Goal: Task Accomplishment & Management: Complete application form

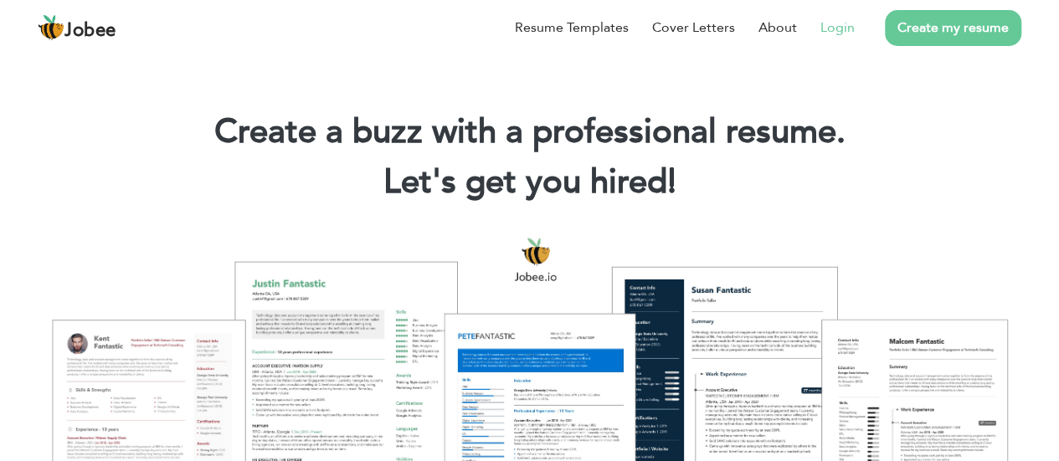
click at [828, 24] on link "Login" at bounding box center [837, 28] width 34 height 20
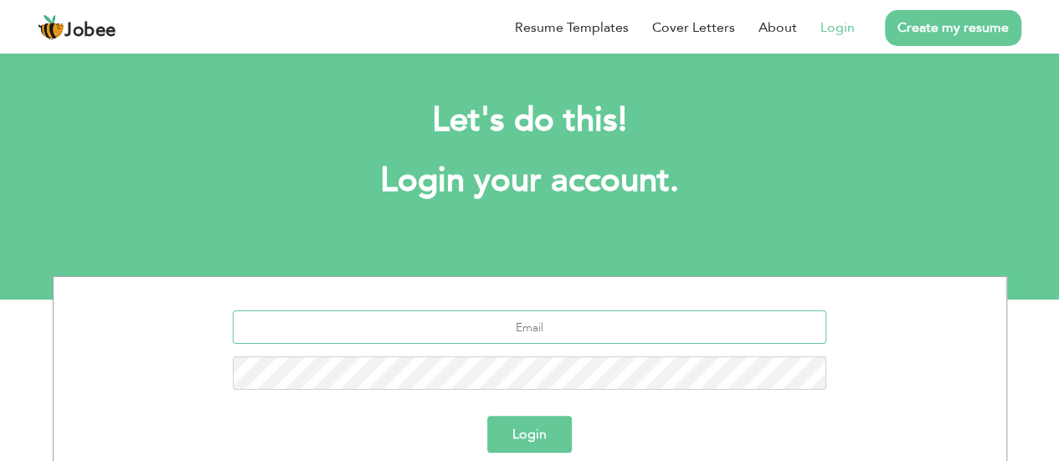
click at [528, 338] on input "text" at bounding box center [529, 326] width 593 height 33
type input "engr.noumankhaliq@gmail.com"
click at [487, 416] on button "Login" at bounding box center [529, 434] width 85 height 37
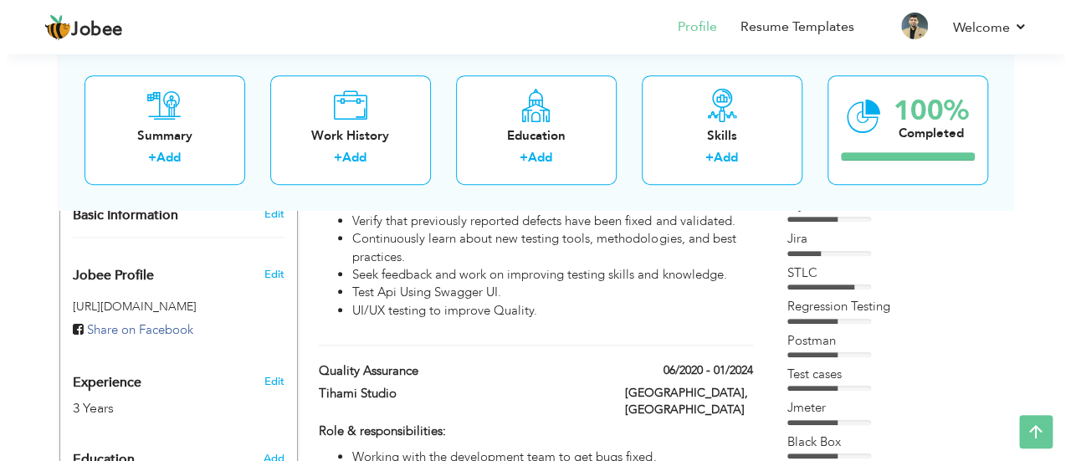
scroll to position [517, 0]
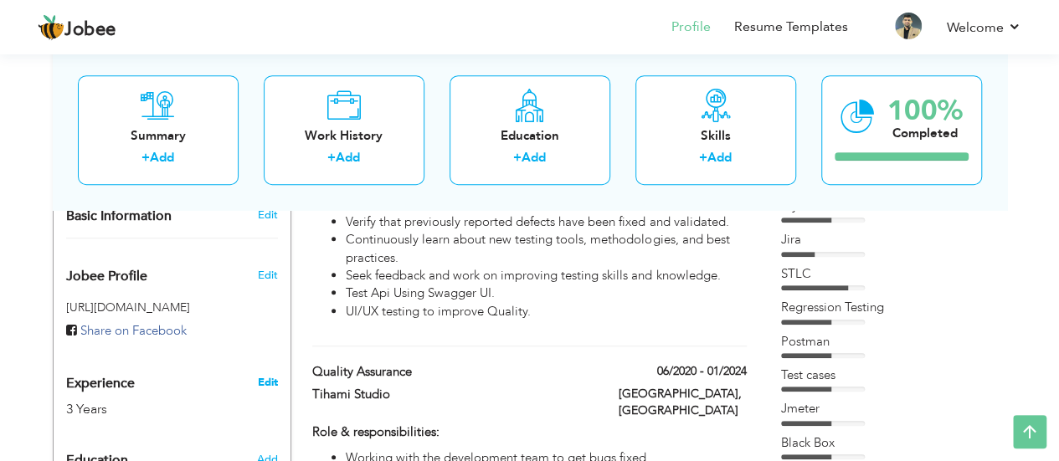
click at [257, 375] on link "Edit" at bounding box center [267, 382] width 20 height 15
type input "Engr. Rana M. Nouman"
type input "Khaliq"
type input "03010017400"
select select "number:166"
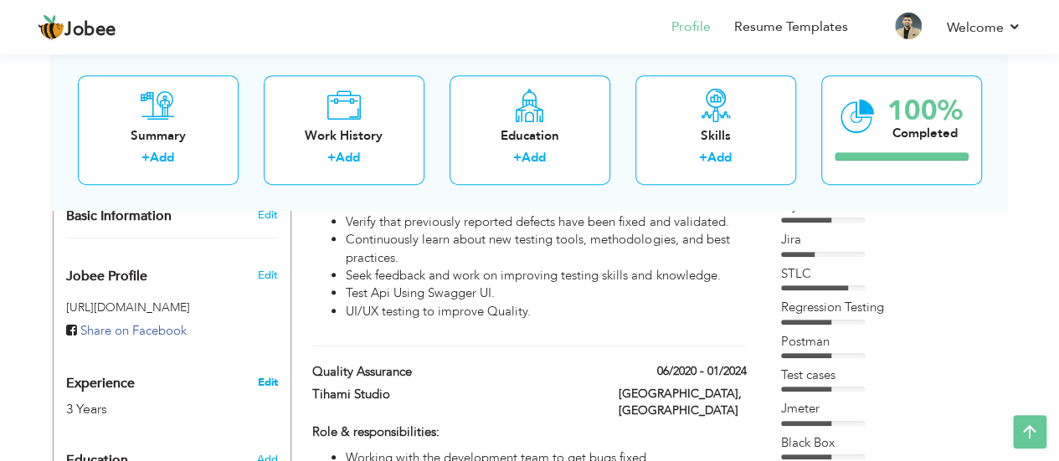
type input "Lahore"
select select "number:5"
type input "AverLabz"
type input "Quality Assurance"
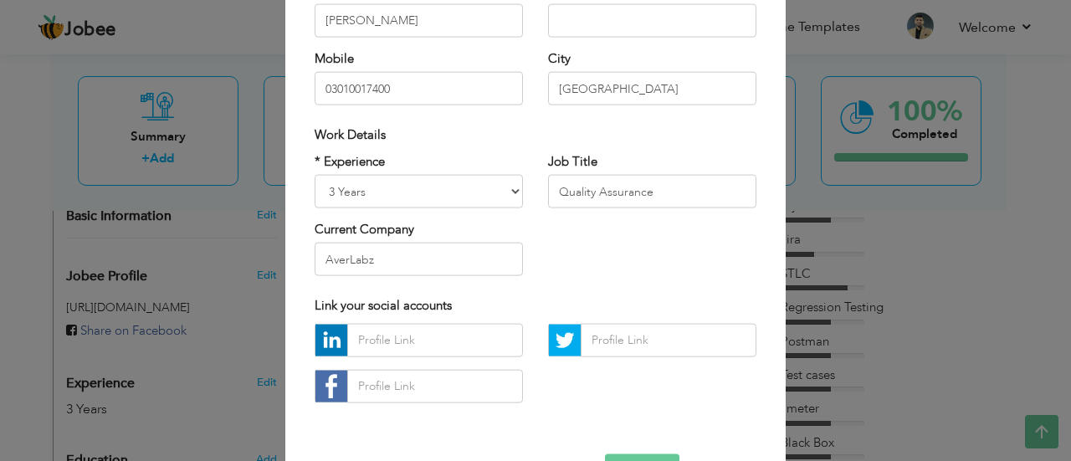
scroll to position [233, 0]
click at [513, 181] on select "Entry Level Less than 1 Year 1 Year 2 Years 3 Years 4 Years 5 Years 6 Years 7 Y…" at bounding box center [419, 189] width 208 height 33
select select "number:6"
click at [315, 173] on select "Entry Level Less than 1 Year 1 Year 2 Years 3 Years 4 Years 5 Years 6 Years 7 Y…" at bounding box center [419, 189] width 208 height 33
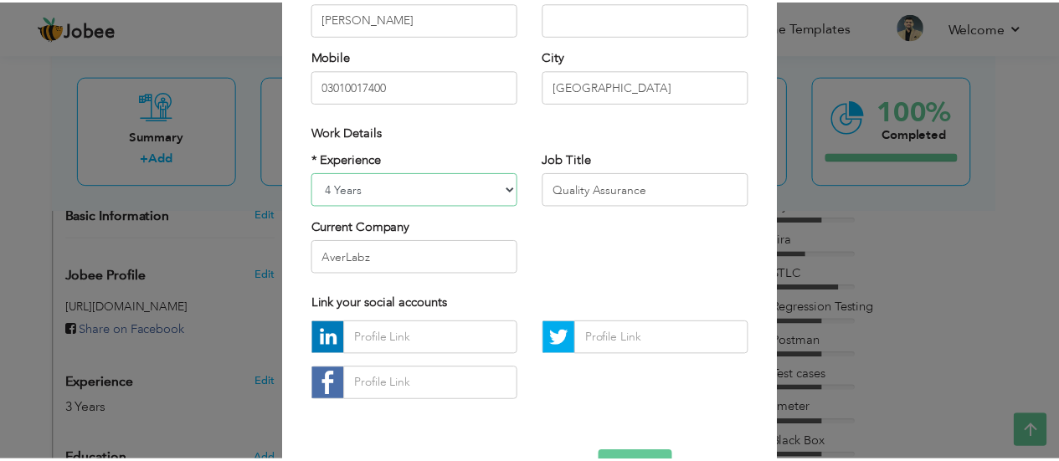
scroll to position [286, 0]
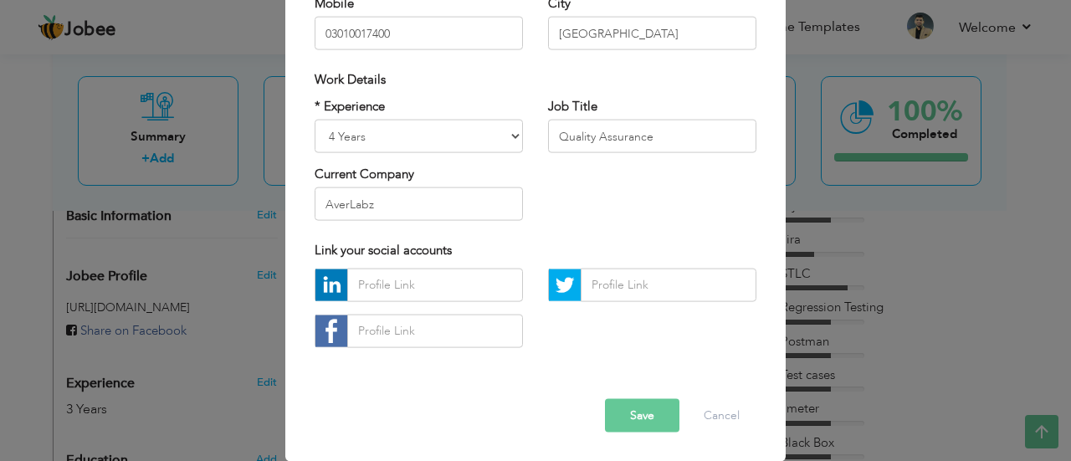
click at [653, 397] on div "Error Save Cancel" at bounding box center [535, 402] width 467 height 85
click at [649, 413] on button "Save" at bounding box center [642, 414] width 74 height 33
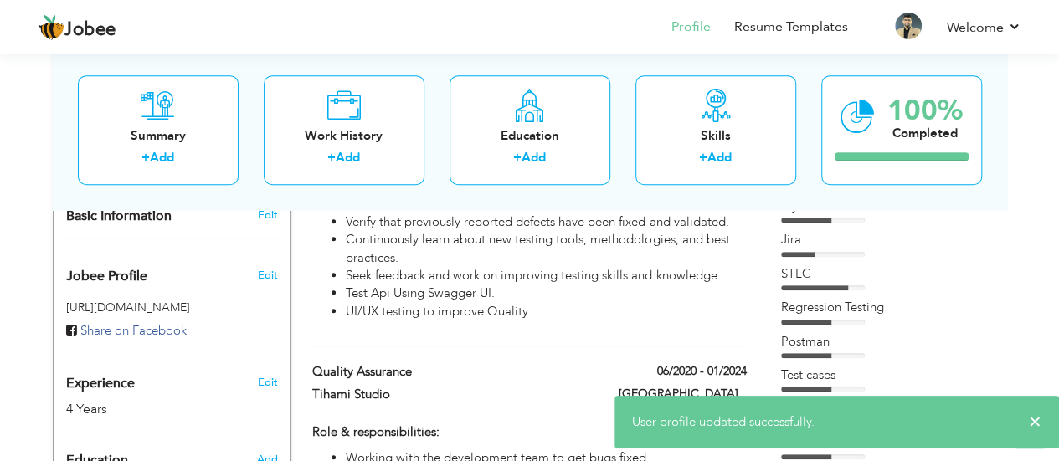
click at [1043, 423] on div "× User profile updated successfully." at bounding box center [836, 422] width 444 height 53
click at [1029, 423] on span "×" at bounding box center [1034, 421] width 13 height 17
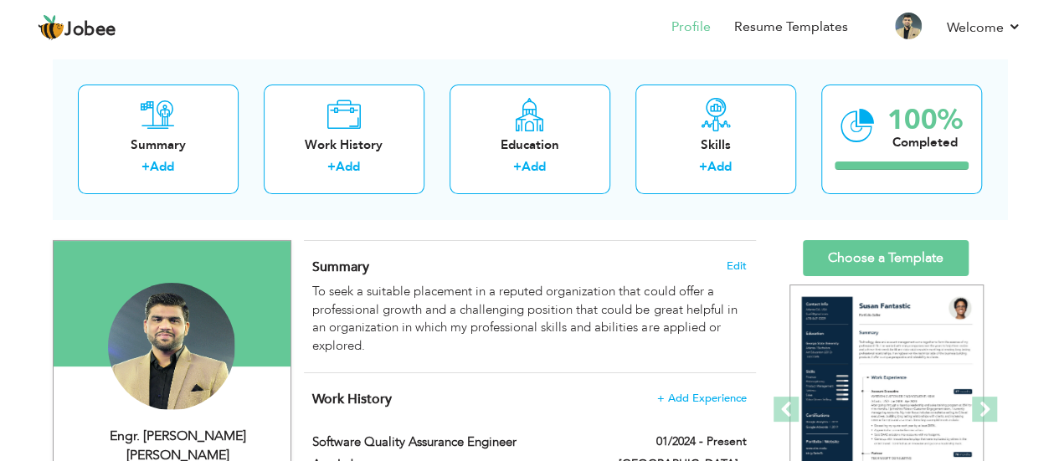
scroll to position [0, 0]
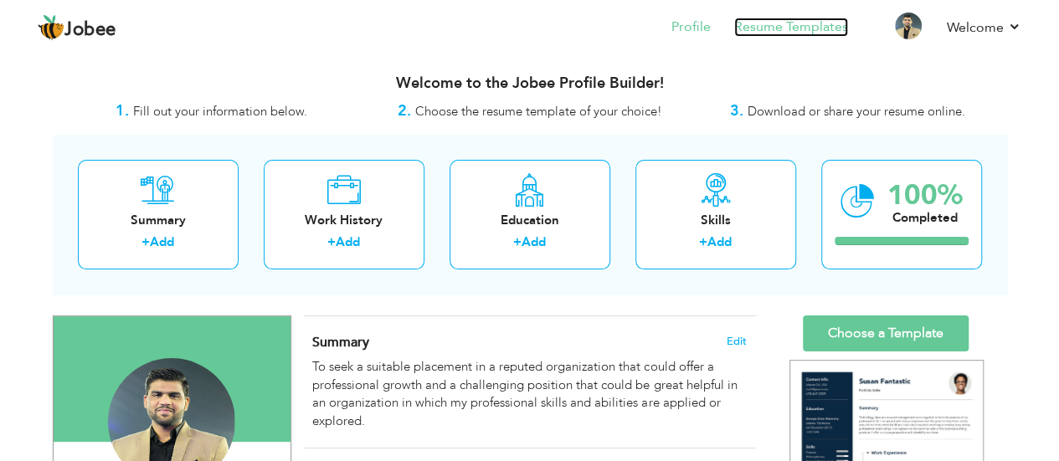
click at [808, 18] on link "Resume Templates" at bounding box center [791, 27] width 114 height 19
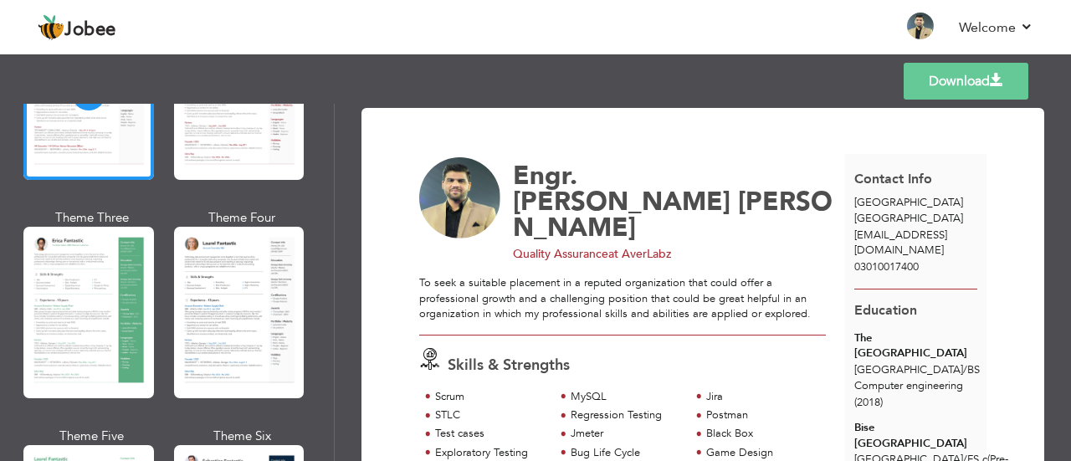
scroll to position [215, 0]
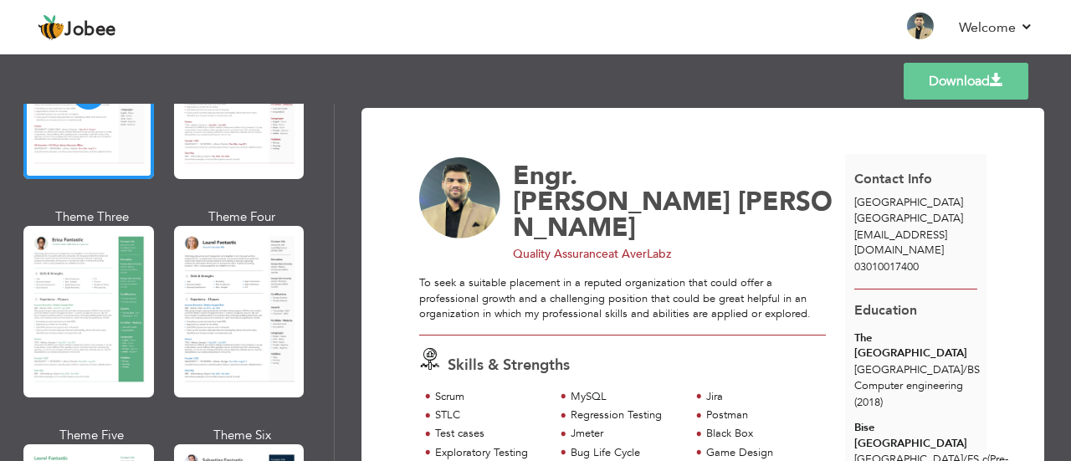
click at [224, 258] on div at bounding box center [239, 312] width 131 height 172
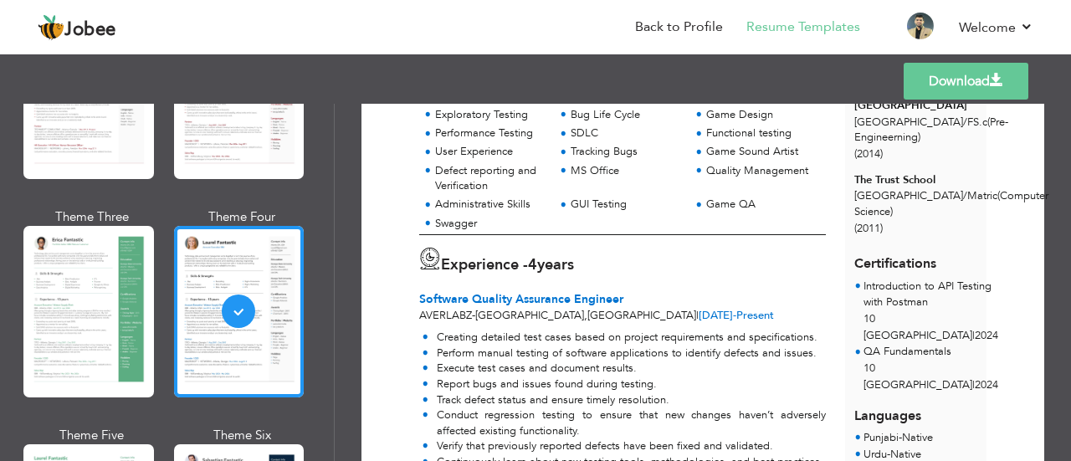
scroll to position [337, 0]
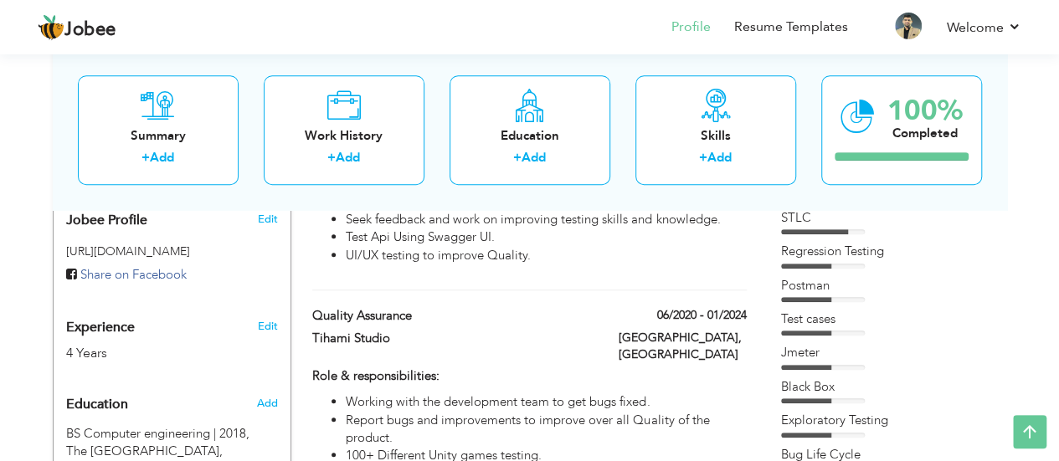
click at [280, 302] on div "Edit" at bounding box center [269, 322] width 39 height 40
select select "number:166"
select select "number:6"
type input "AverLabz"
type input "Quality Assurance"
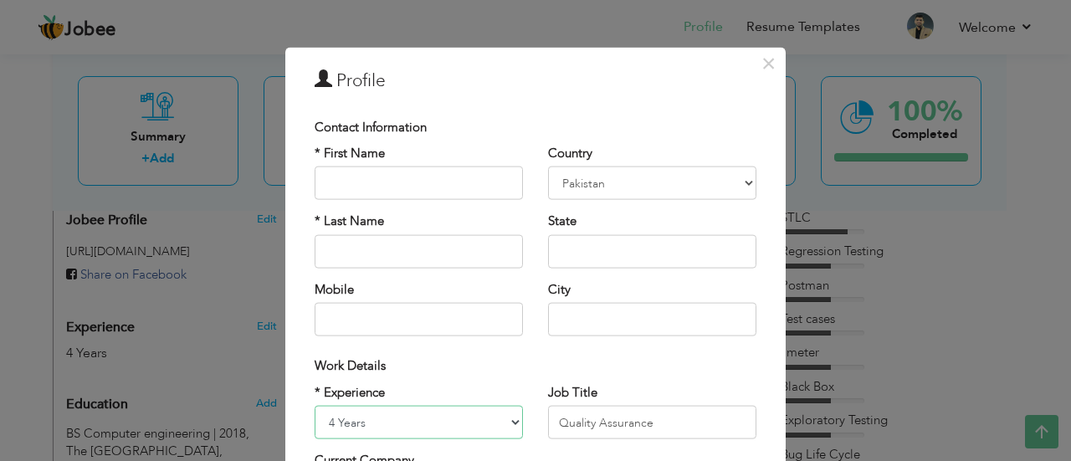
click at [472, 429] on select "Entry Level Less than 1 Year 1 Year 2 Years 3 Years 4 Years 5 Years 6 Years 7 Y…" at bounding box center [419, 422] width 208 height 33
click at [315, 406] on select "Entry Level Less than 1 Year 1 Year 2 Years 3 Years 4 Years 5 Years 6 Years 7 Y…" at bounding box center [419, 422] width 208 height 33
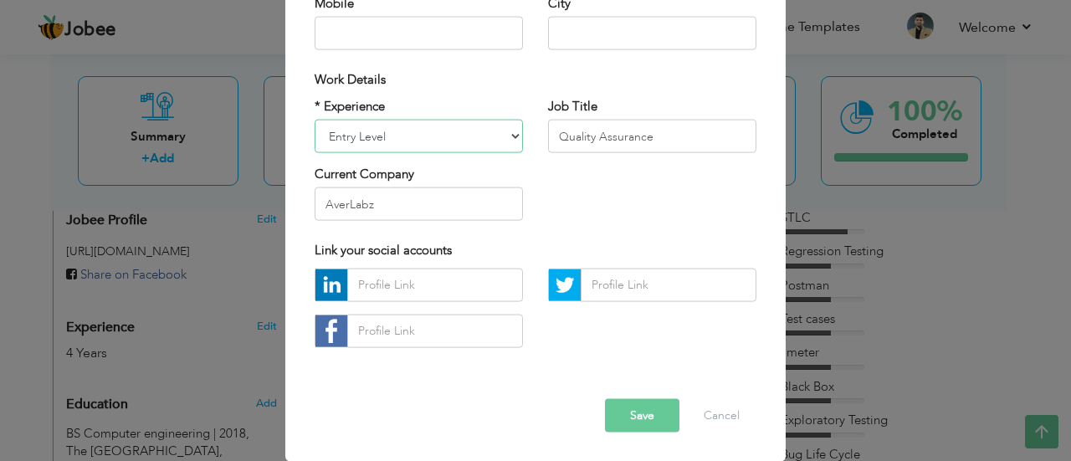
click at [499, 136] on select "Entry Level Less than 1 Year 1 Year 2 Years 3 Years 4 Years 5 Years 6 Years 7 Y…" at bounding box center [419, 136] width 208 height 33
select select "number:6"
click at [315, 120] on select "Entry Level Less than 1 Year 1 Year 2 Years 3 Years 4 Years 5 Years 6 Years 7 Y…" at bounding box center [419, 136] width 208 height 33
click at [631, 414] on button "Save" at bounding box center [642, 414] width 74 height 33
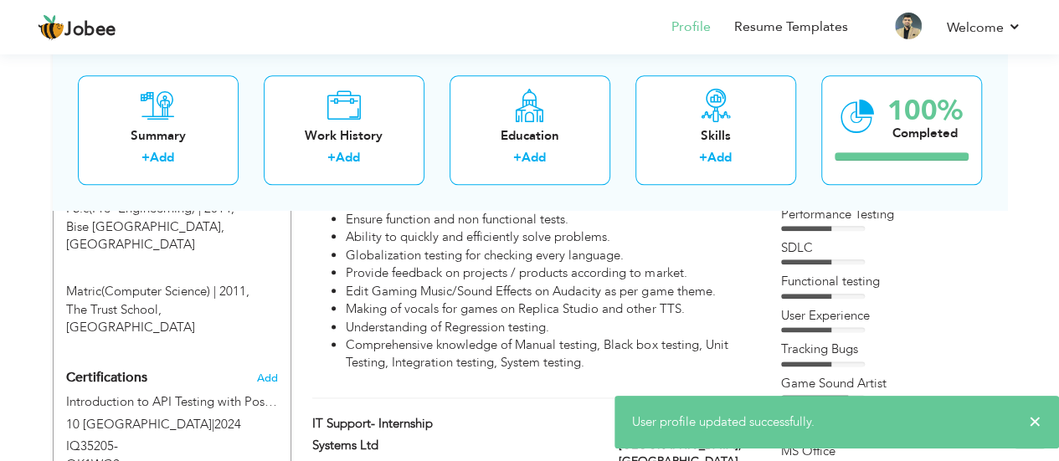
scroll to position [892, 0]
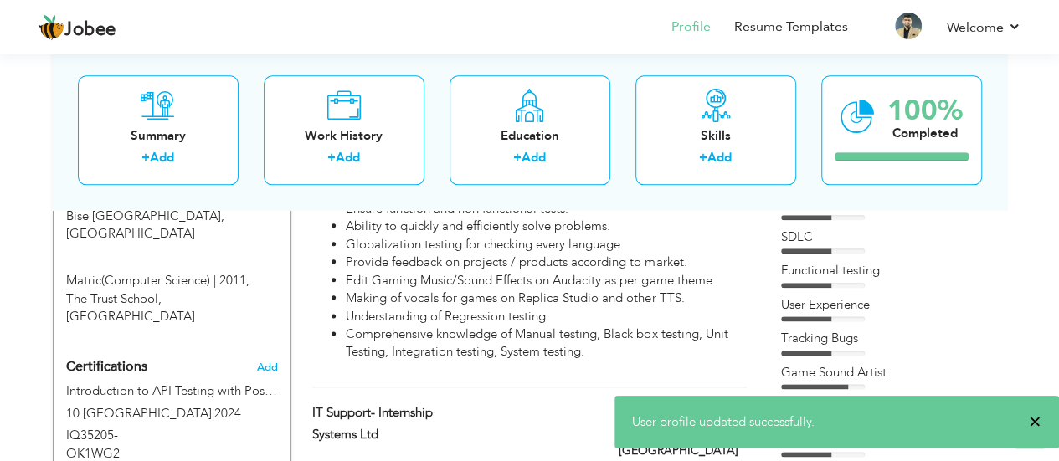
click at [1036, 424] on span "×" at bounding box center [1034, 421] width 13 height 17
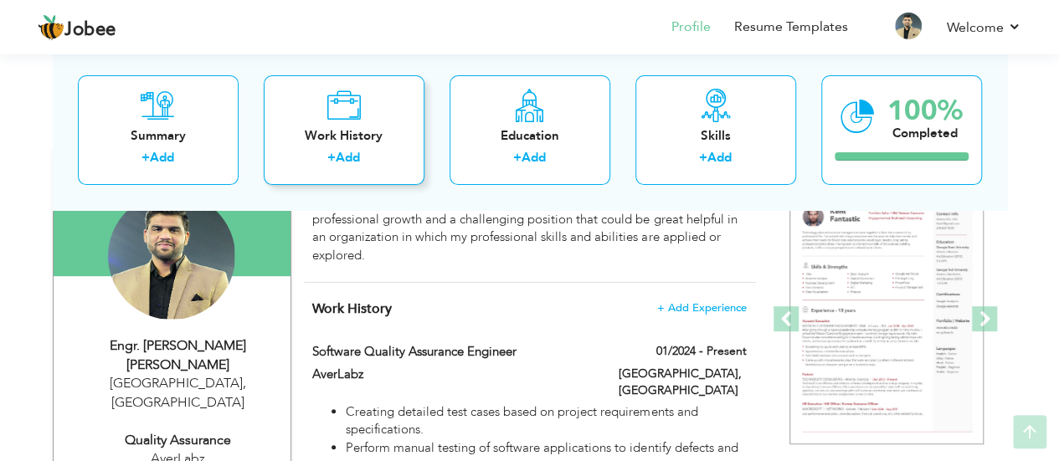
scroll to position [168, 0]
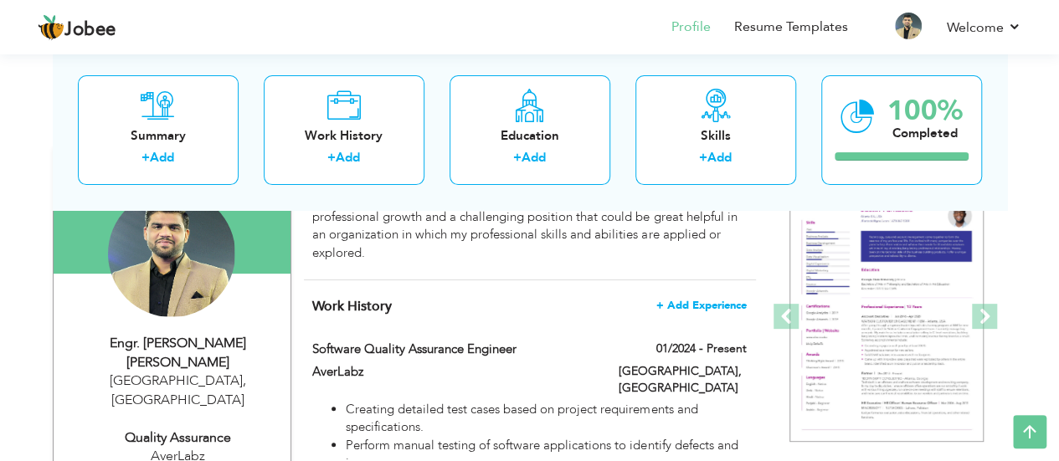
click at [710, 305] on span "+ Add Experience" at bounding box center [701, 306] width 90 height 12
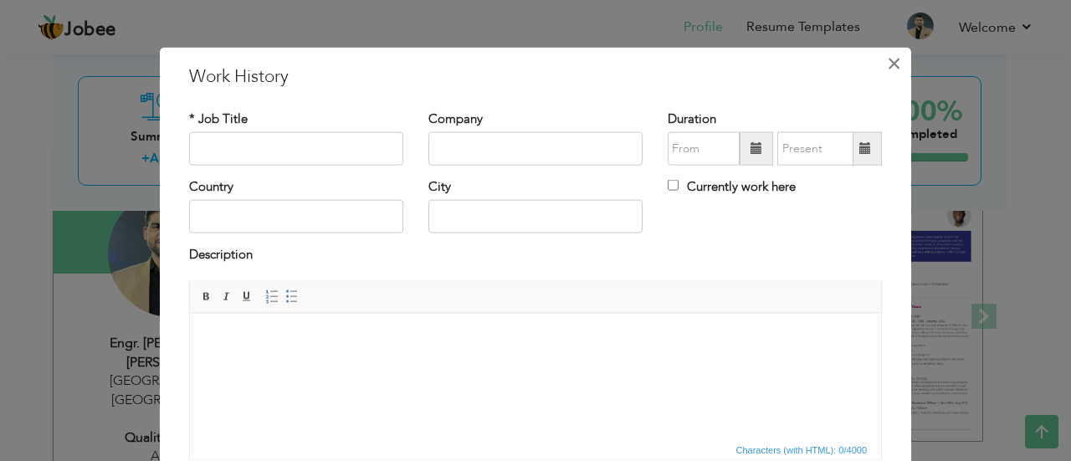
click at [887, 64] on span "×" at bounding box center [894, 63] width 14 height 30
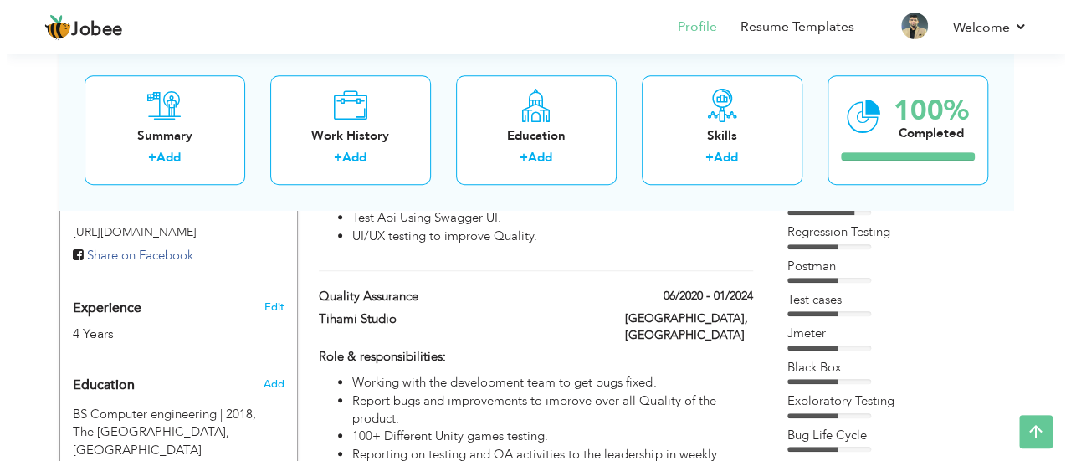
scroll to position [593, 0]
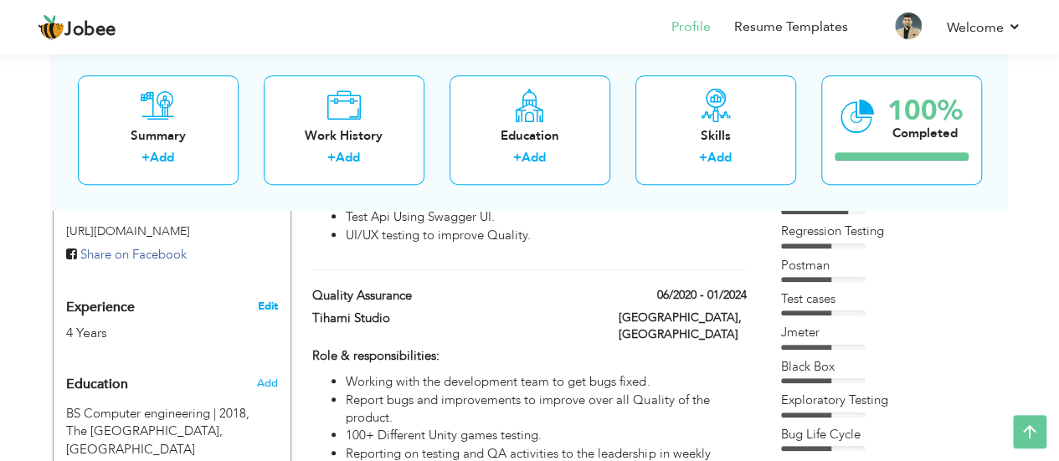
click at [271, 299] on link "Edit" at bounding box center [267, 306] width 20 height 15
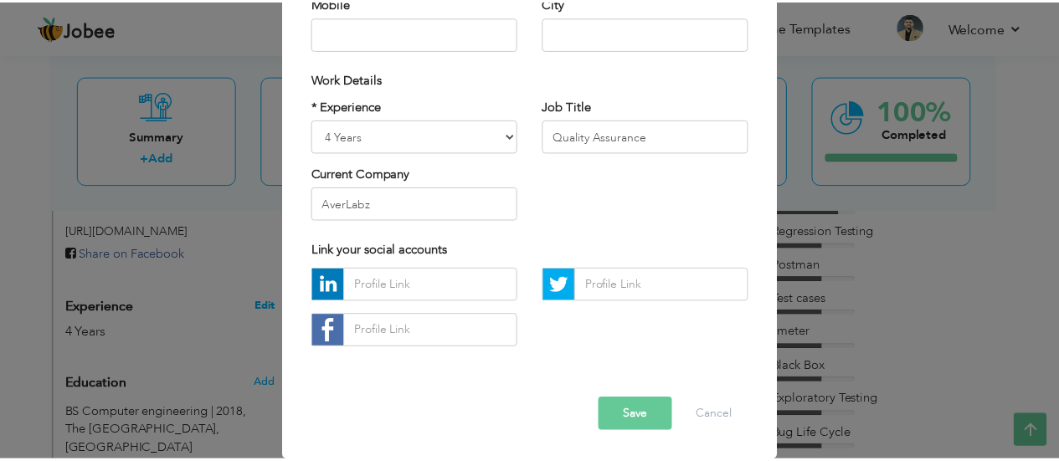
scroll to position [0, 0]
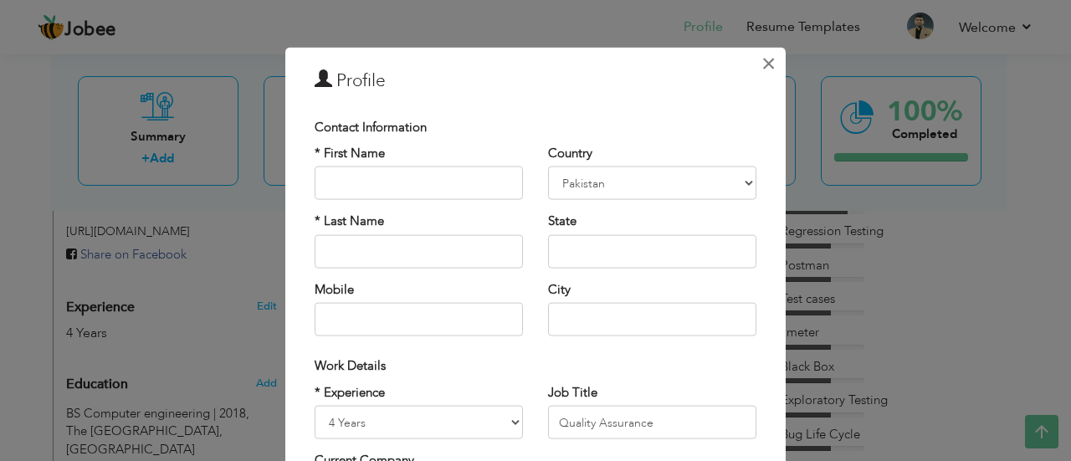
click at [763, 65] on span "×" at bounding box center [768, 63] width 14 height 30
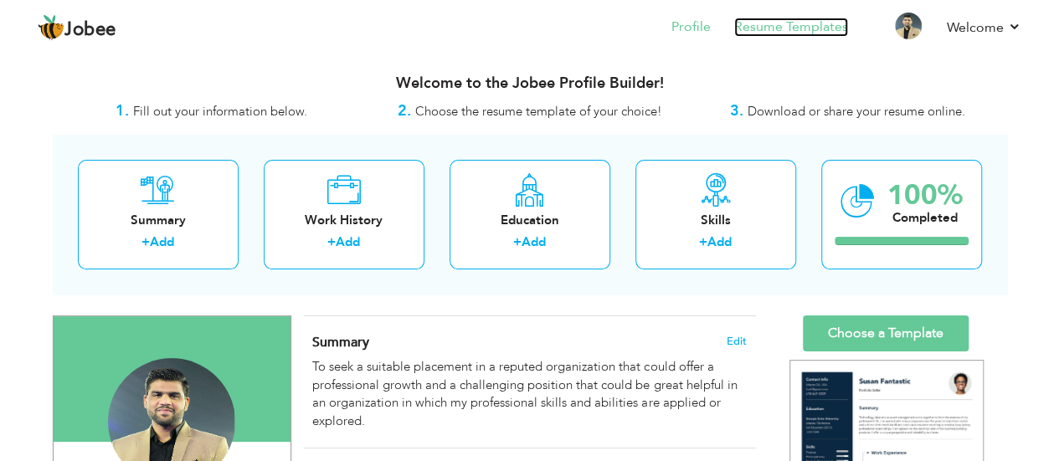
click at [773, 29] on link "Resume Templates" at bounding box center [791, 27] width 114 height 19
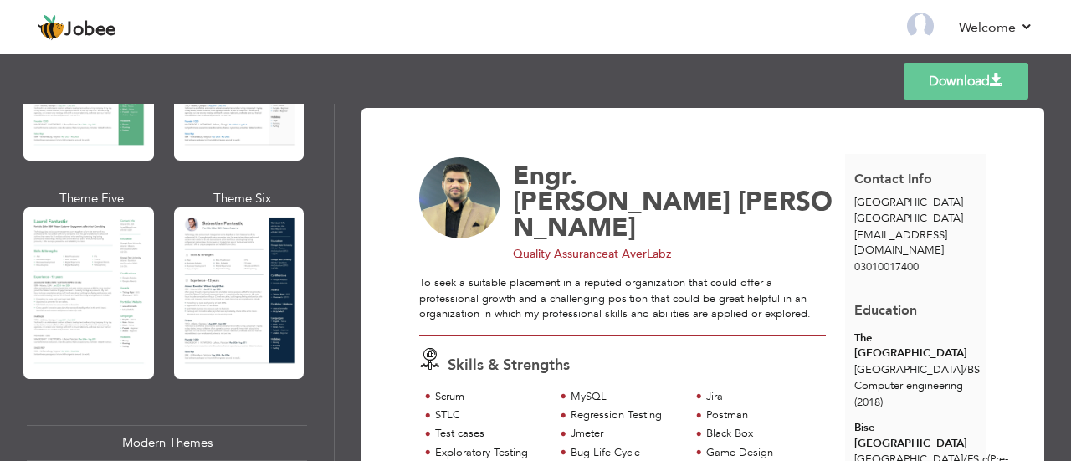
scroll to position [453, 0]
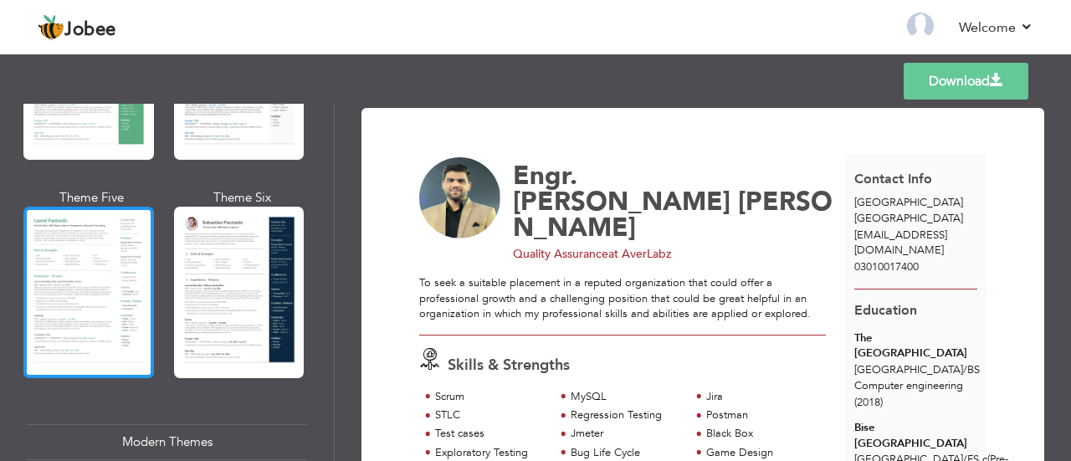
click at [102, 285] on div at bounding box center [88, 293] width 131 height 172
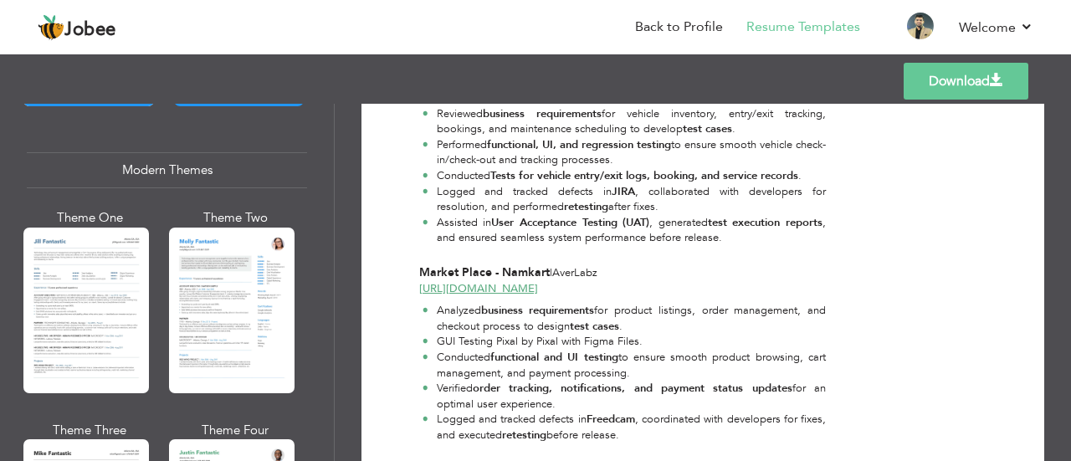
scroll to position [729, 0]
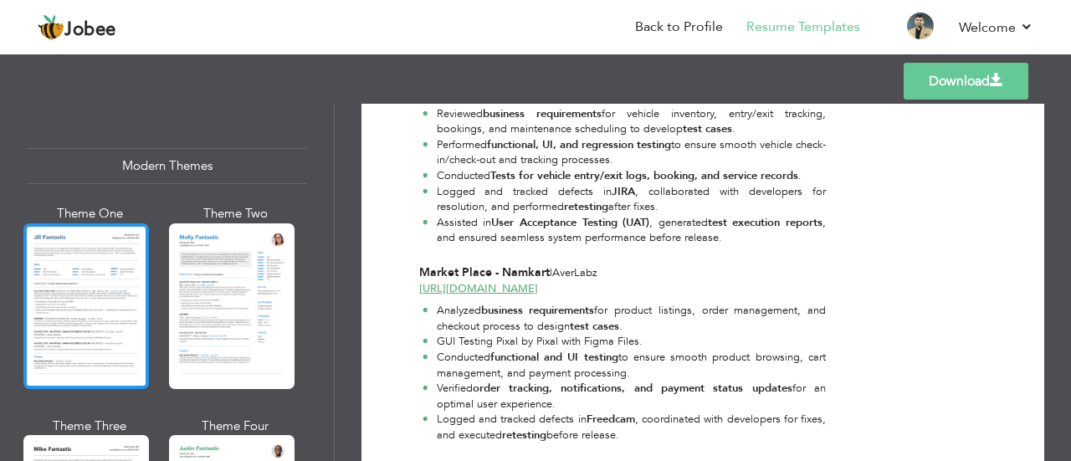
click at [91, 305] on div at bounding box center [86, 306] width 126 height 166
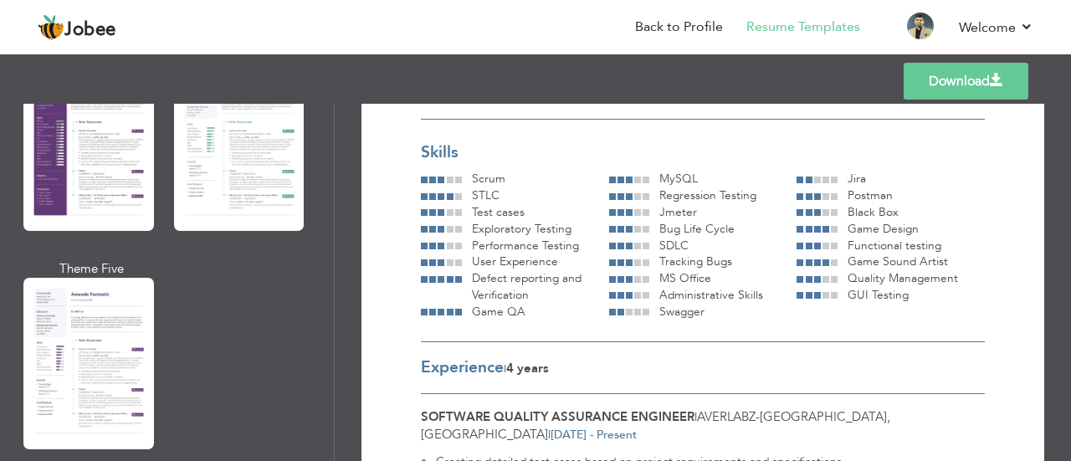
scroll to position [1610, 0]
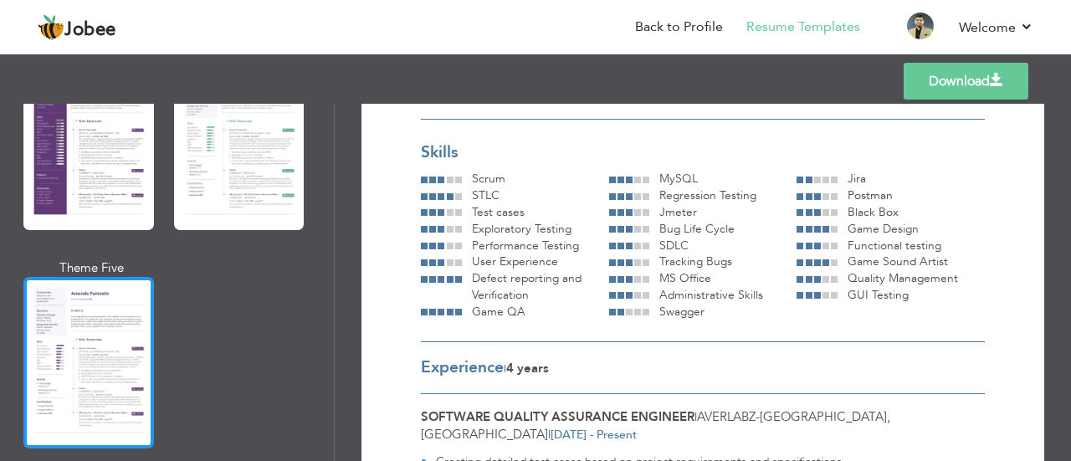
click at [95, 310] on div at bounding box center [88, 363] width 131 height 172
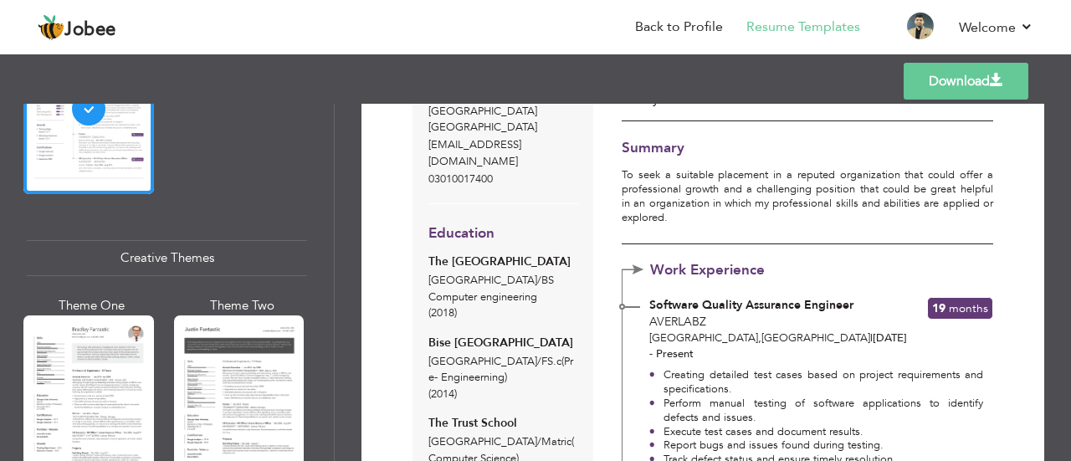
scroll to position [1937, 0]
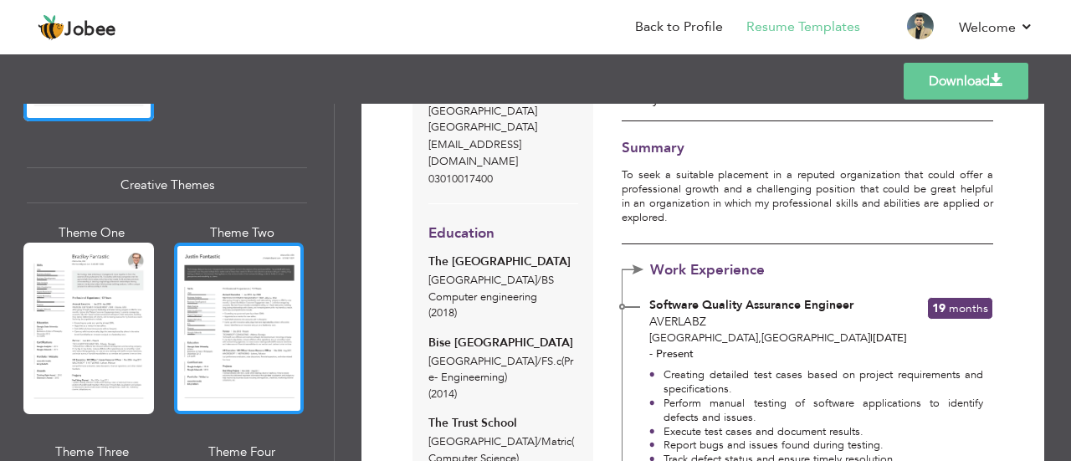
click at [213, 305] on div at bounding box center [239, 329] width 131 height 172
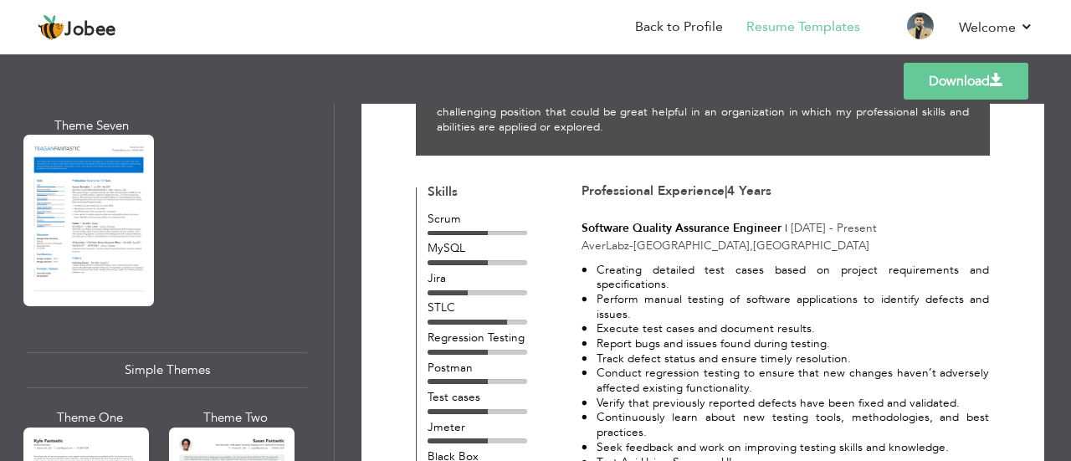
scroll to position [2824, 0]
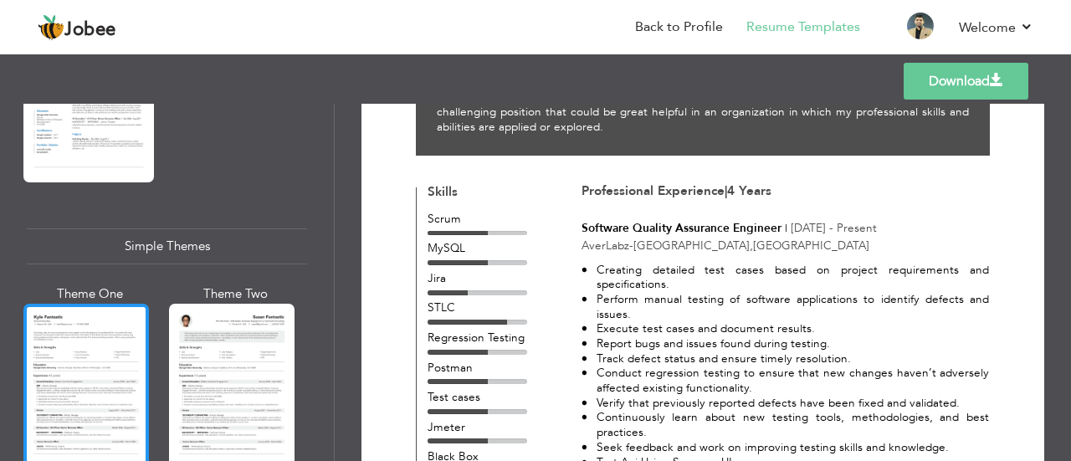
click at [99, 351] on div at bounding box center [86, 387] width 126 height 166
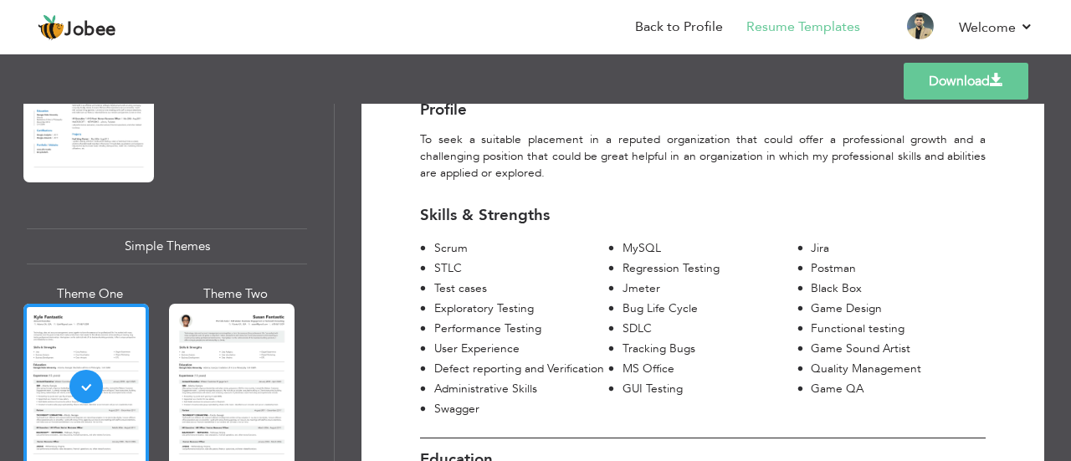
scroll to position [370, 0]
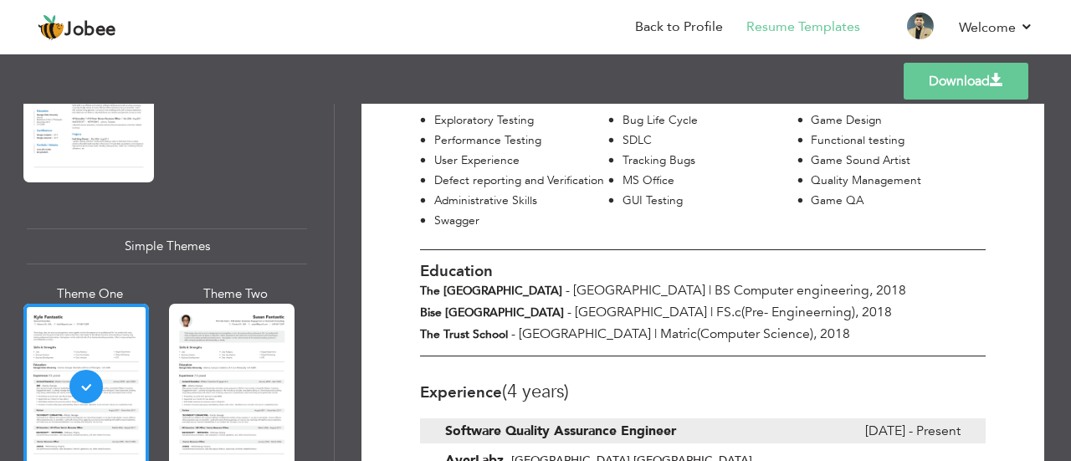
click at [990, 74] on span at bounding box center [996, 80] width 13 height 13
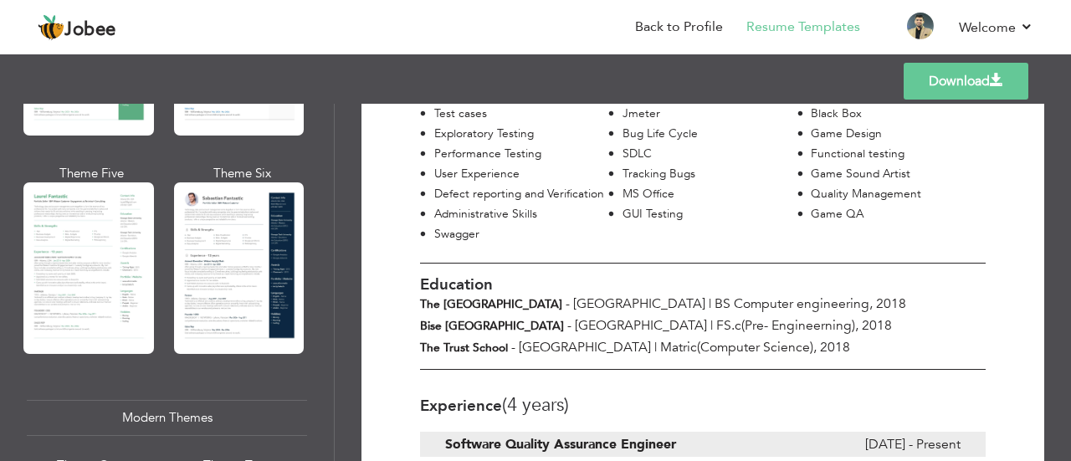
scroll to position [475, 0]
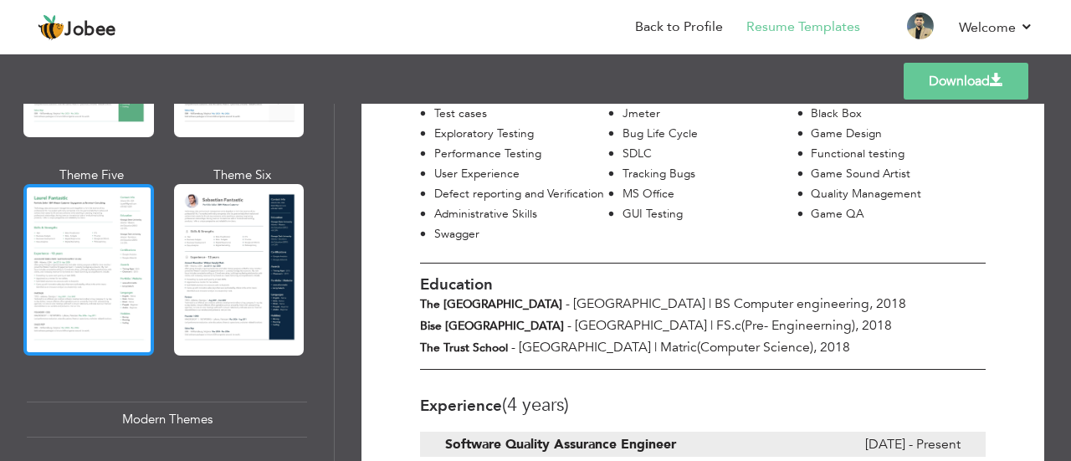
click at [108, 258] on div at bounding box center [88, 270] width 131 height 172
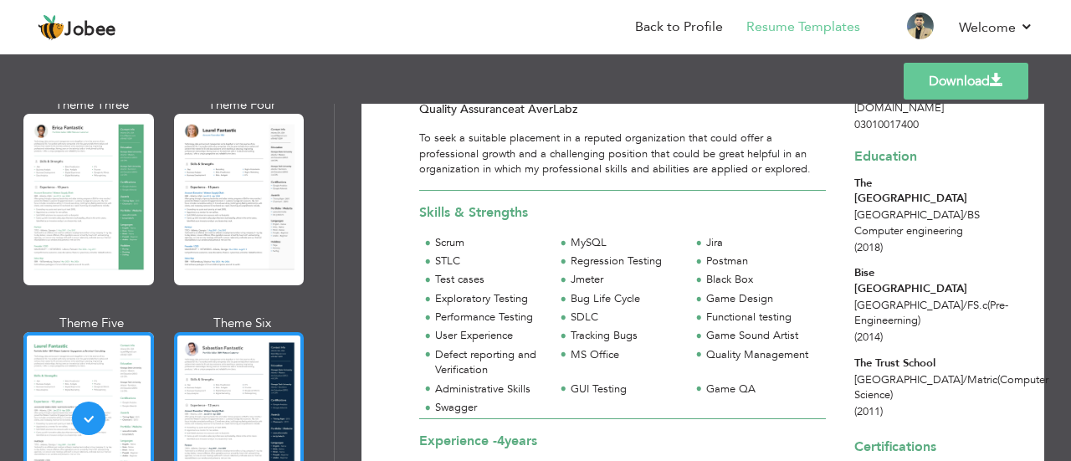
scroll to position [326, 0]
click at [259, 253] on div at bounding box center [239, 201] width 131 height 172
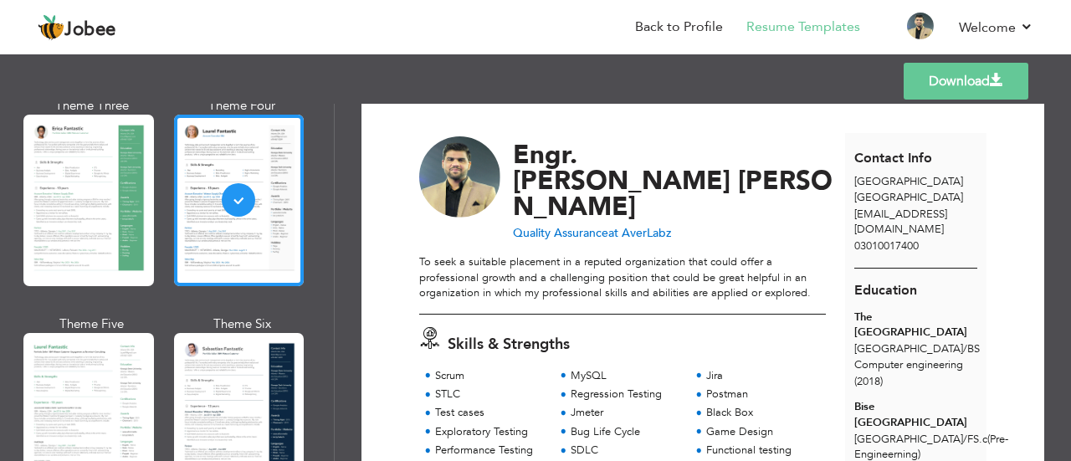
scroll to position [0, 0]
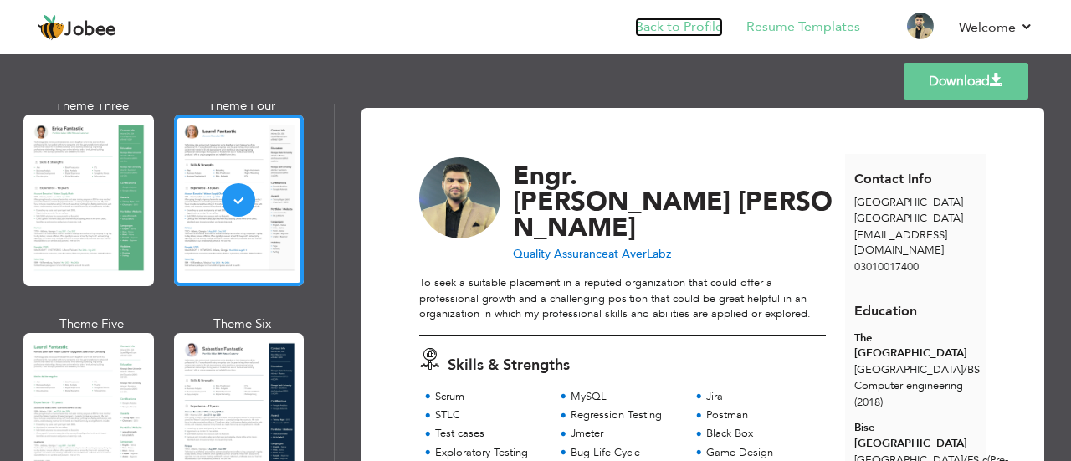
click at [651, 21] on link "Back to Profile" at bounding box center [679, 27] width 88 height 19
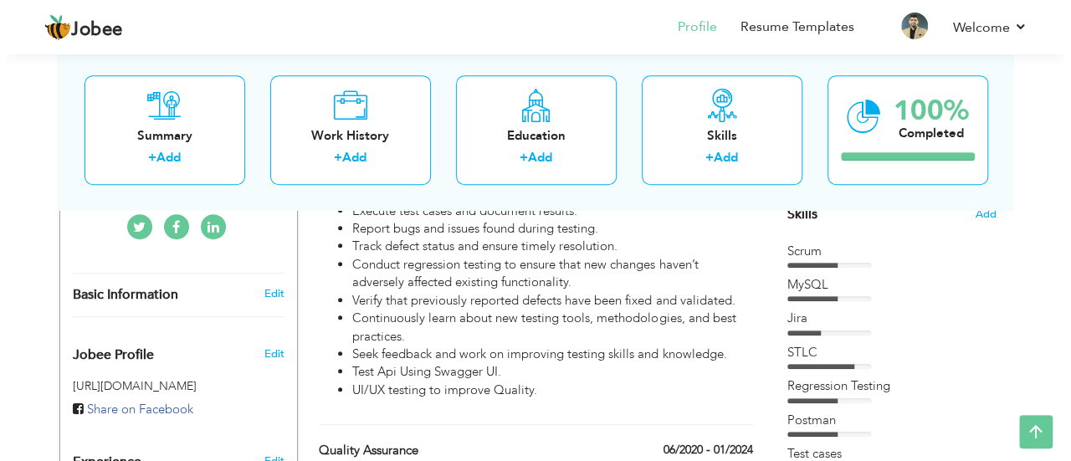
scroll to position [439, 0]
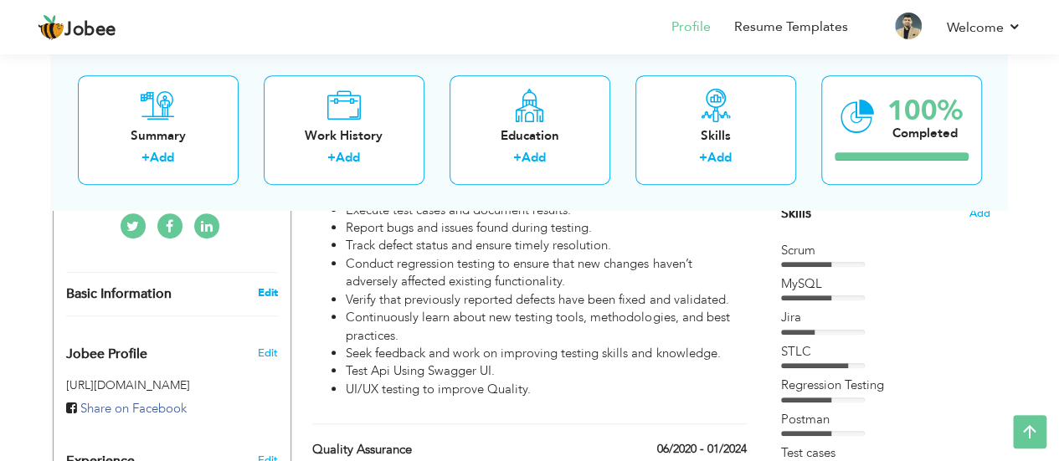
click at [264, 285] on link "Edit" at bounding box center [267, 292] width 20 height 15
type input "Engr. [PERSON_NAME]"
type input "[PERSON_NAME]"
type input "03010017400"
select select "number:166"
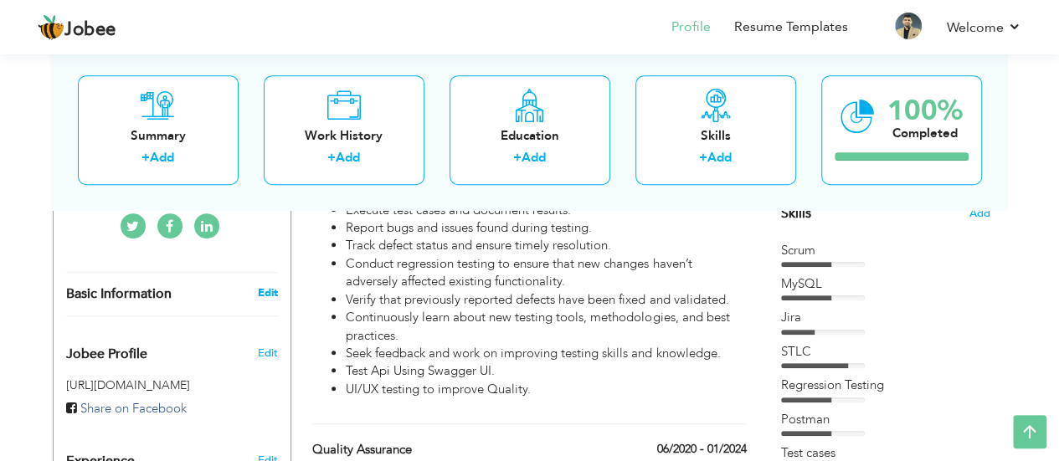
type input "[GEOGRAPHIC_DATA]"
select select "number:6"
type input "AverLabz"
type input "Quality Assurance"
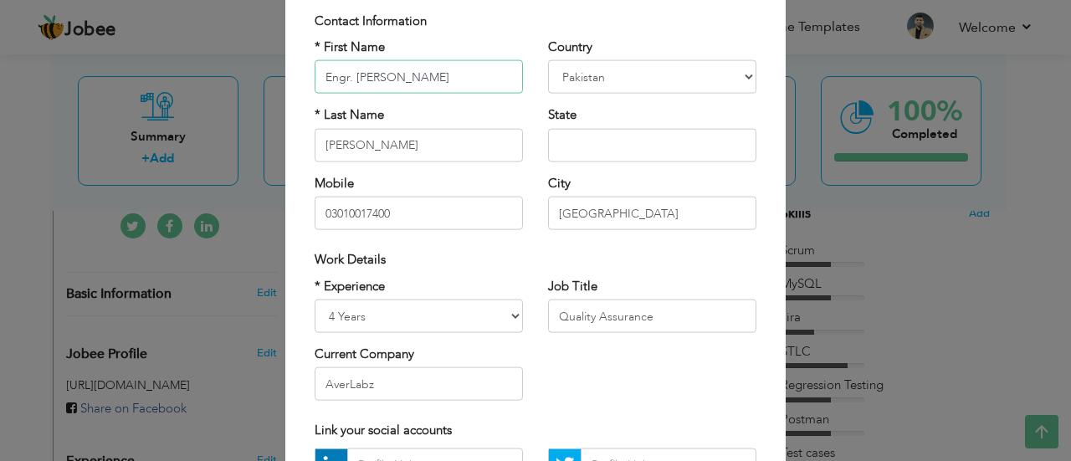
scroll to position [114, 0]
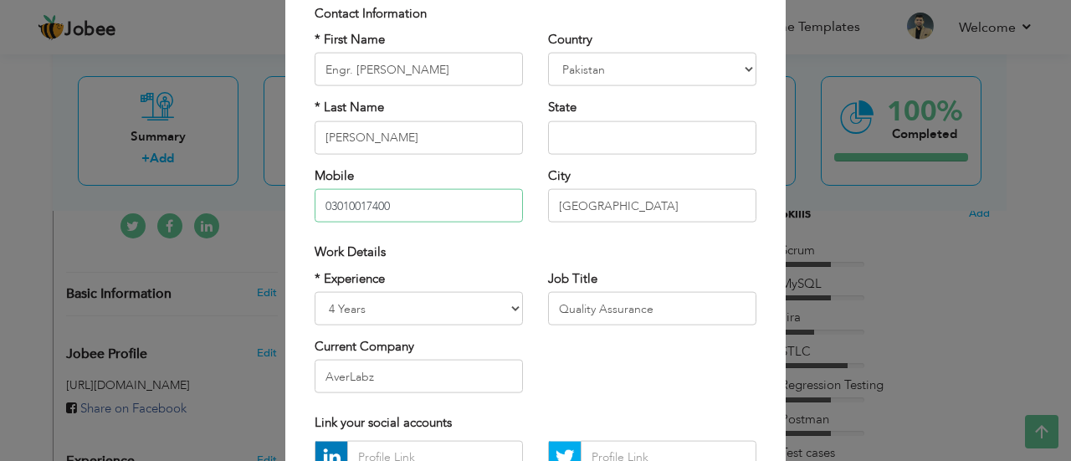
click at [418, 205] on input "03010017400" at bounding box center [419, 205] width 208 height 33
type input "0"
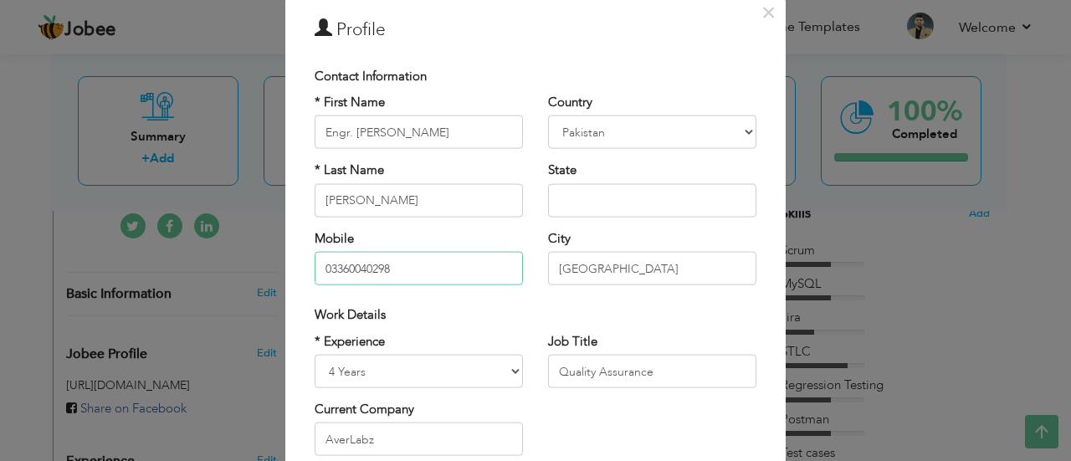
scroll to position [53, 0]
click at [375, 266] on input "03360040298" at bounding box center [419, 266] width 208 height 33
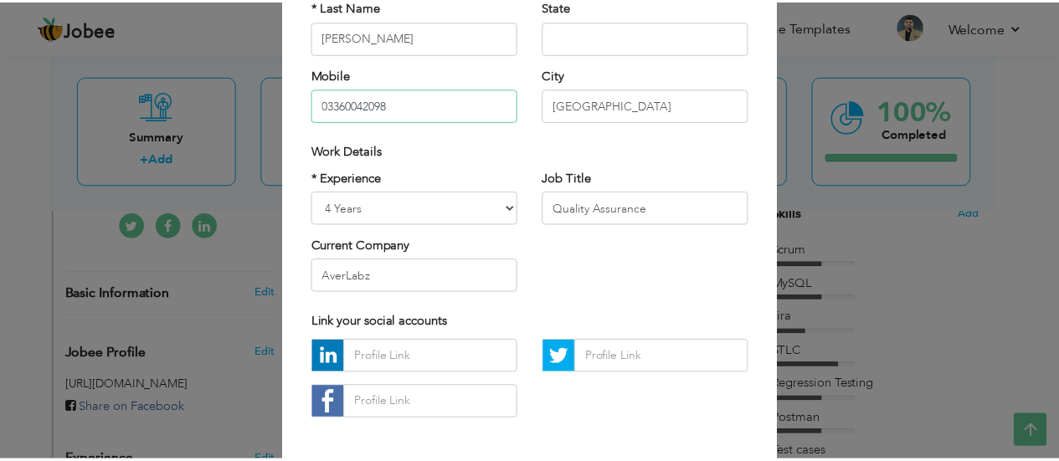
scroll to position [286, 0]
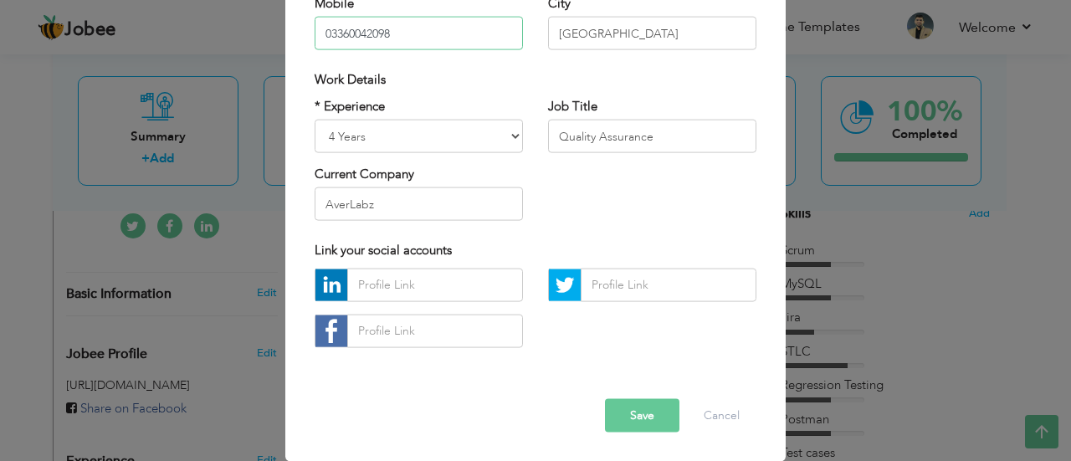
type input "03360042098"
click at [641, 418] on button "Save" at bounding box center [642, 414] width 74 height 33
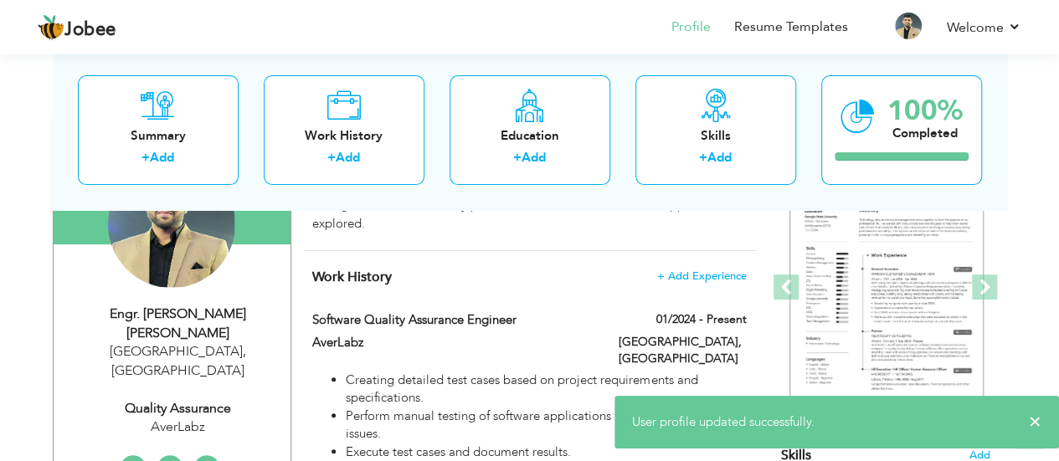
scroll to position [187, 0]
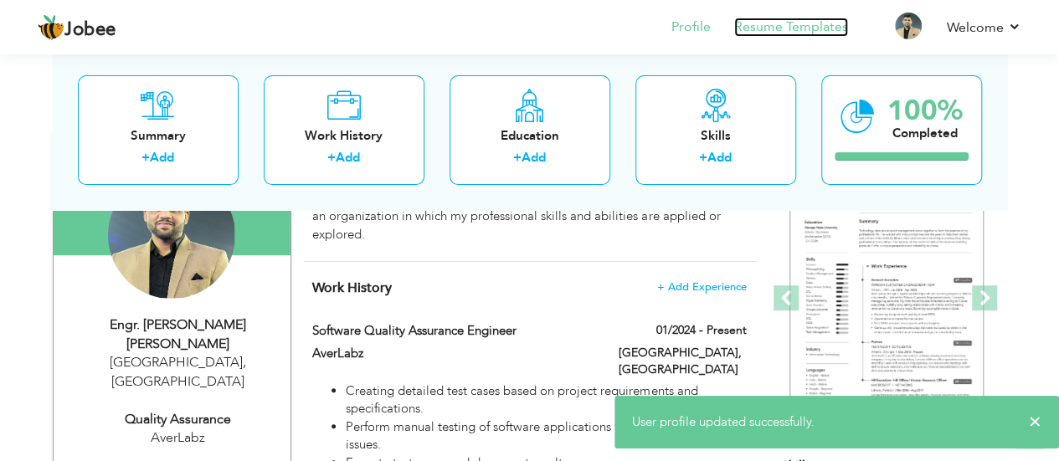
click at [776, 26] on link "Resume Templates" at bounding box center [791, 27] width 114 height 19
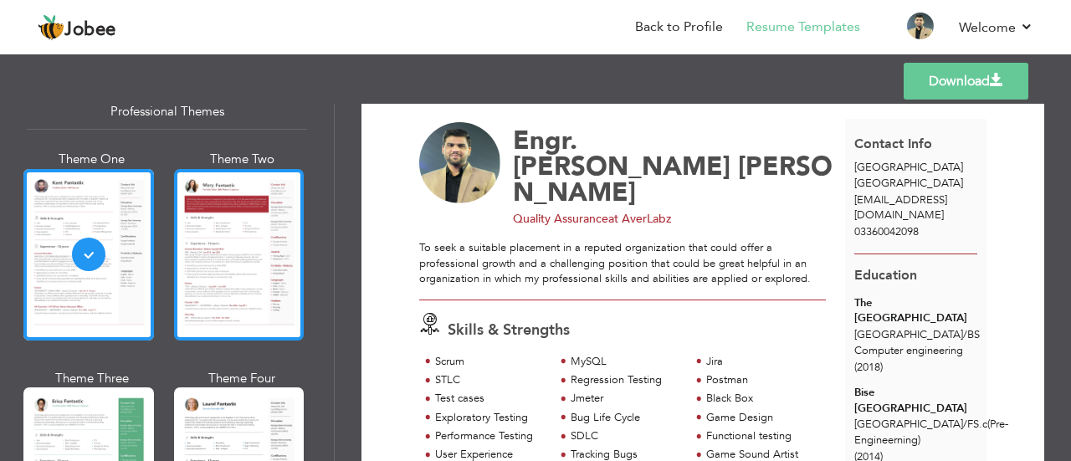
scroll to position [53, 0]
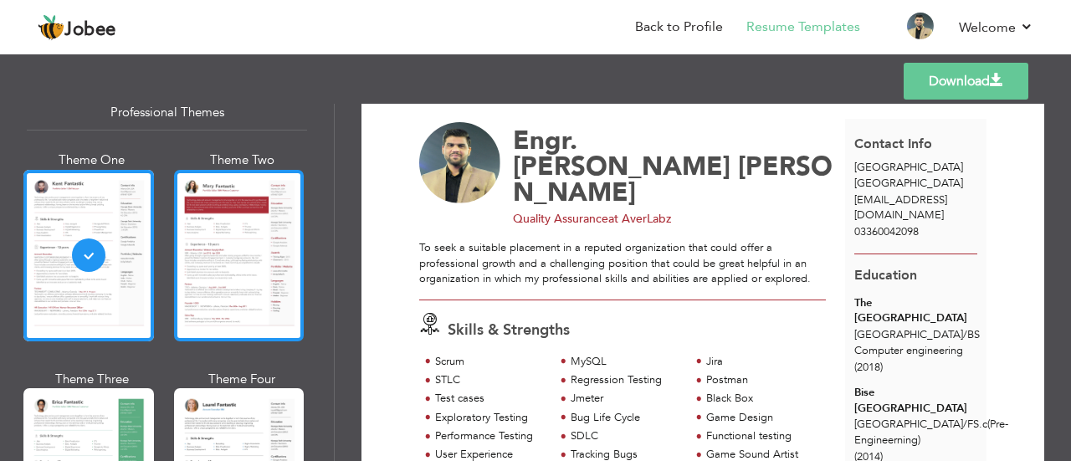
click at [228, 232] on div at bounding box center [239, 256] width 131 height 172
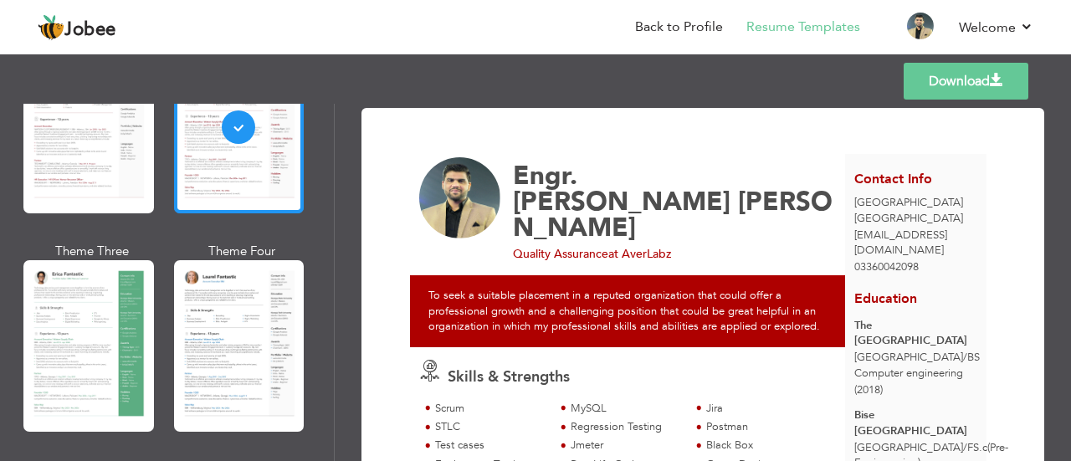
scroll to position [187, 0]
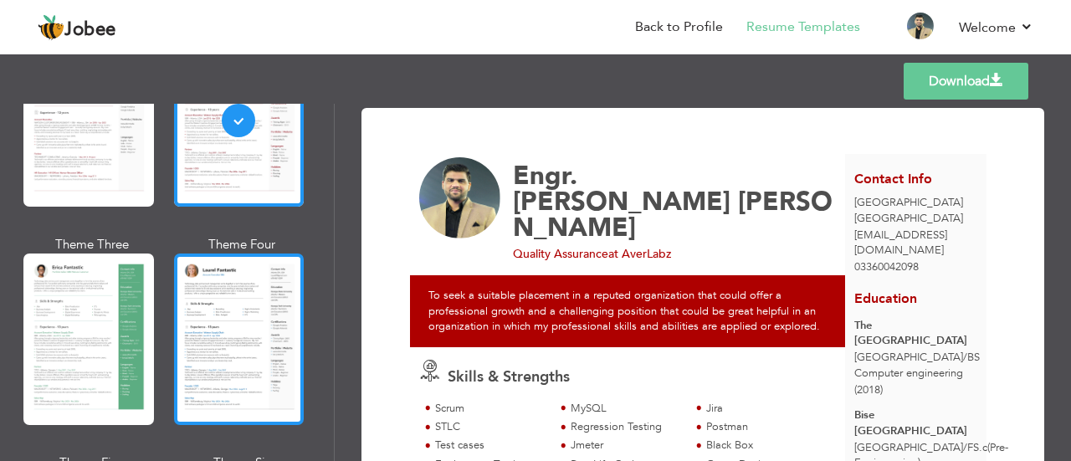
click at [230, 309] on div at bounding box center [239, 340] width 131 height 172
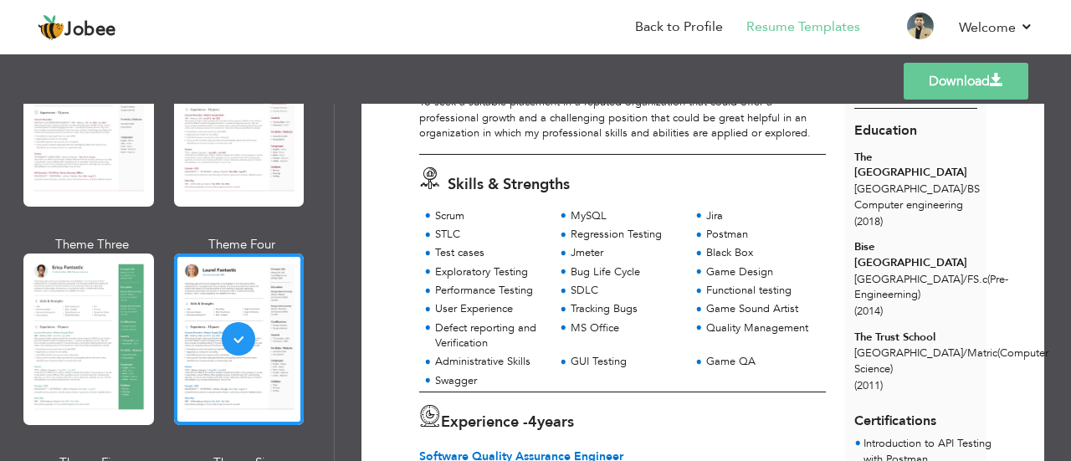
scroll to position [182, 0]
click at [943, 84] on link "Download" at bounding box center [966, 81] width 125 height 37
click at [582, 208] on div "MySQL" at bounding box center [623, 217] width 136 height 18
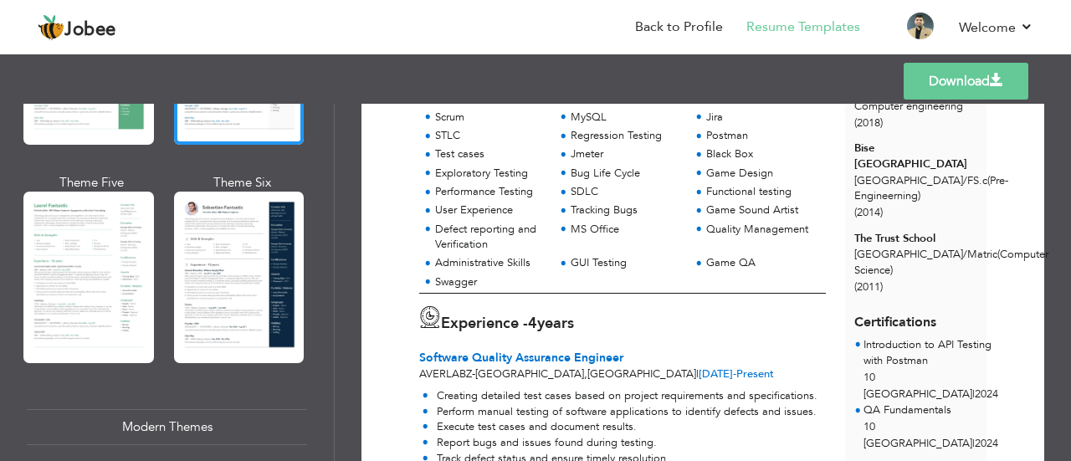
scroll to position [467, 0]
click at [223, 238] on div at bounding box center [239, 278] width 131 height 172
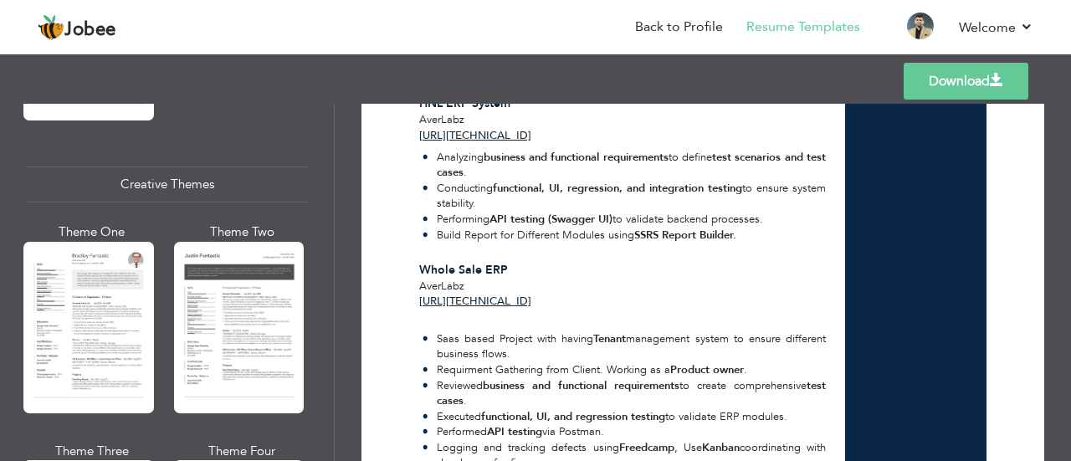
scroll to position [1939, 0]
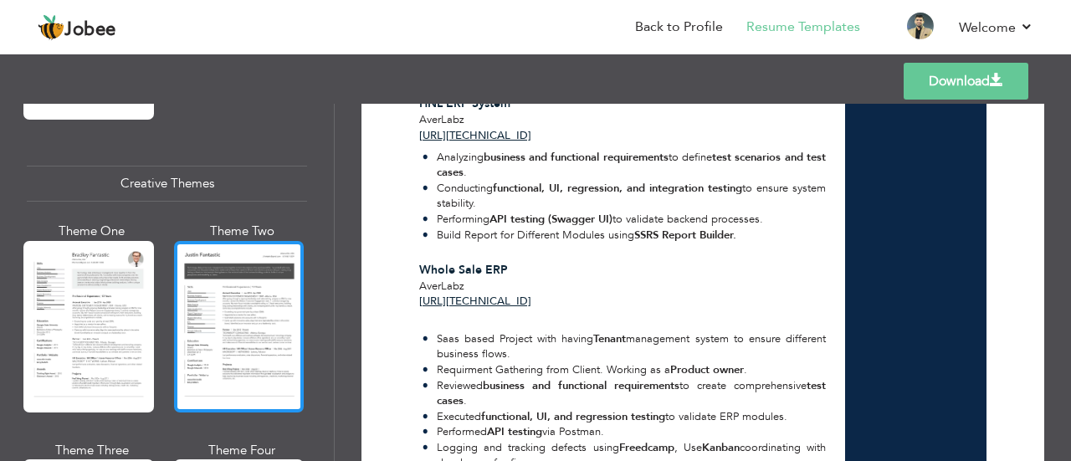
click at [266, 259] on div at bounding box center [239, 327] width 131 height 172
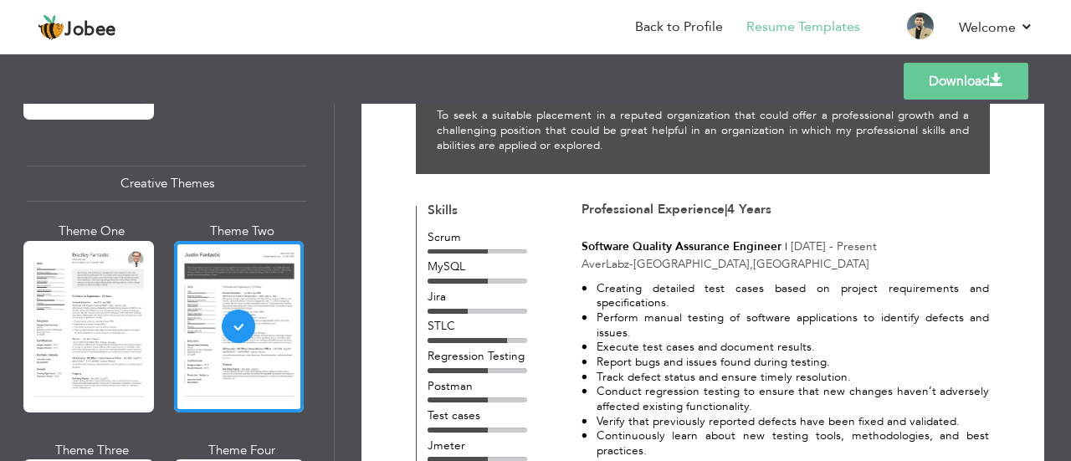
scroll to position [163, 0]
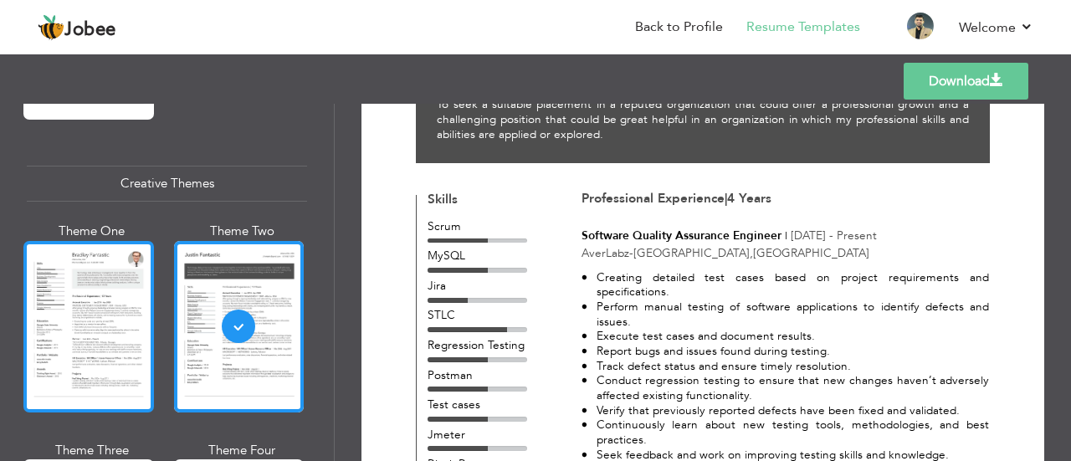
click at [84, 259] on div at bounding box center [88, 327] width 131 height 172
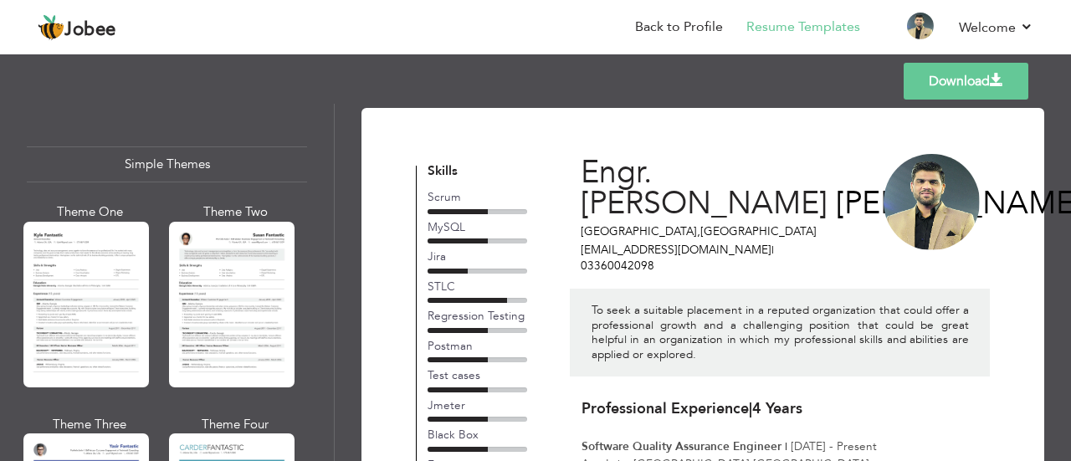
scroll to position [2904, 0]
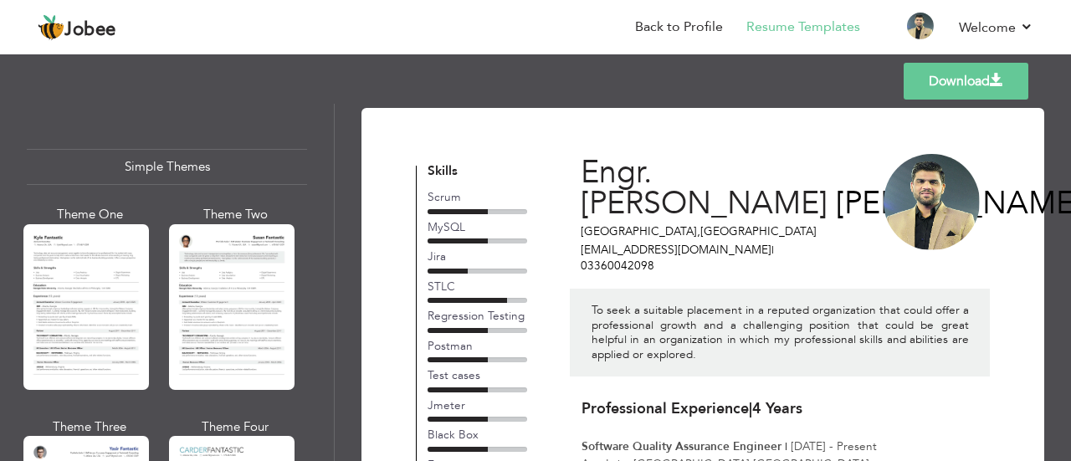
click at [84, 259] on div at bounding box center [86, 307] width 126 height 166
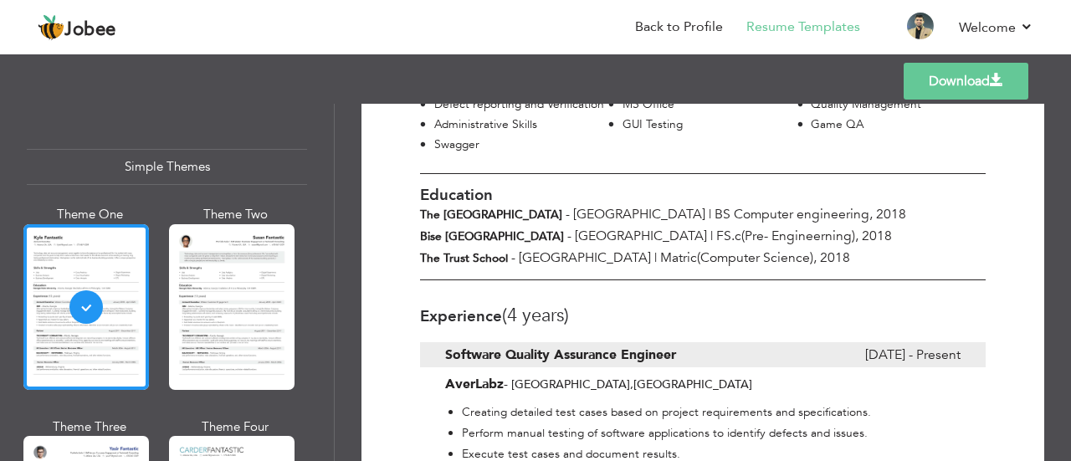
scroll to position [447, 0]
click at [684, 31] on link "Back to Profile" at bounding box center [679, 27] width 88 height 19
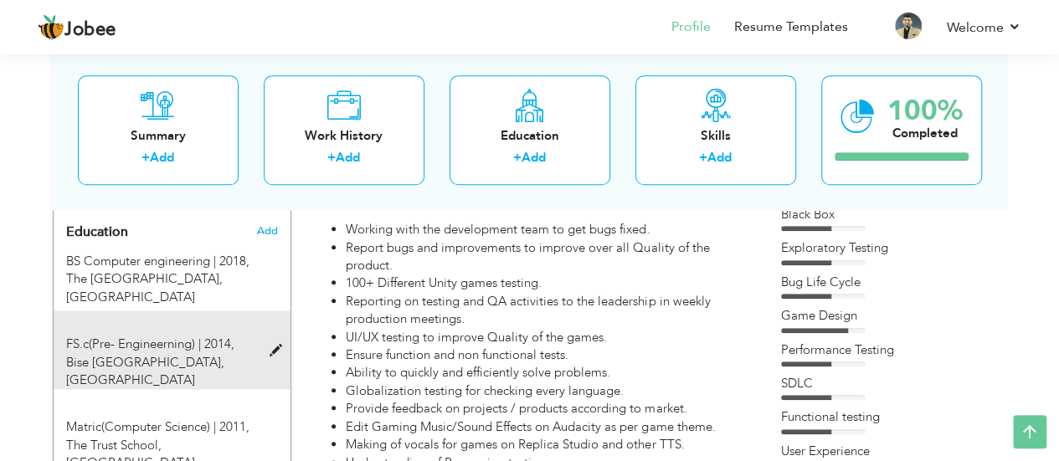
scroll to position [750, 0]
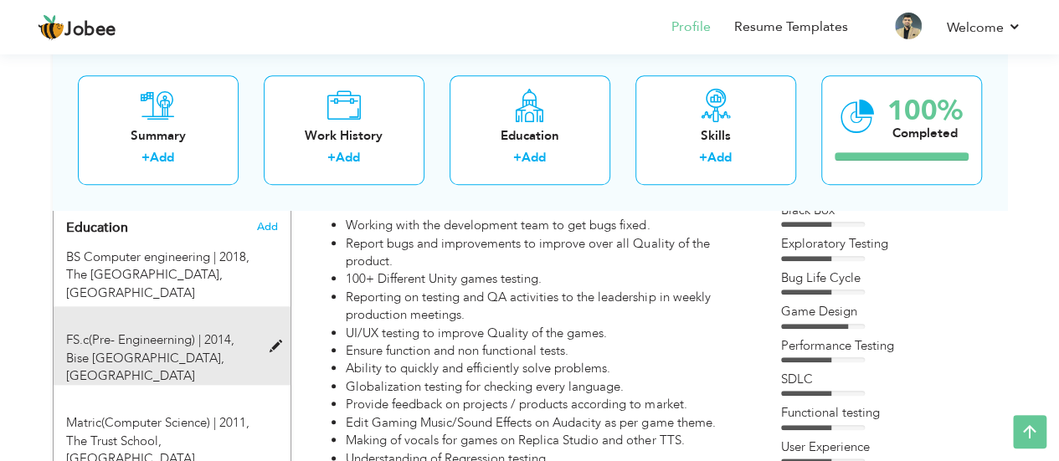
click at [275, 341] on span at bounding box center [279, 347] width 21 height 13
type input "FS.c(Pre- Engineerning)"
type input "2014"
type input "Bise [GEOGRAPHIC_DATA]"
radio input "true"
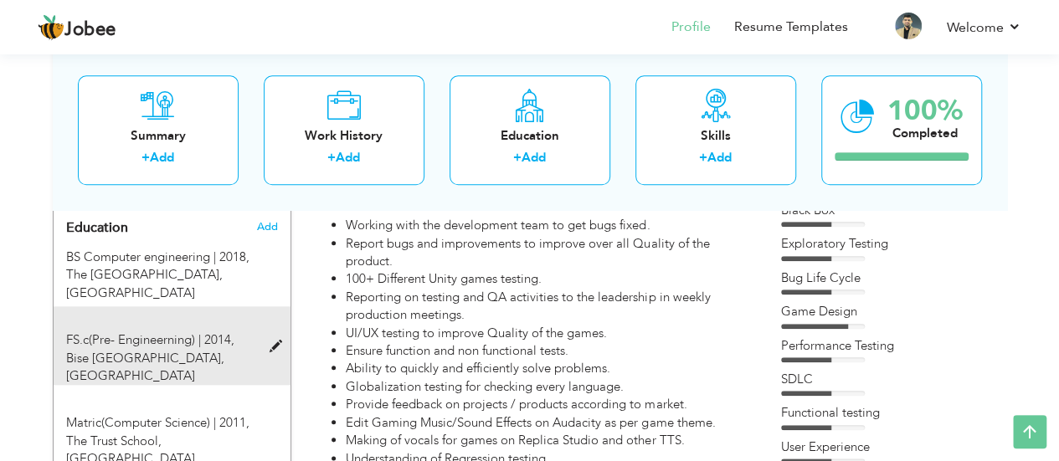
type input "[GEOGRAPHIC_DATA]"
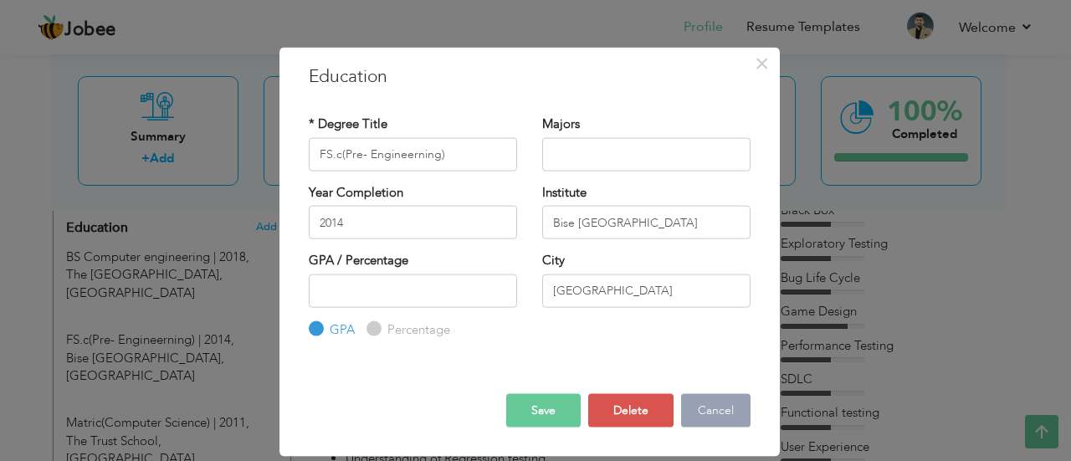
click at [699, 411] on button "Cancel" at bounding box center [715, 410] width 69 height 33
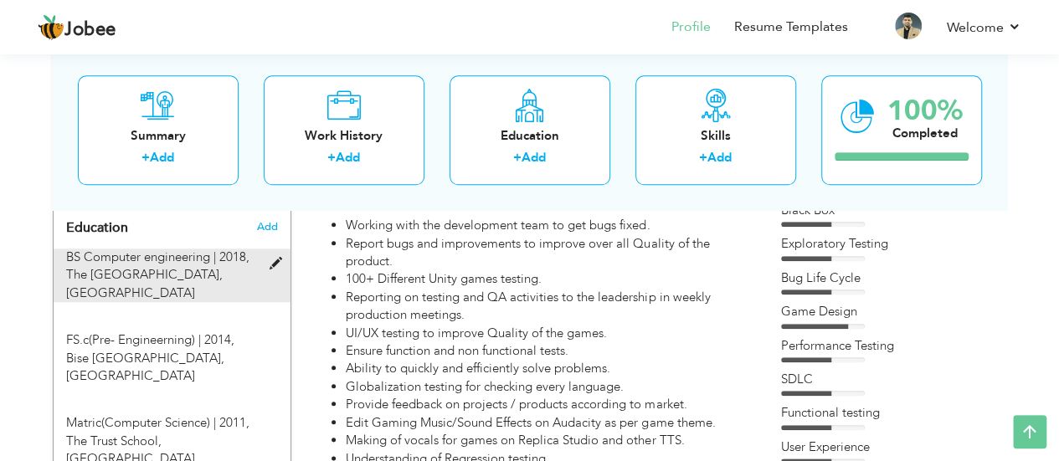
click at [245, 249] on span "BS Computer engineering | 2018," at bounding box center [157, 257] width 183 height 17
type input "BS Computer engineering"
type input "2018"
type input "The [GEOGRAPHIC_DATA]"
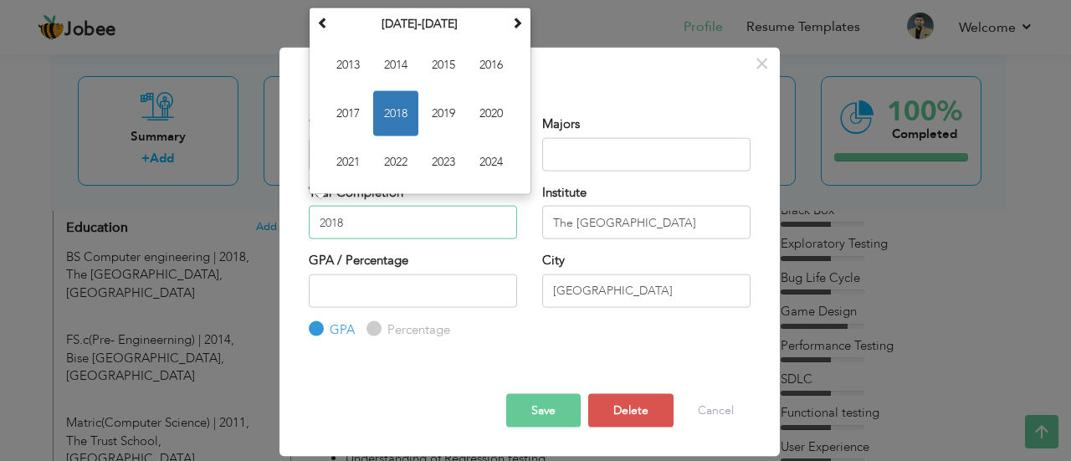
drag, startPoint x: 351, startPoint y: 217, endPoint x: 269, endPoint y: 213, distance: 82.1
click at [269, 213] on div "× Education * Degree Title BS Computer engineering Majors 2018 Su" at bounding box center [535, 230] width 1071 height 461
click at [631, 354] on div "Save Save and Continue Delete Cancel" at bounding box center [529, 396] width 467 height 88
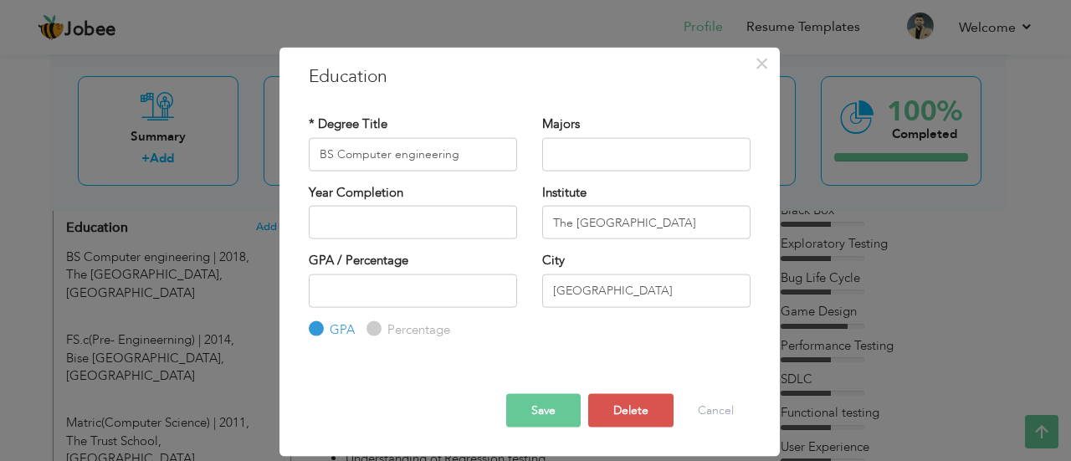
click at [520, 411] on button "Save" at bounding box center [543, 410] width 74 height 33
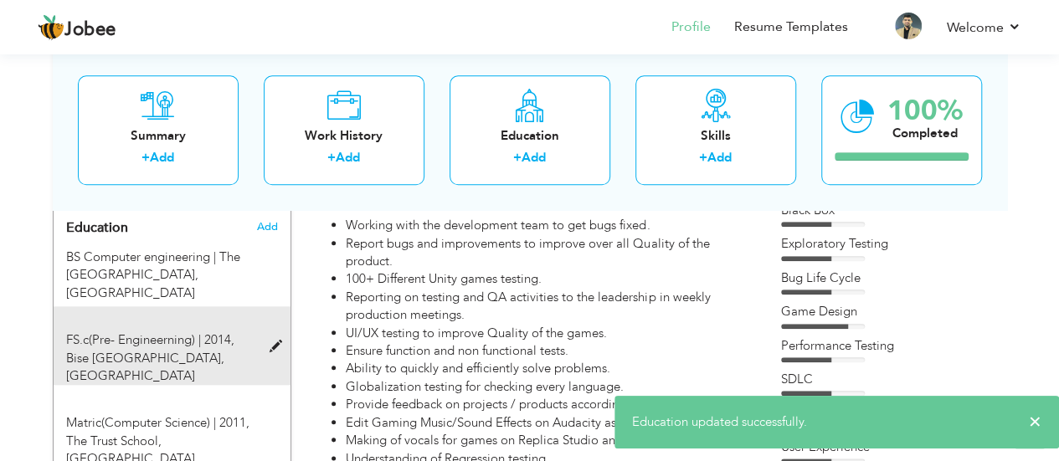
click at [208, 331] on span "FS.c(Pre- Engineerning) | 2014," at bounding box center [150, 339] width 168 height 17
type input "FS.c(Pre- Engineerning)"
type input "2014"
type input "Bise [GEOGRAPHIC_DATA]"
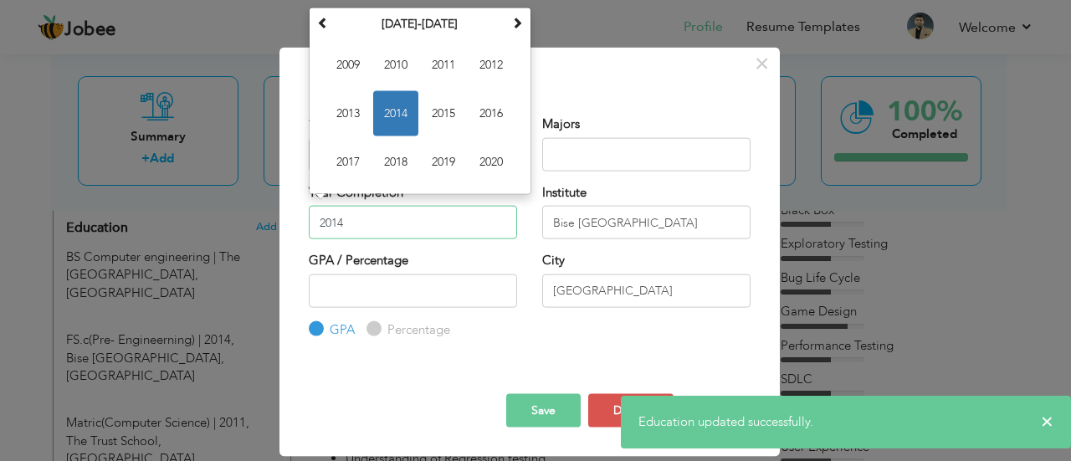
drag, startPoint x: 353, startPoint y: 211, endPoint x: 234, endPoint y: 210, distance: 118.8
click at [234, 210] on div "× Education * Degree Title FS.c(Pre- Engineerning) Majors 2014 Su" at bounding box center [535, 230] width 1071 height 461
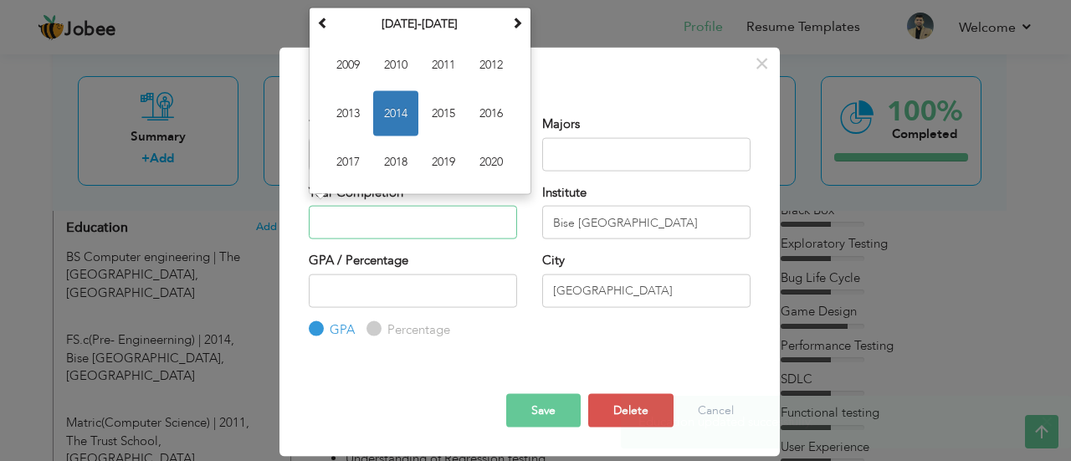
type input "\"
type input "]"
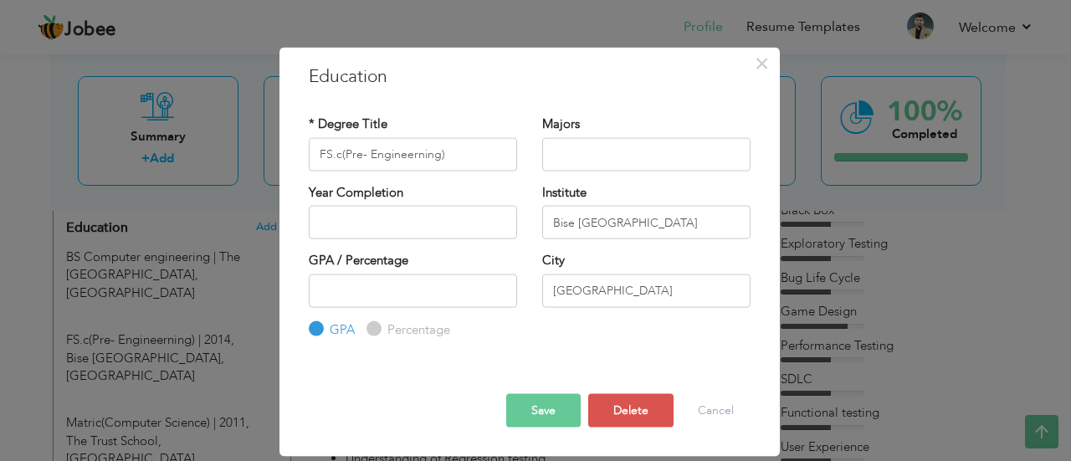
click at [552, 411] on button "Save" at bounding box center [543, 410] width 74 height 33
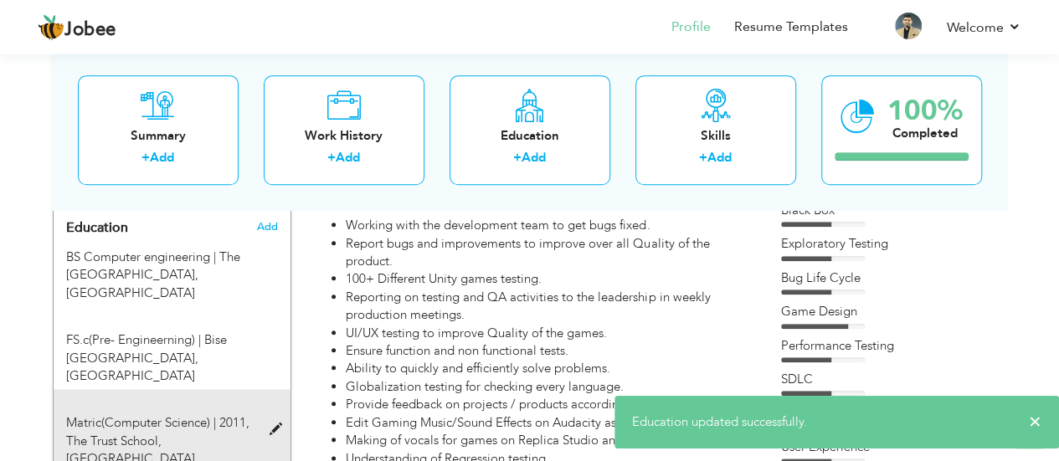
click at [233, 414] on span "Matric(Computer Science) | 2011," at bounding box center [157, 422] width 183 height 17
type input "Matric(Computer Science)"
type input "2011"
type input "The Trust School"
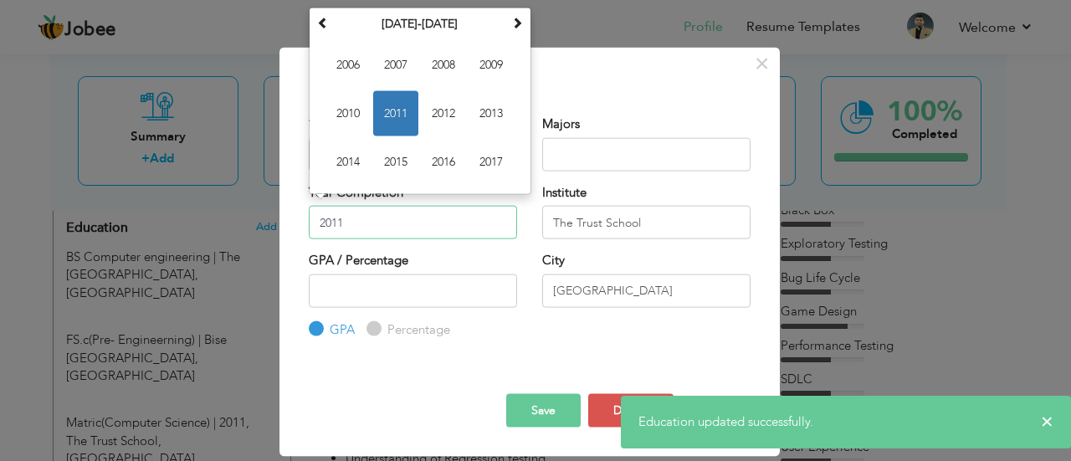
drag, startPoint x: 376, startPoint y: 219, endPoint x: 244, endPoint y: 217, distance: 131.4
click at [244, 217] on div "× Education * Degree Title Matric(Computer Science) Majors 2011 Su" at bounding box center [535, 230] width 1071 height 461
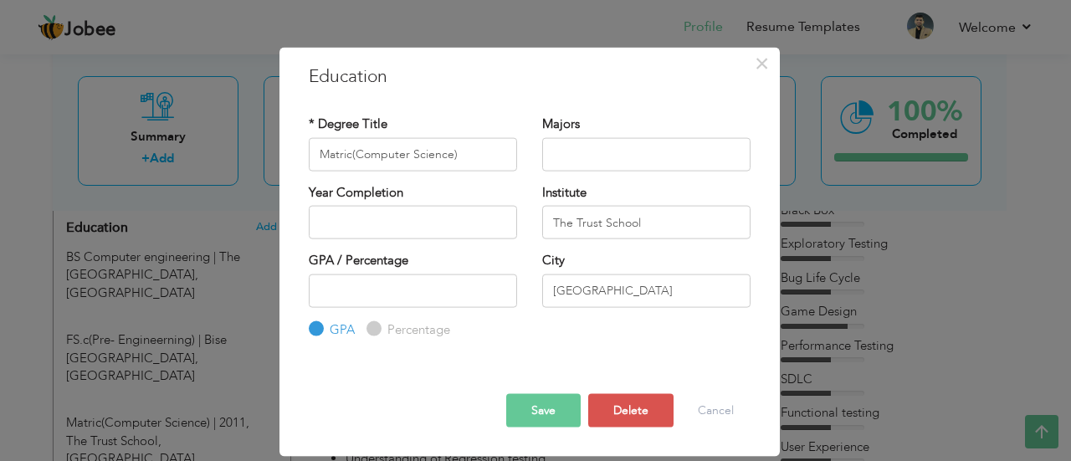
click at [561, 423] on button "Save" at bounding box center [543, 410] width 74 height 33
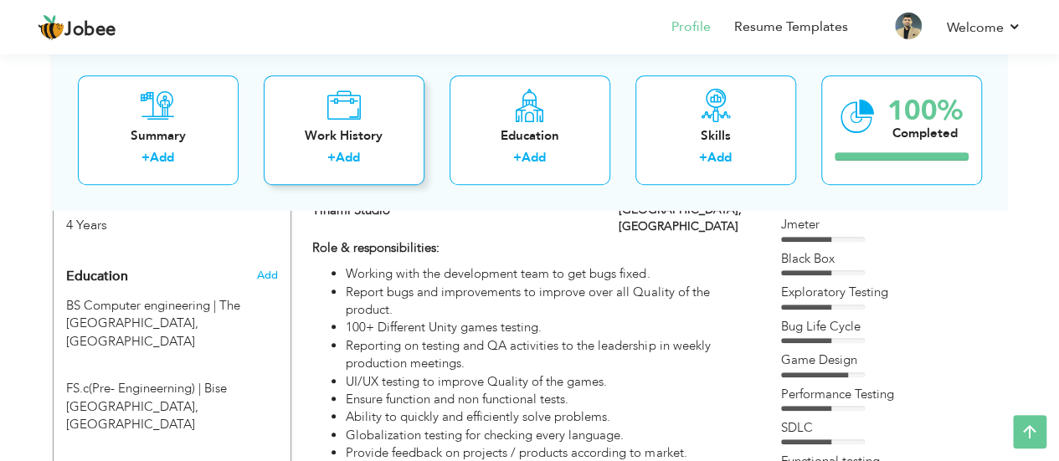
scroll to position [700, 0]
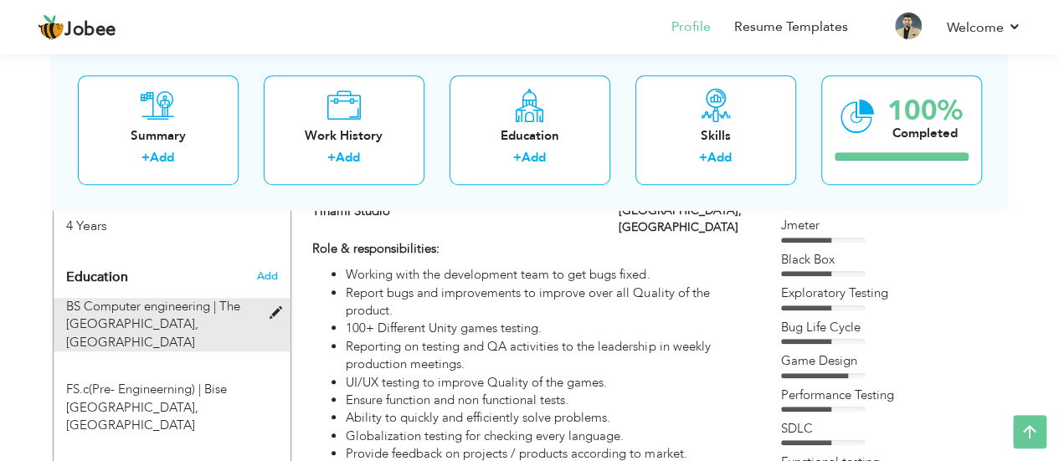
click at [186, 298] on span "BS Computer engineering |" at bounding box center [141, 306] width 150 height 17
type input "BS Computer engineering"
type input "The [GEOGRAPHIC_DATA]"
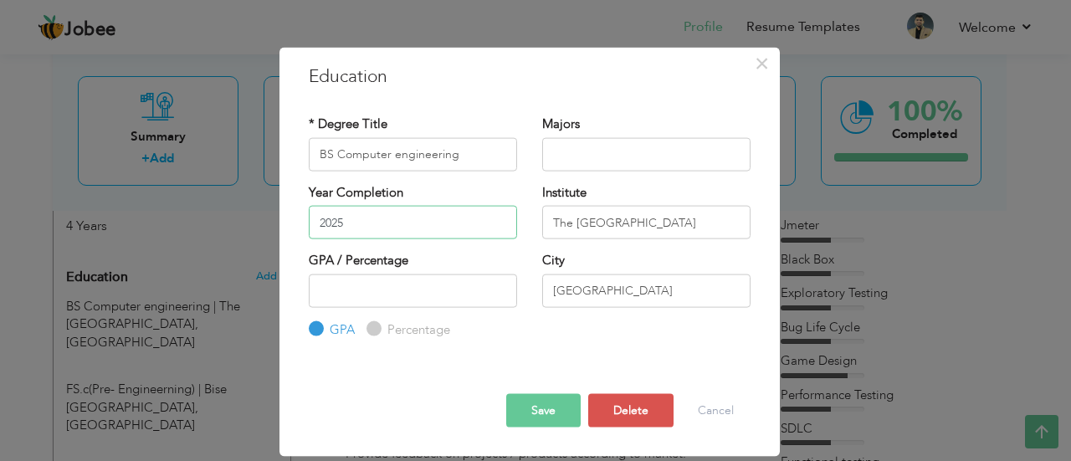
click at [411, 213] on input "2025" at bounding box center [413, 222] width 208 height 33
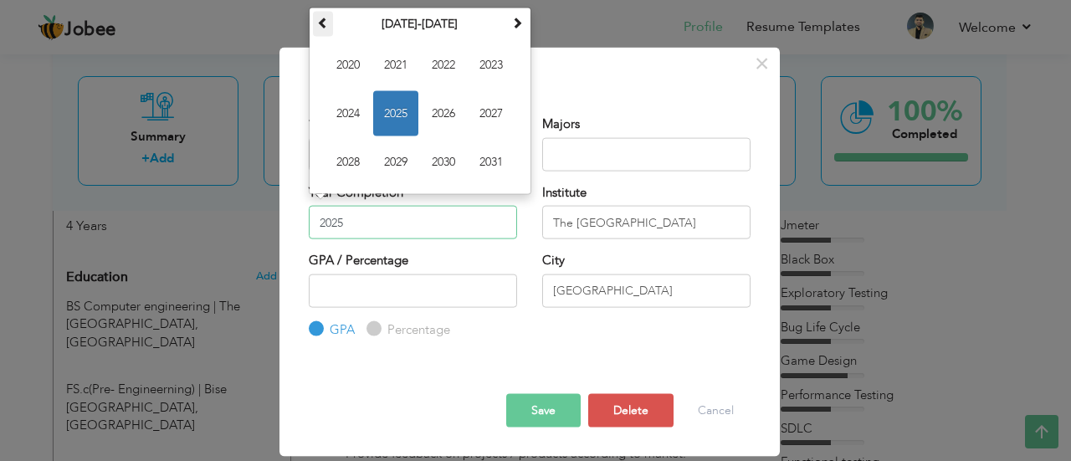
click at [324, 19] on span at bounding box center [323, 22] width 12 height 12
click at [338, 159] on span "2018" at bounding box center [348, 161] width 45 height 45
type input "2018"
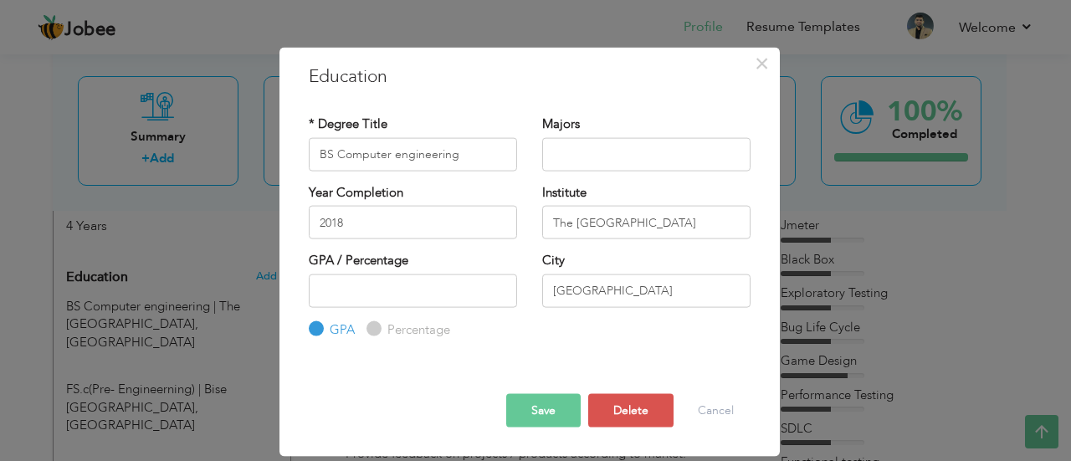
click at [519, 403] on button "Save" at bounding box center [543, 410] width 74 height 33
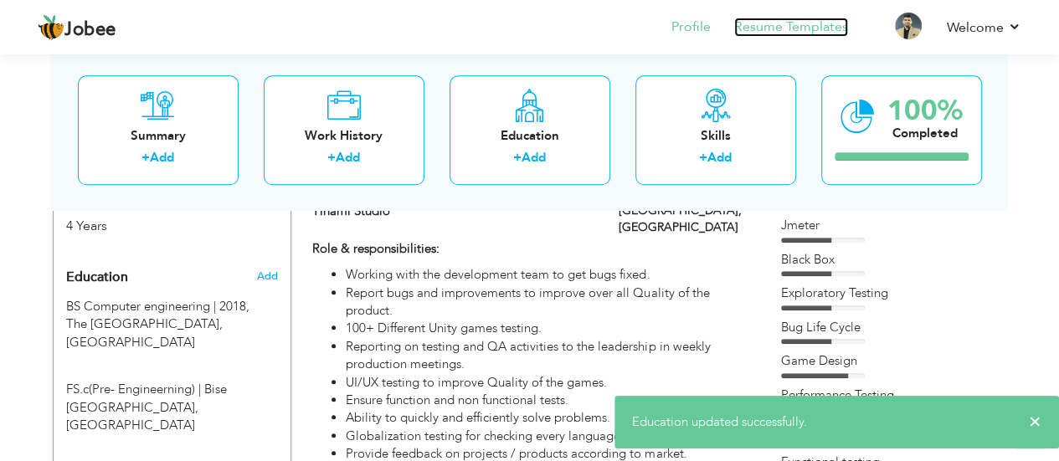
click at [760, 20] on link "Resume Templates" at bounding box center [791, 27] width 114 height 19
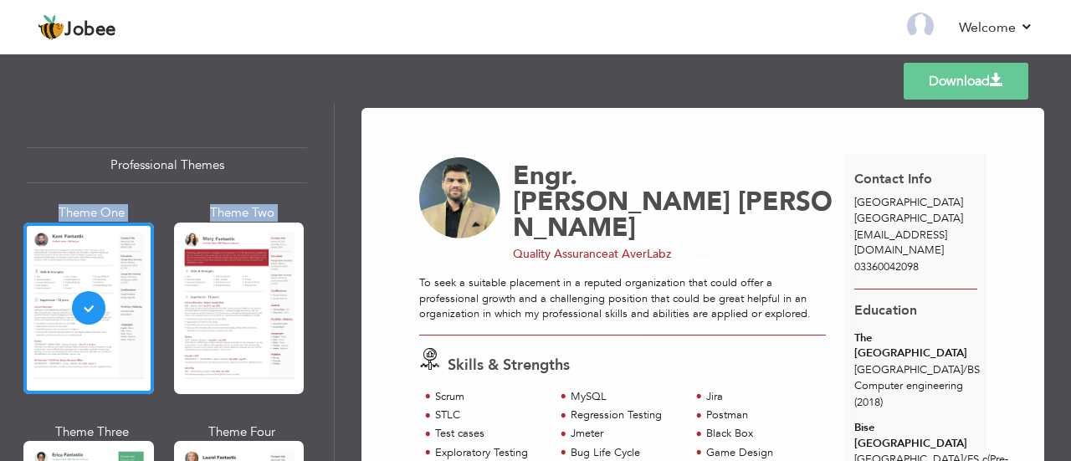
drag, startPoint x: 331, startPoint y: 116, endPoint x: 310, endPoint y: 367, distance: 251.8
click at [310, 367] on div "Professional Themes Theme One Theme Two Theme Three Theme Four" at bounding box center [535, 282] width 1071 height 357
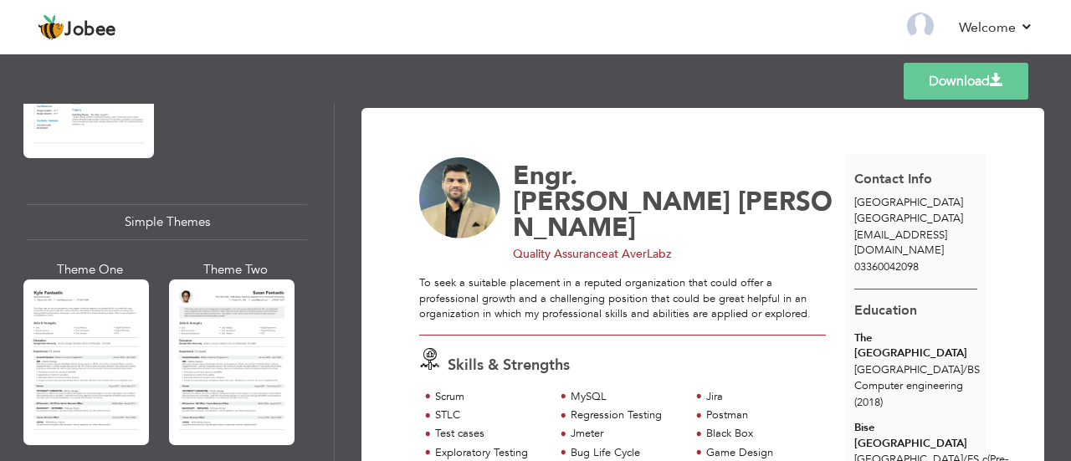
scroll to position [3054, 0]
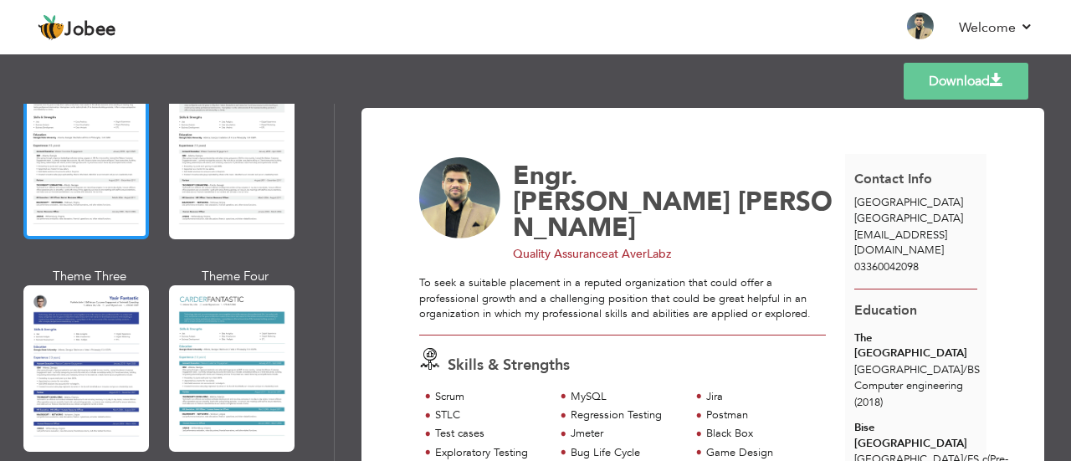
click at [89, 130] on div at bounding box center [86, 157] width 126 height 166
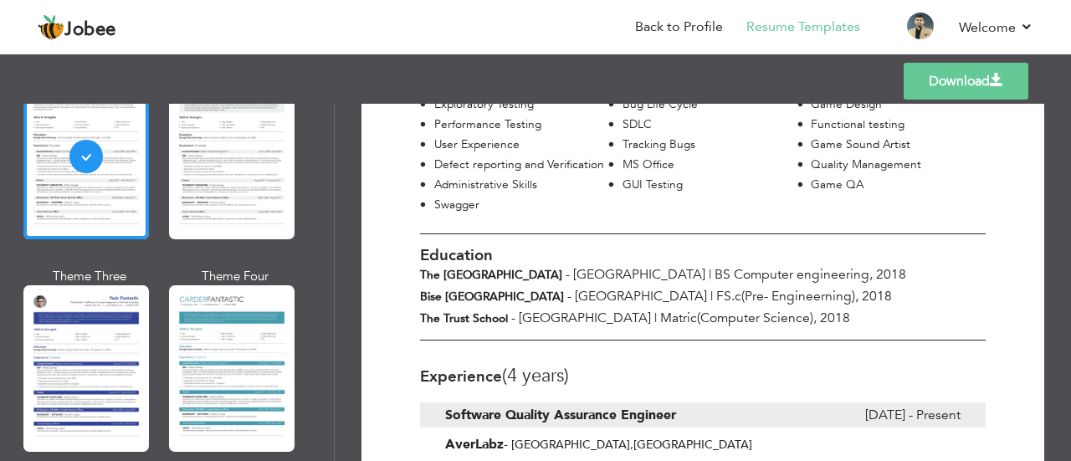
scroll to position [387, 0]
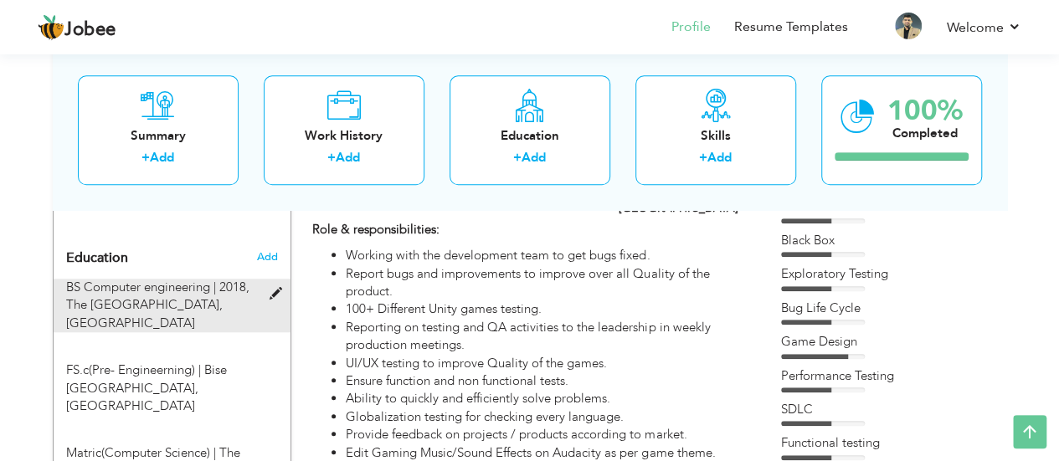
click at [276, 288] on span at bounding box center [279, 294] width 21 height 13
type input "BS Computer engineering"
type input "2018"
type input "The [GEOGRAPHIC_DATA]"
radio input "true"
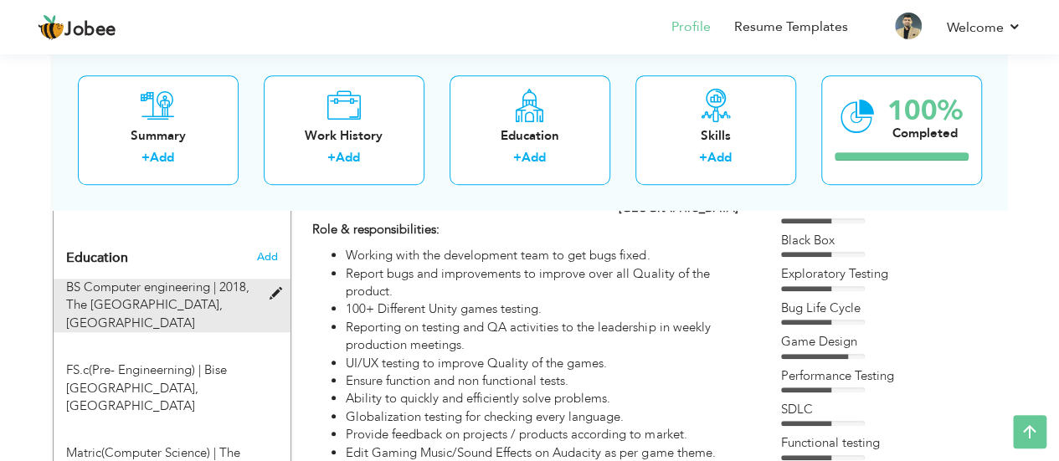
type input "[GEOGRAPHIC_DATA]"
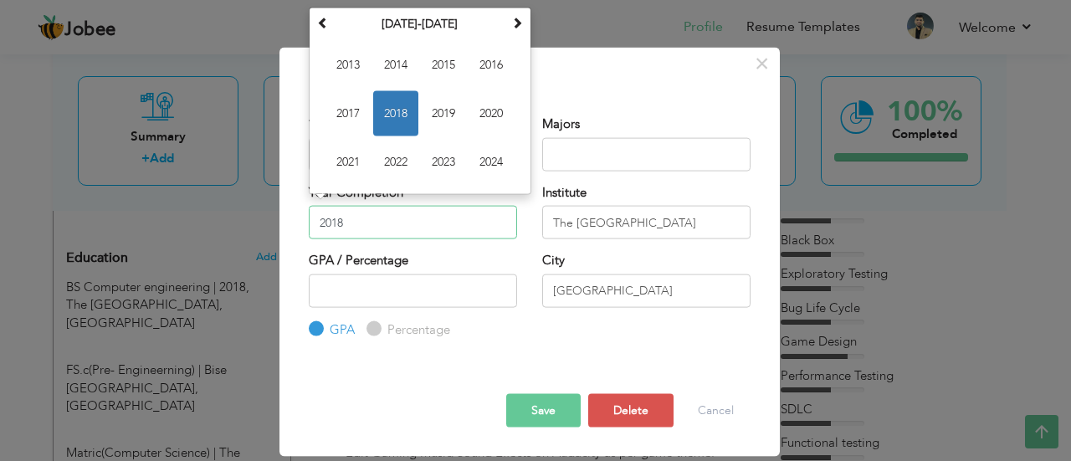
drag, startPoint x: 389, startPoint y: 213, endPoint x: 199, endPoint y: 200, distance: 190.4
click at [199, 200] on div "× Education * Degree Title BS Computer engineering Majors 2018 Su" at bounding box center [535, 230] width 1071 height 461
type input "2018"
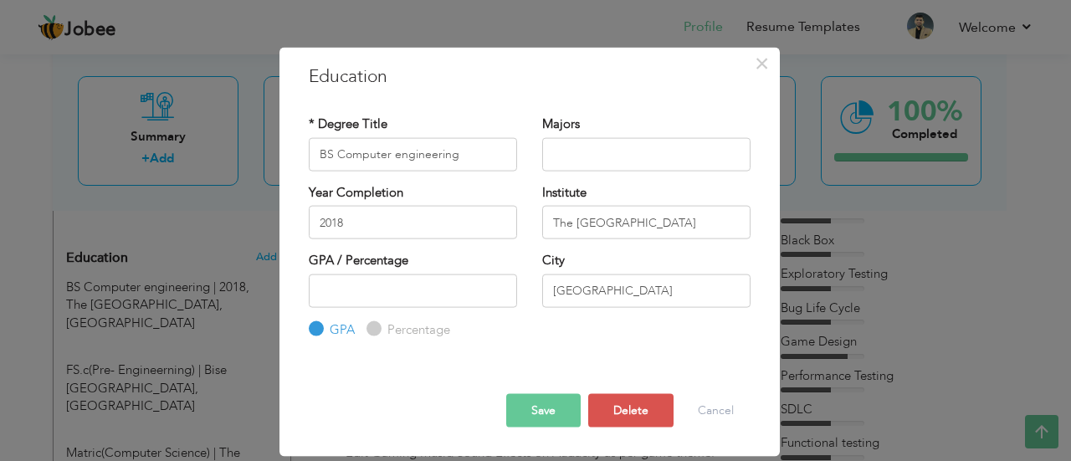
click at [552, 411] on button "Save" at bounding box center [543, 410] width 74 height 33
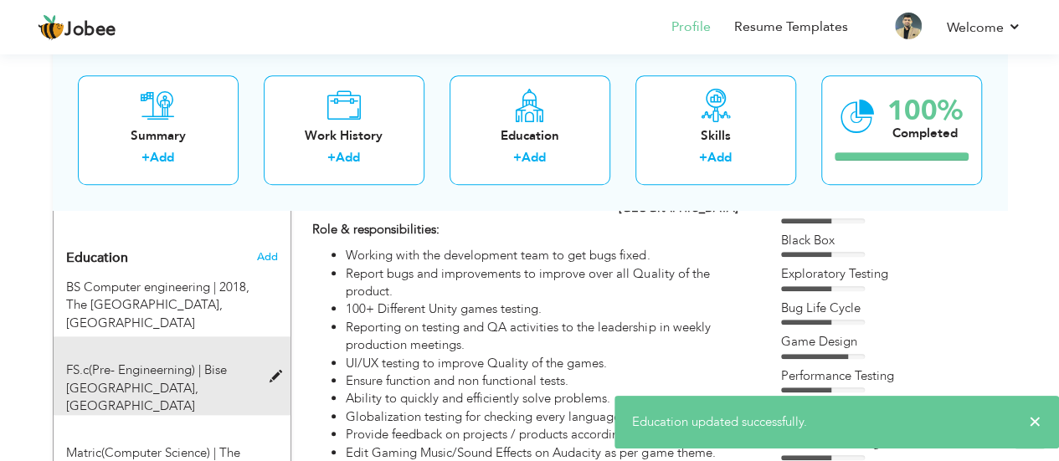
click at [261, 361] on div "FS.c(Pre- Engineerning) | Bise Lahore, Lahore" at bounding box center [162, 388] width 217 height 54
type input "FS.c(Pre- Engineerning)"
type input "Bise [GEOGRAPHIC_DATA]"
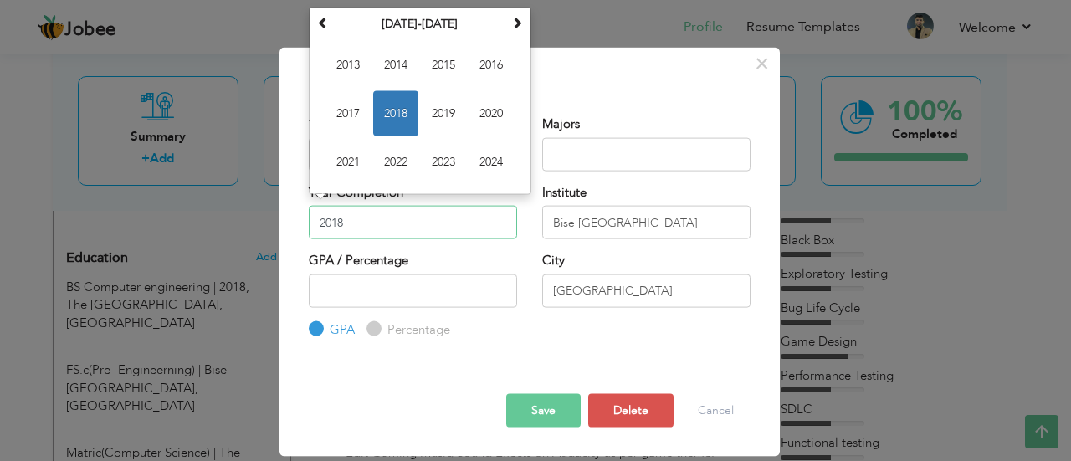
click at [355, 226] on input "2018" at bounding box center [413, 222] width 208 height 33
type input "2014"
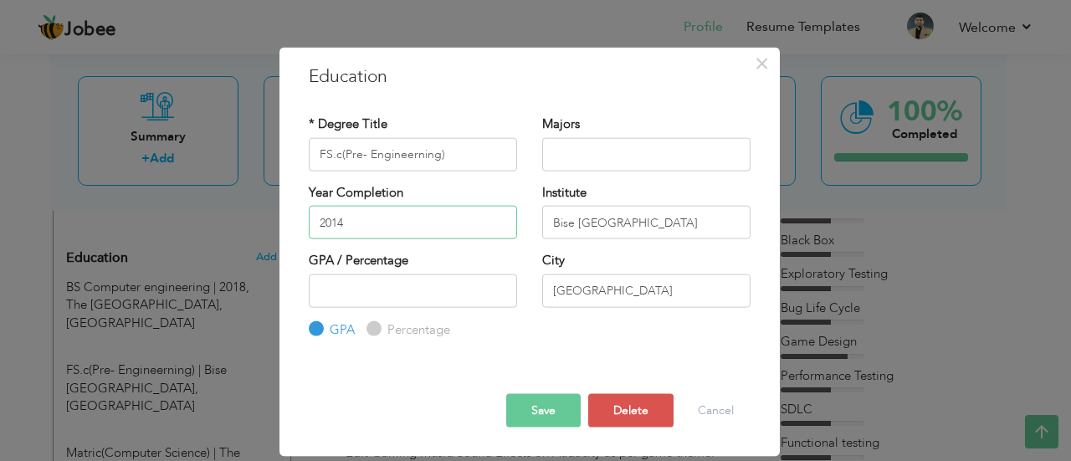
click at [355, 226] on input "2014" at bounding box center [413, 222] width 208 height 33
click at [542, 402] on button "Save" at bounding box center [543, 410] width 74 height 33
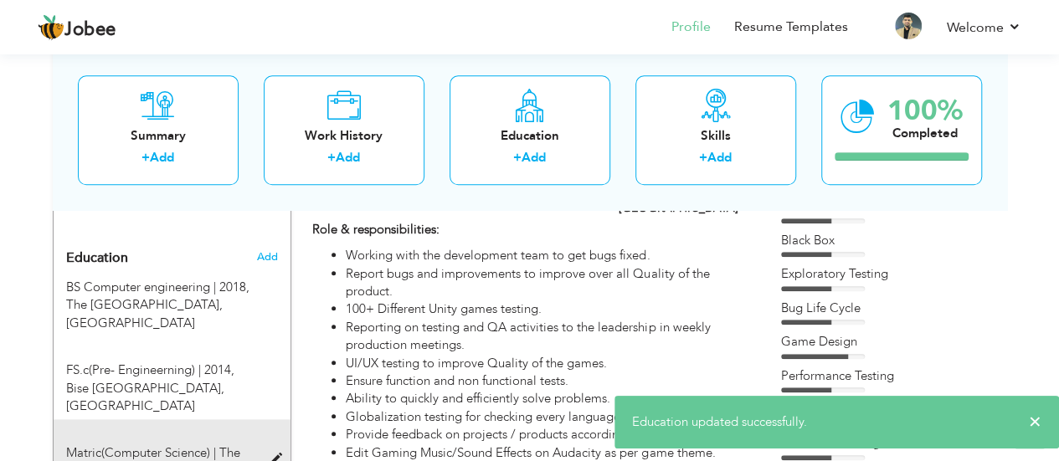
click at [279, 454] on span at bounding box center [279, 460] width 21 height 13
type input "Matric(Computer Science)"
type input "The Trust School"
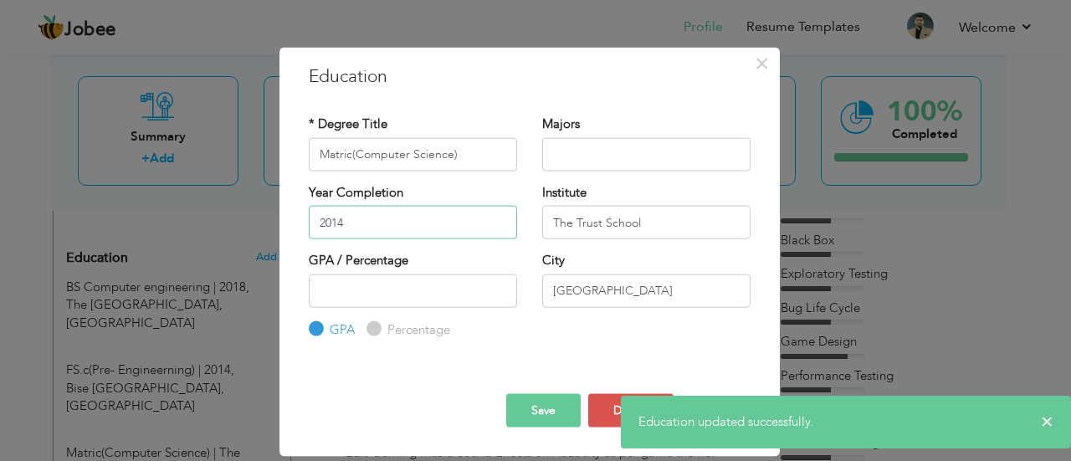
click at [353, 232] on input "2014" at bounding box center [413, 222] width 208 height 33
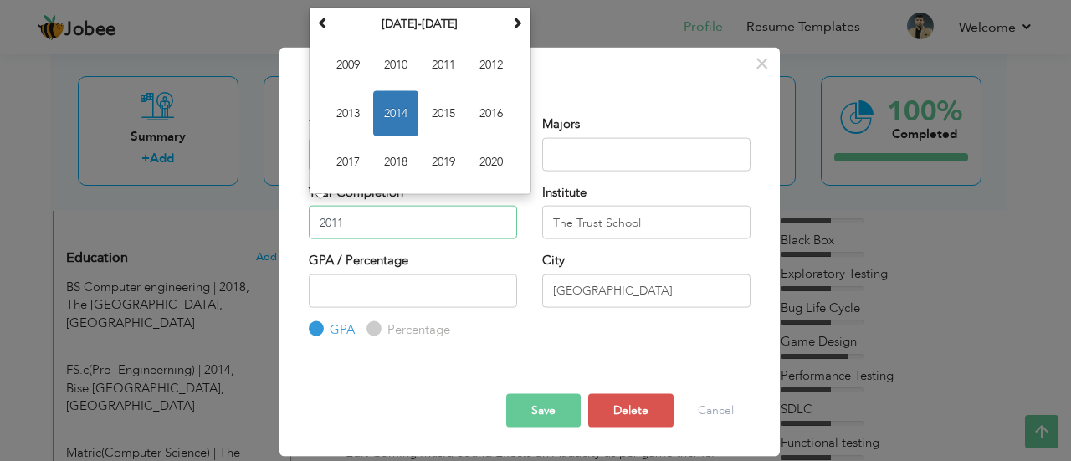
type input "2011"
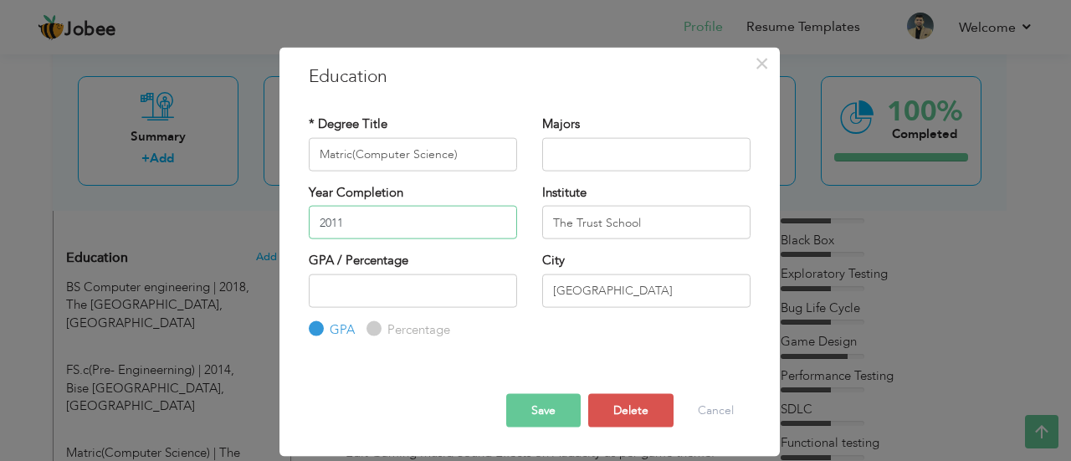
click at [353, 232] on input "2011" at bounding box center [413, 222] width 208 height 33
click at [546, 419] on button "Save" at bounding box center [543, 410] width 74 height 33
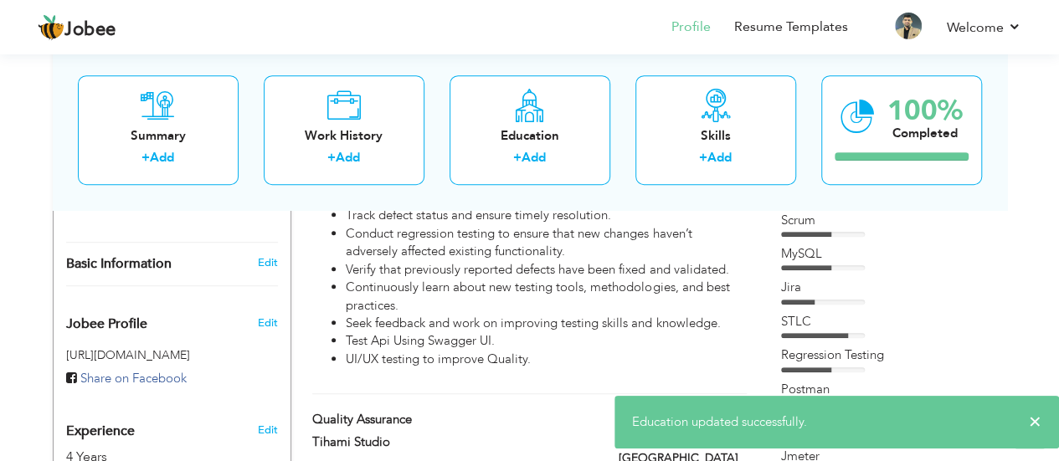
scroll to position [468, 0]
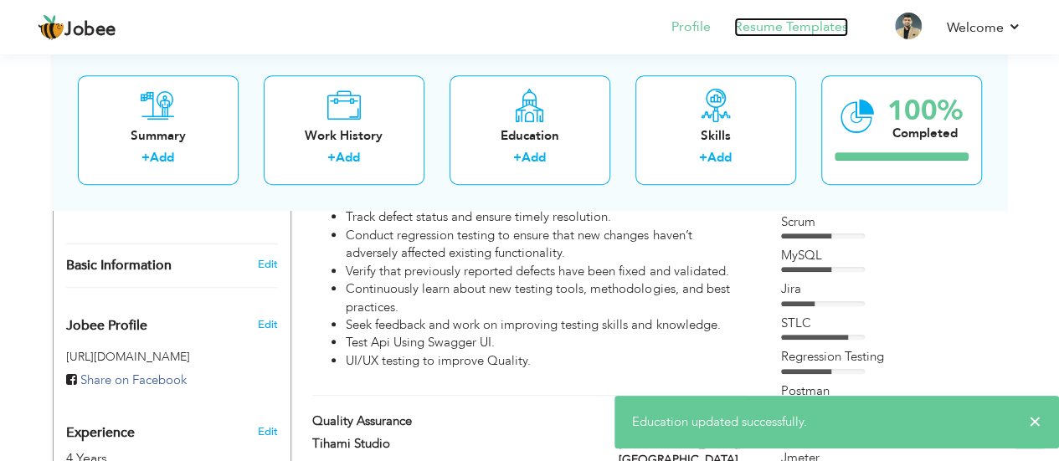
click at [787, 24] on link "Resume Templates" at bounding box center [791, 27] width 114 height 19
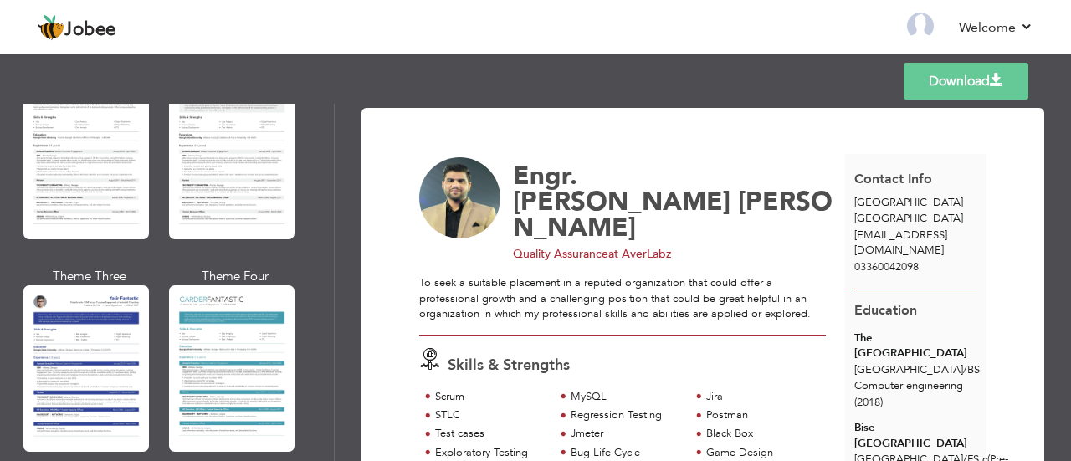
scroll to position [2813, 0]
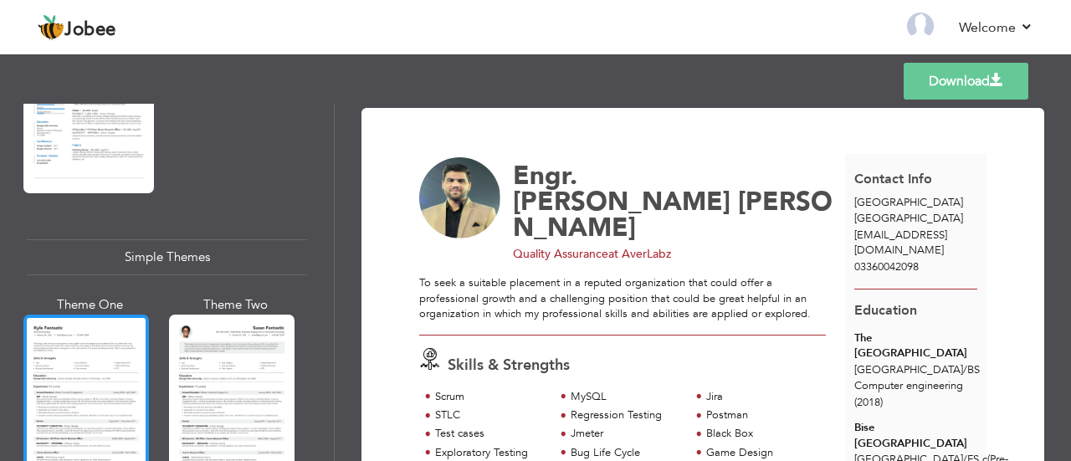
click at [104, 347] on div at bounding box center [86, 398] width 126 height 166
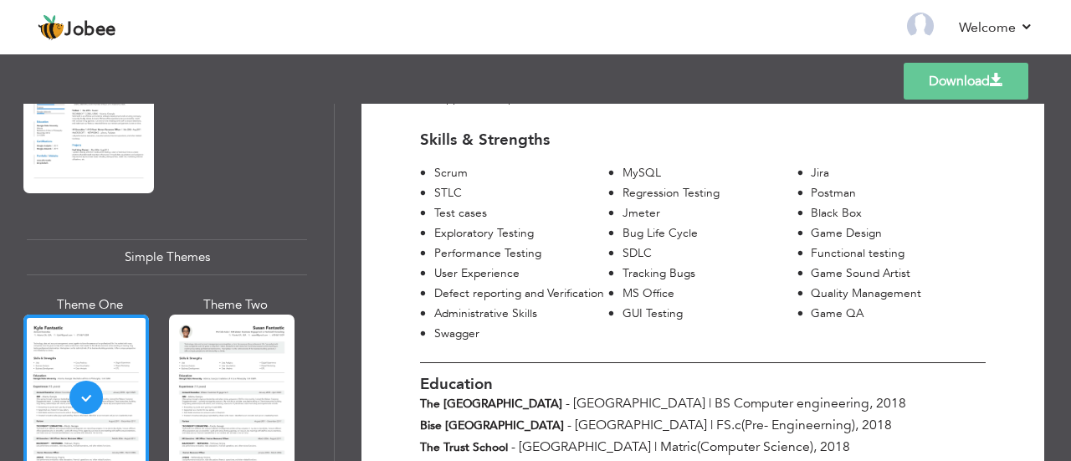
scroll to position [260, 0]
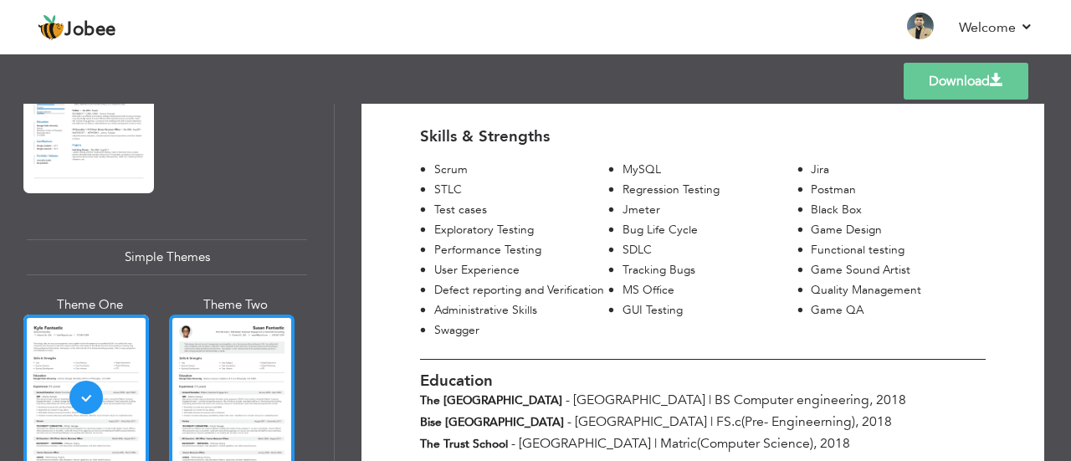
click at [264, 328] on div at bounding box center [232, 398] width 126 height 166
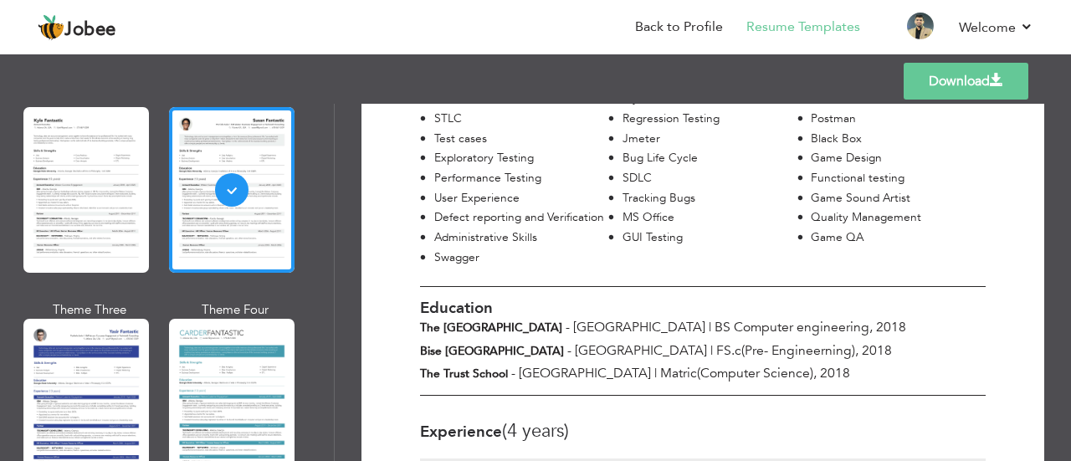
scroll to position [3021, 0]
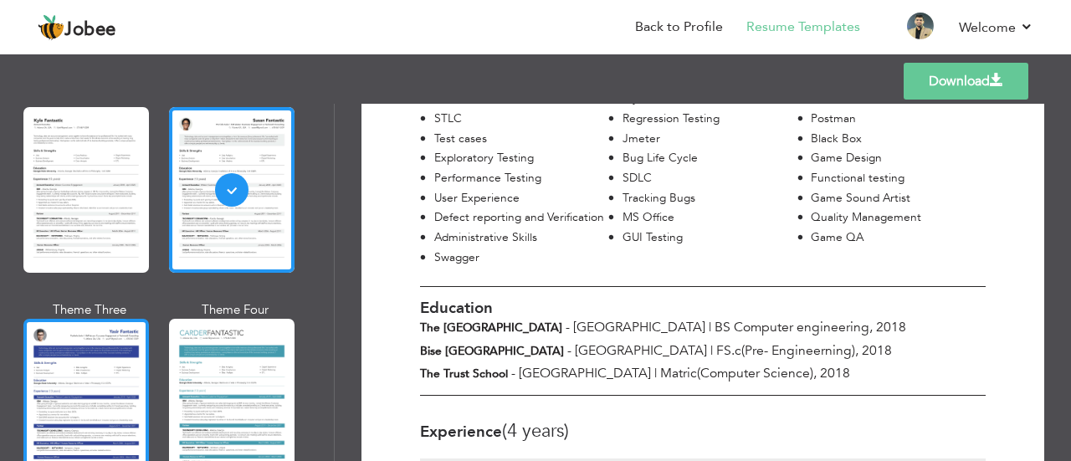
click at [60, 363] on div at bounding box center [86, 402] width 126 height 166
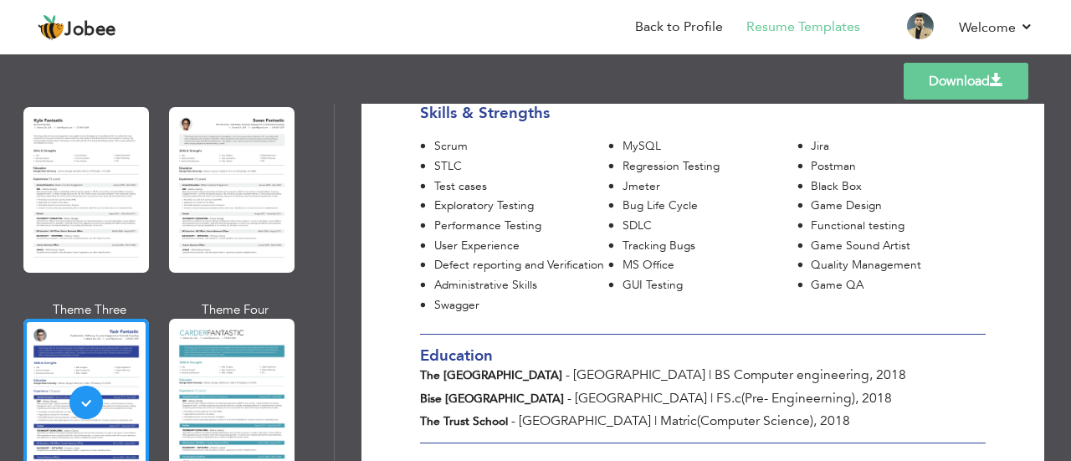
scroll to position [333, 0]
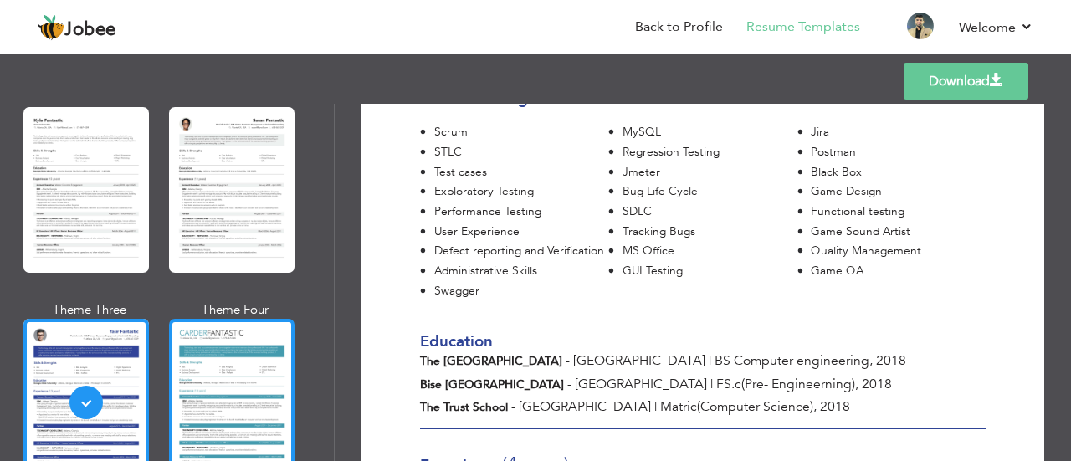
click at [199, 371] on div at bounding box center [232, 402] width 126 height 166
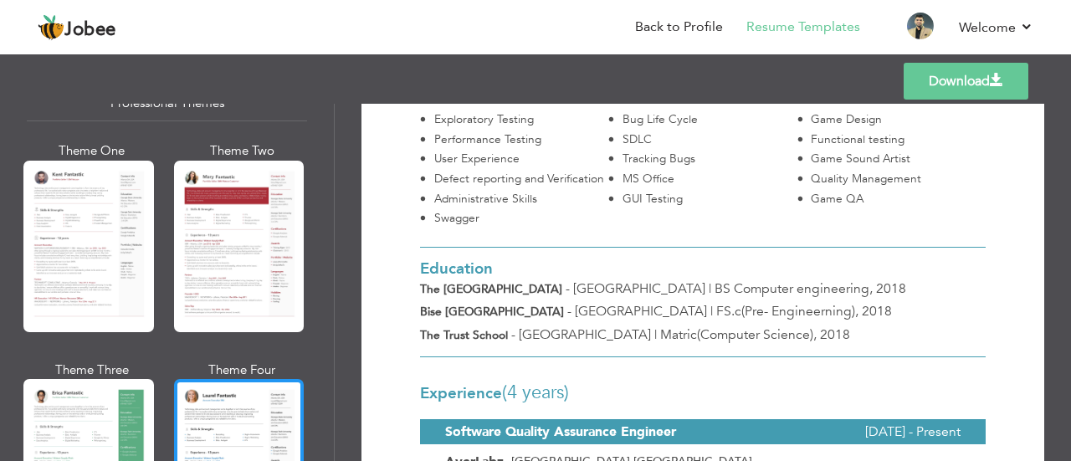
scroll to position [64, 0]
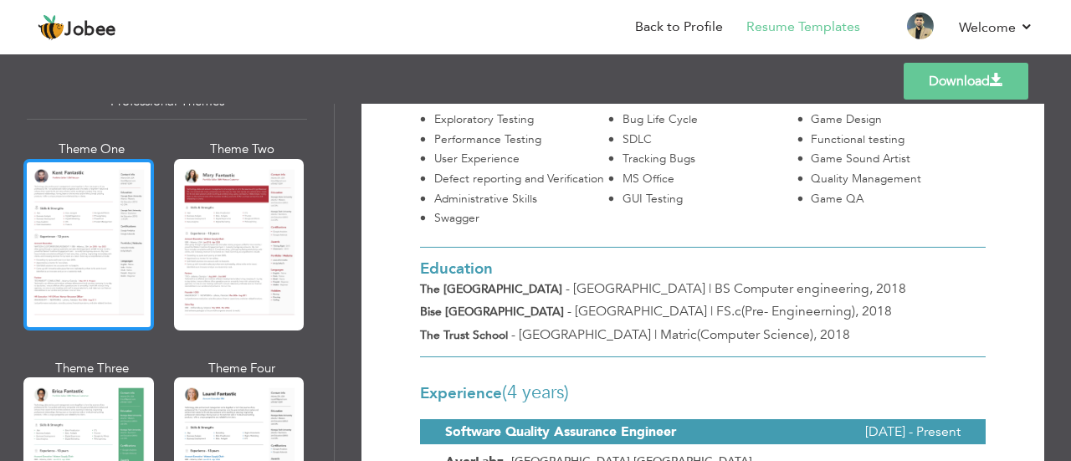
click at [86, 246] on div at bounding box center [88, 245] width 131 height 172
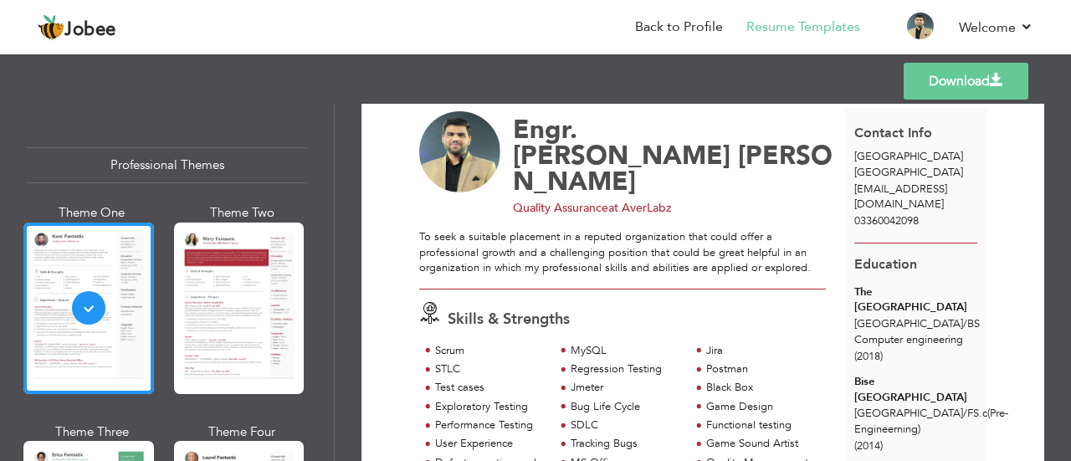
scroll to position [38, 0]
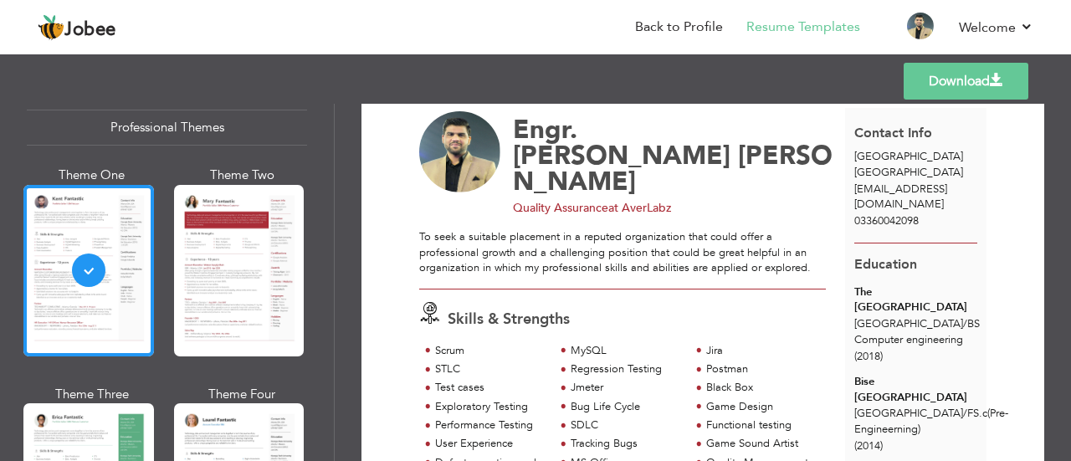
click at [220, 294] on div at bounding box center [239, 271] width 131 height 172
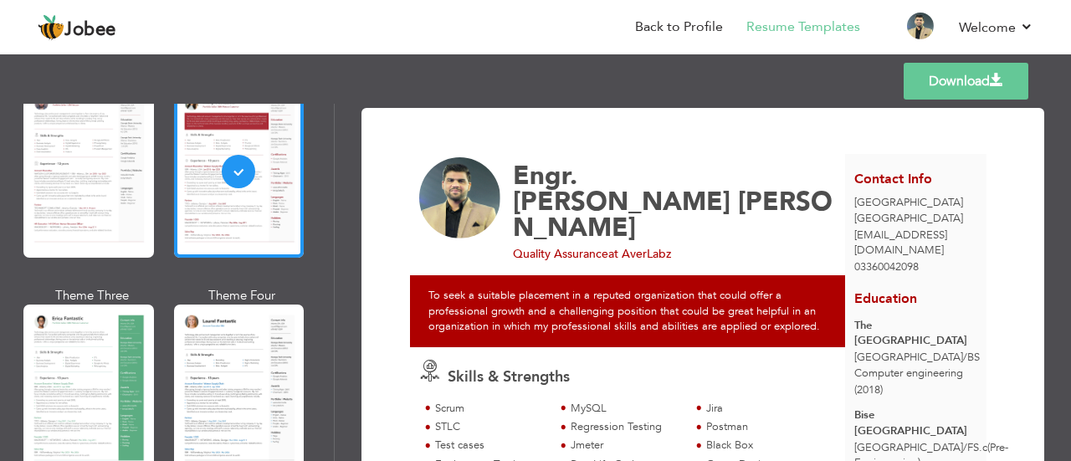
scroll to position [206, 0]
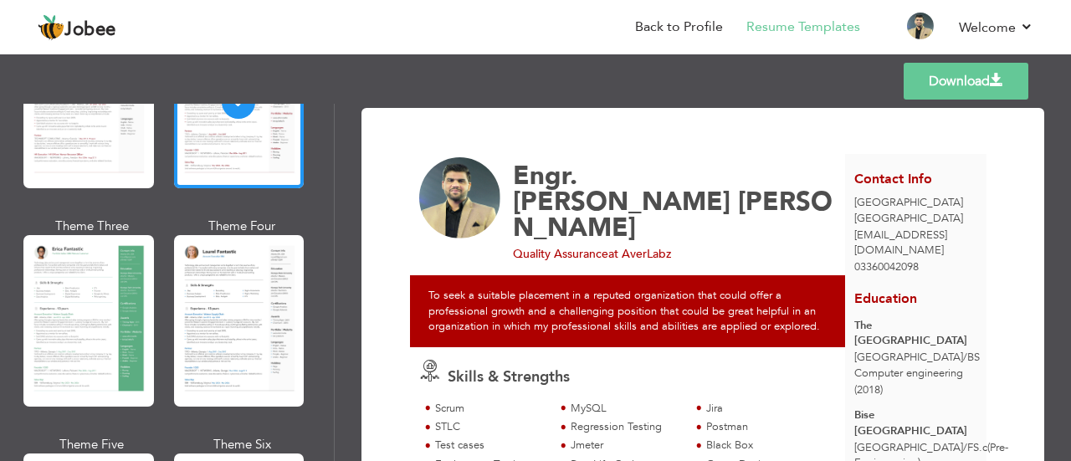
click at [220, 294] on div at bounding box center [239, 321] width 131 height 172
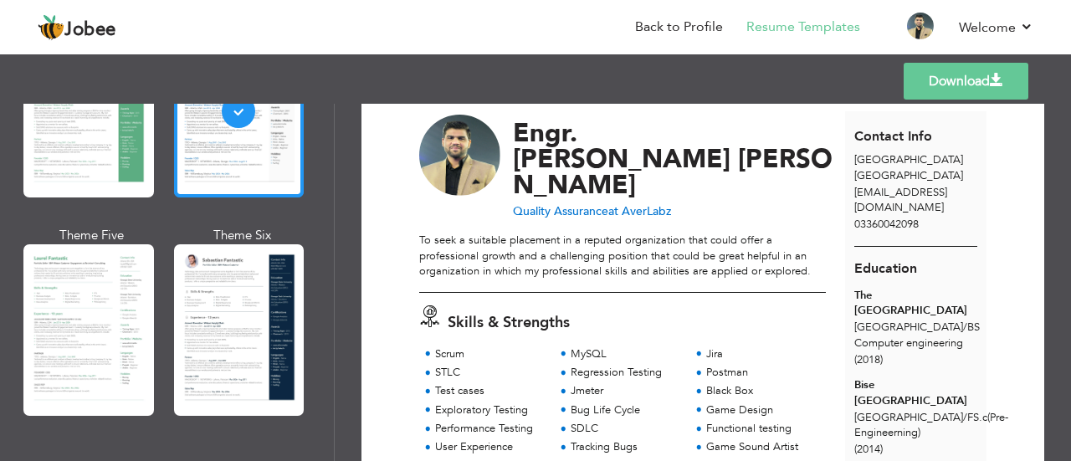
scroll to position [433, 0]
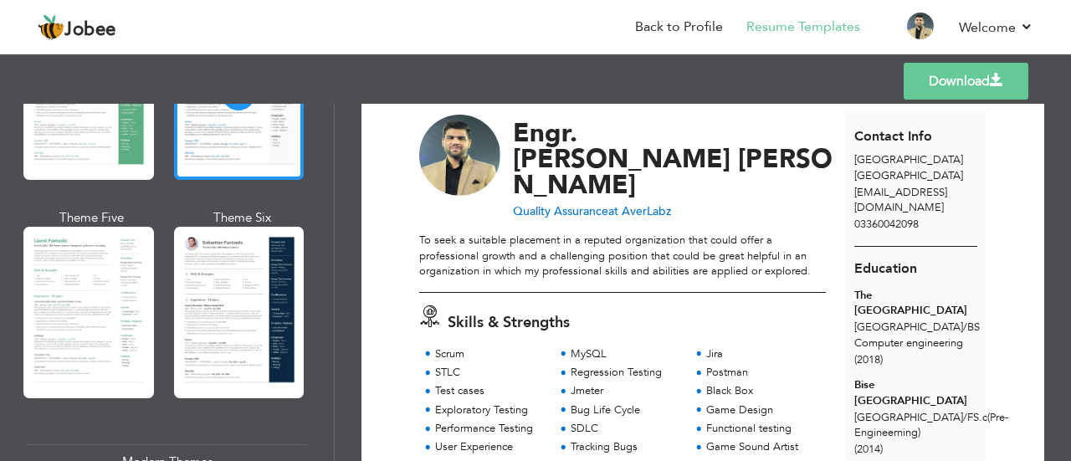
click at [228, 265] on div at bounding box center [239, 313] width 131 height 172
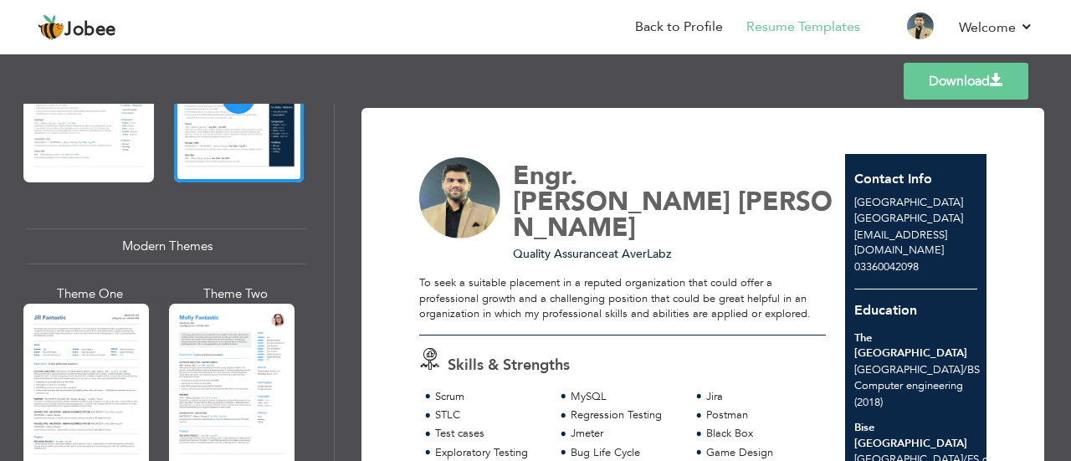
scroll to position [678, 0]
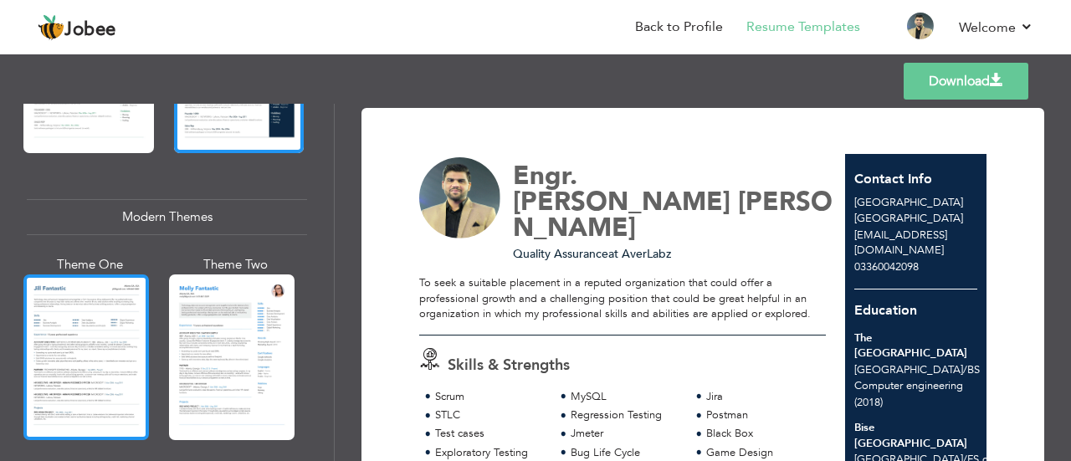
click at [85, 337] on div at bounding box center [86, 357] width 126 height 166
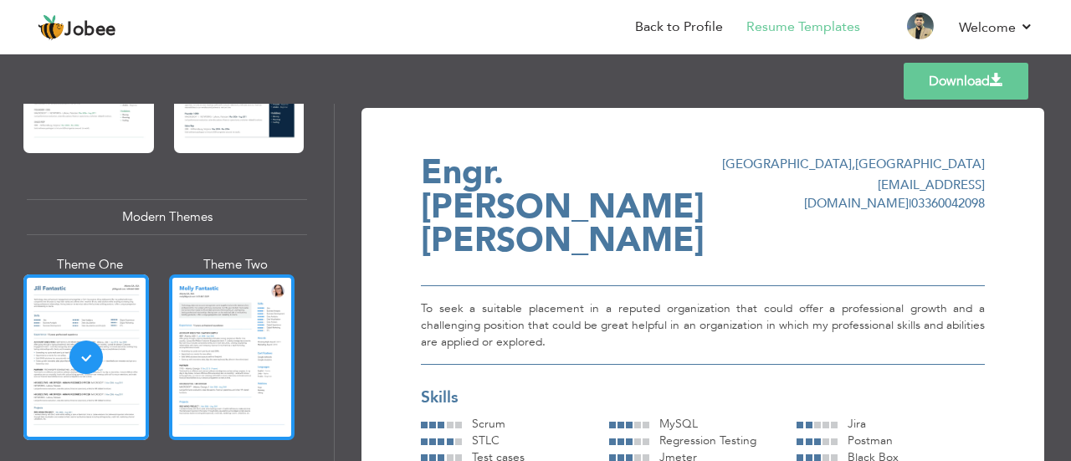
click at [223, 322] on div at bounding box center [232, 357] width 126 height 166
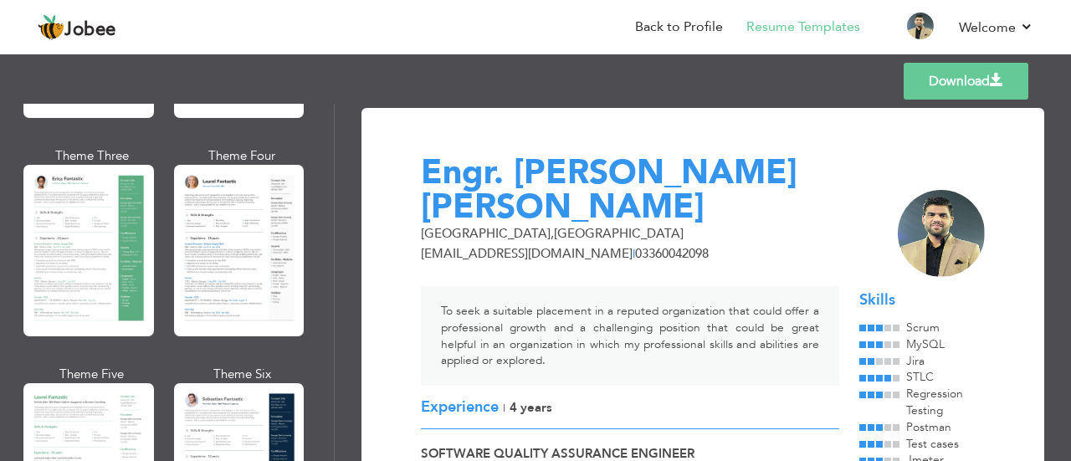
scroll to position [0, 0]
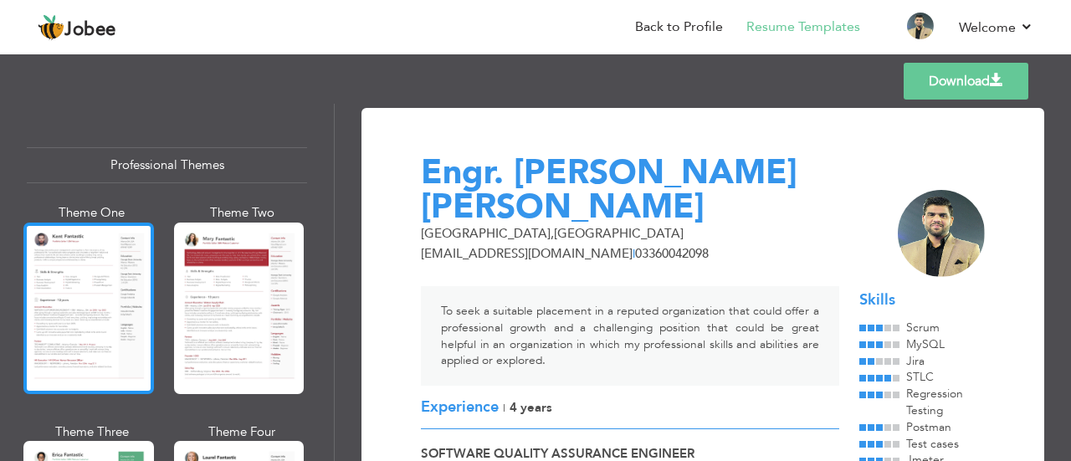
click at [60, 296] on div at bounding box center [88, 309] width 131 height 172
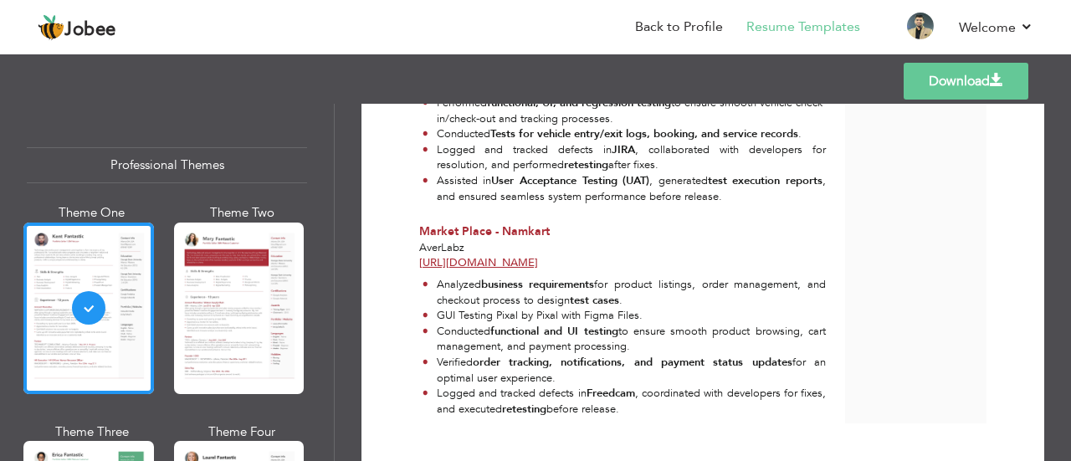
scroll to position [2360, 0]
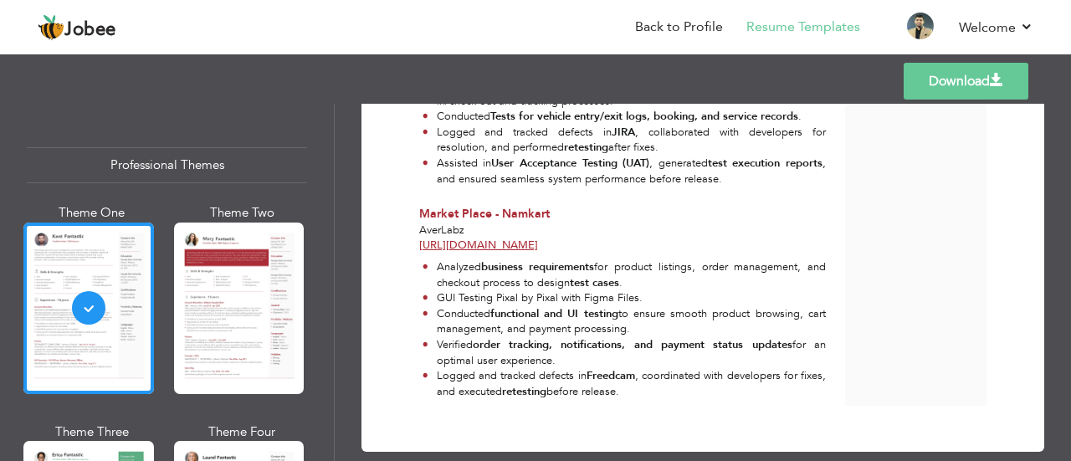
click at [949, 74] on link "Download" at bounding box center [966, 81] width 125 height 37
click at [683, 21] on link "Back to Profile" at bounding box center [679, 27] width 88 height 19
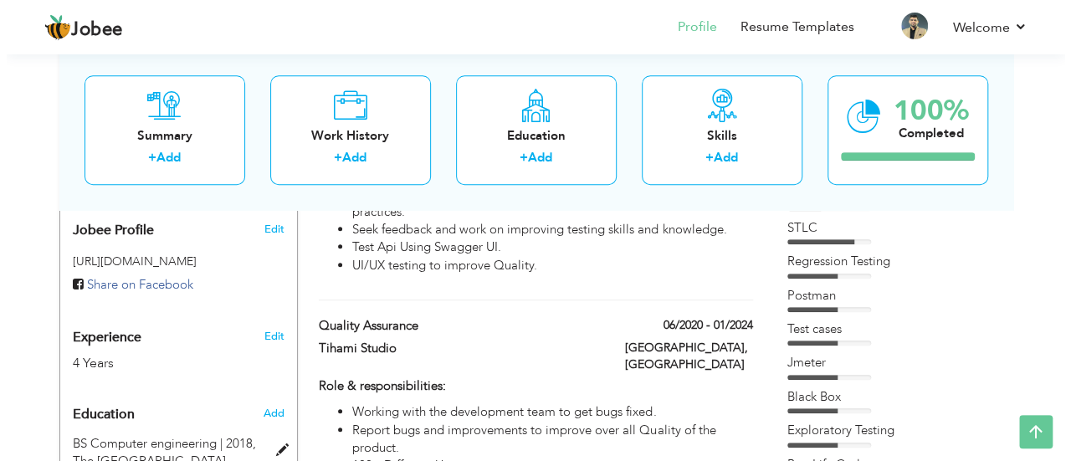
scroll to position [562, 0]
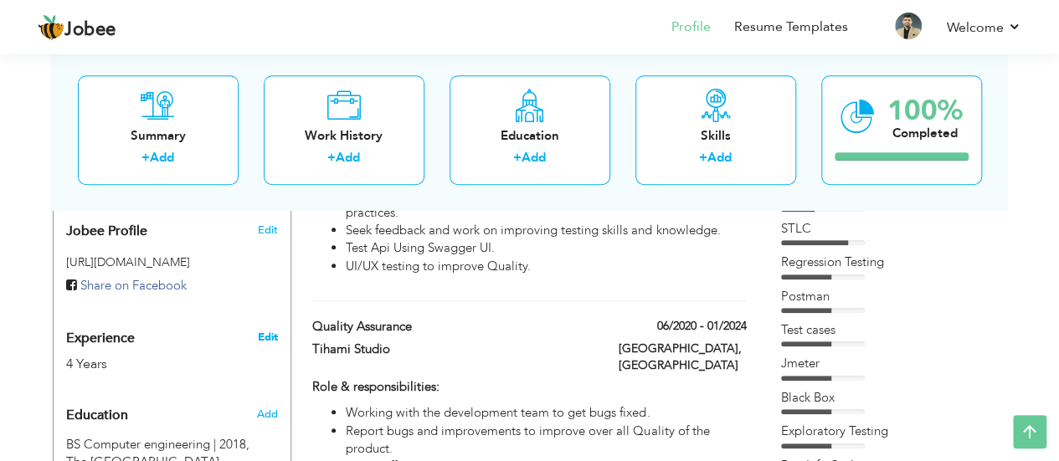
click at [269, 330] on link "Edit" at bounding box center [267, 337] width 20 height 15
type input "Engr. [PERSON_NAME]"
type input "[PERSON_NAME]"
type input "03360042098"
select select "number:166"
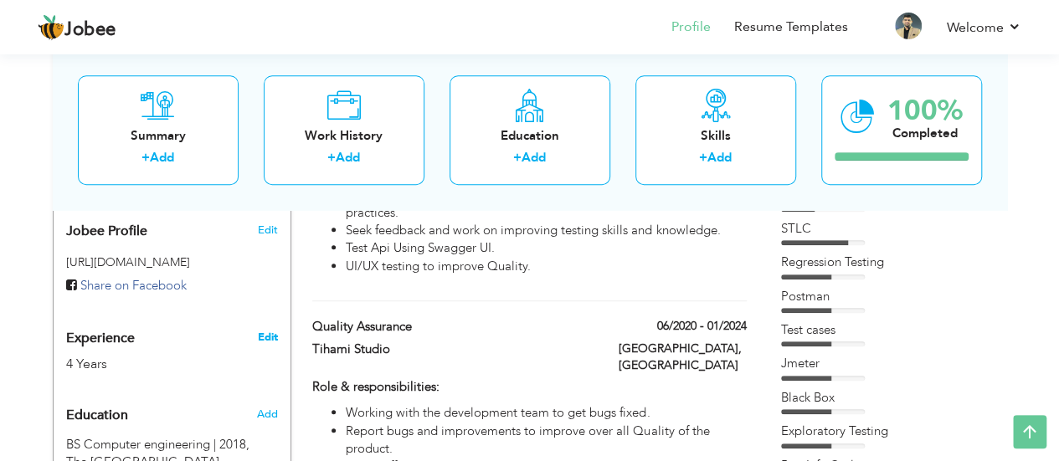
type input "[GEOGRAPHIC_DATA]"
select select "number:6"
type input "AverLabz"
type input "Quality Assurance"
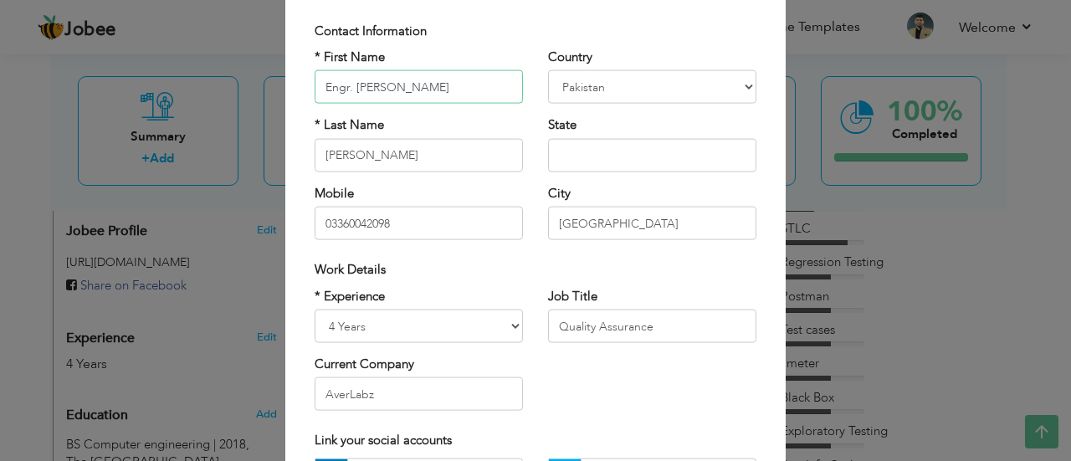
scroll to position [97, 0]
click at [500, 319] on select "Entry Level Less than 1 Year 1 Year 2 Years 3 Years 4 Years 5 Years 6 Years 7 Y…" at bounding box center [419, 325] width 208 height 33
select select "number:5"
click at [315, 309] on select "Entry Level Less than 1 Year 1 Year 2 Years 3 Years 4 Years 5 Years 6 Years 7 Y…" at bounding box center [419, 325] width 208 height 33
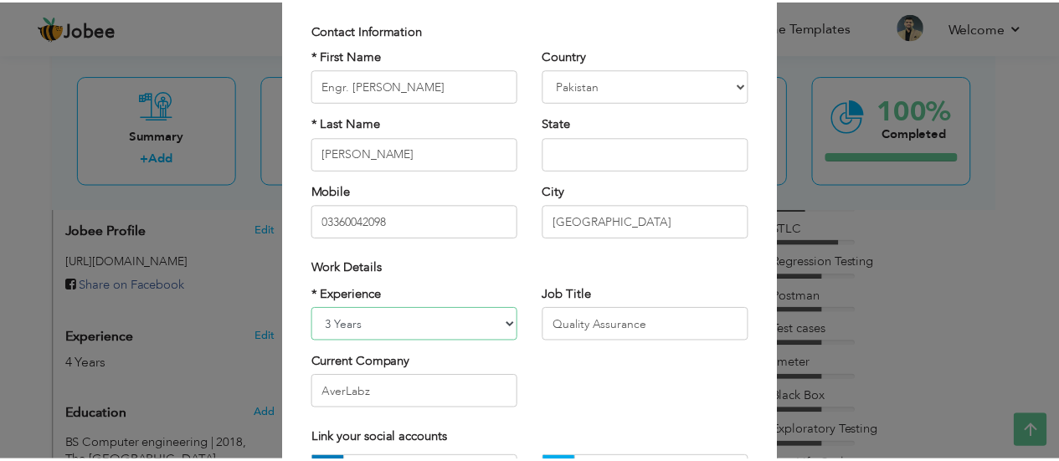
scroll to position [286, 0]
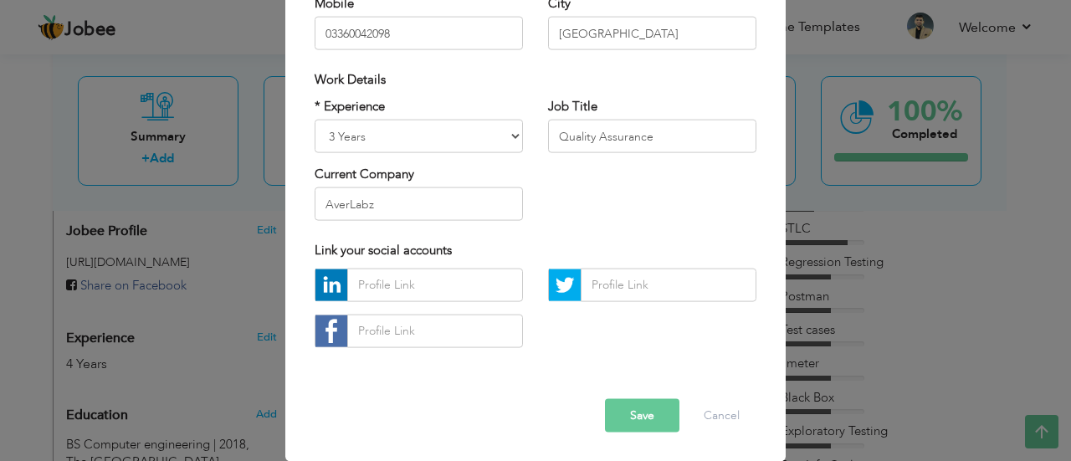
click at [654, 423] on button "Save" at bounding box center [642, 414] width 74 height 33
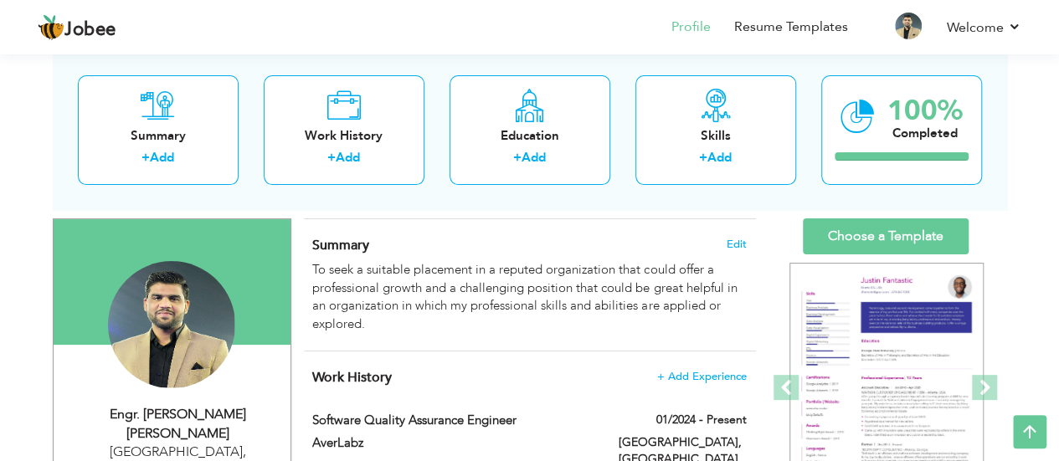
scroll to position [0, 0]
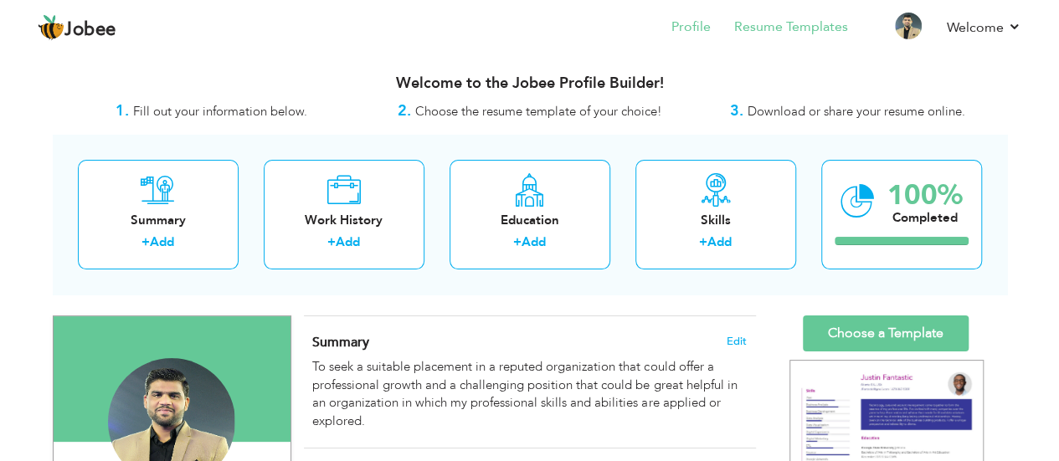
click at [788, 17] on li "Resume Templates" at bounding box center [778, 28] width 137 height 45
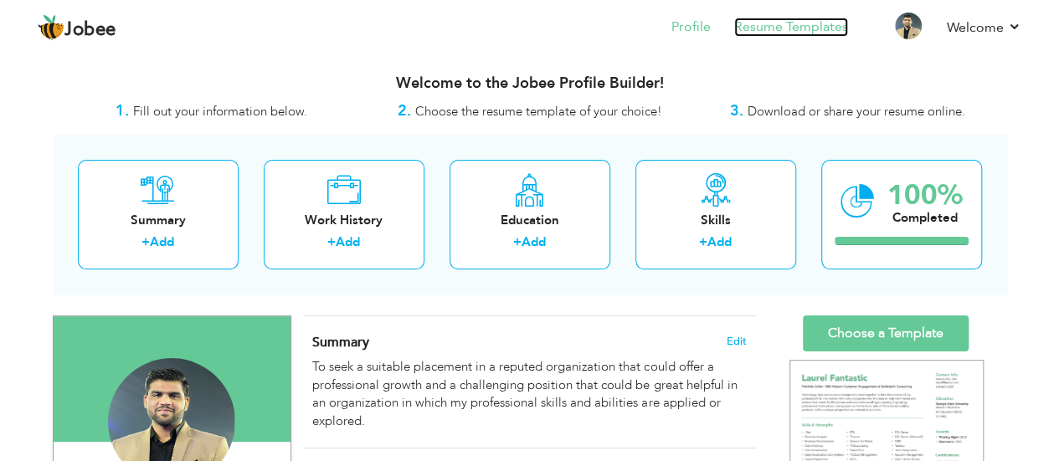
click at [788, 23] on link "Resume Templates" at bounding box center [791, 27] width 114 height 19
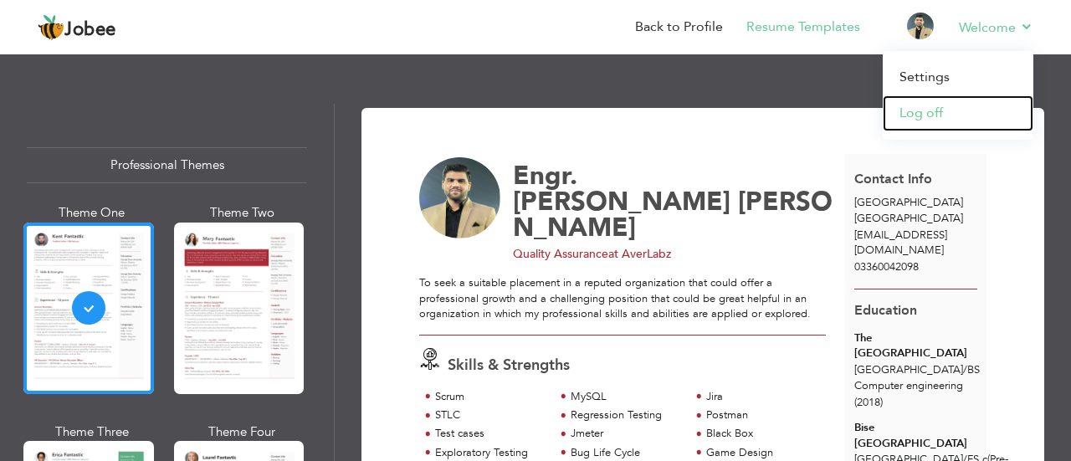
click at [912, 113] on link "Log off" at bounding box center [958, 113] width 151 height 36
